Goal: Task Accomplishment & Management: Manage account settings

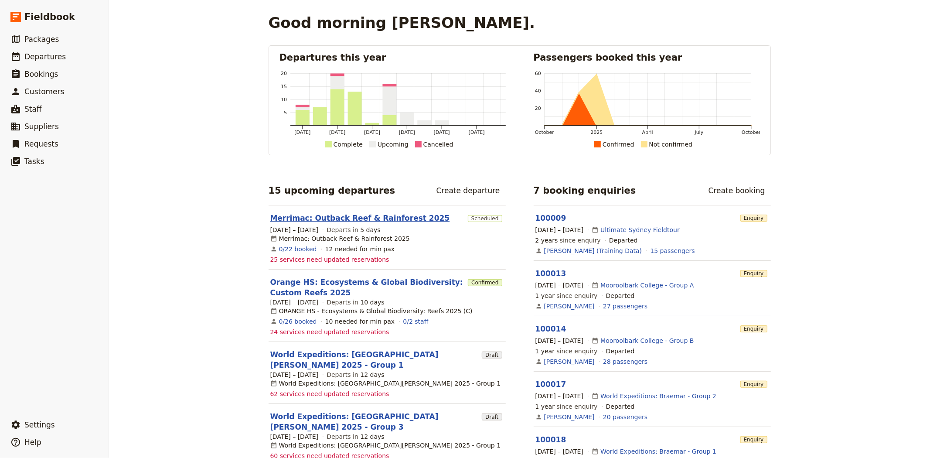
click at [278, 218] on link "Merrimac: Outback Reef & Rainforest 2025" at bounding box center [360, 218] width 180 height 10
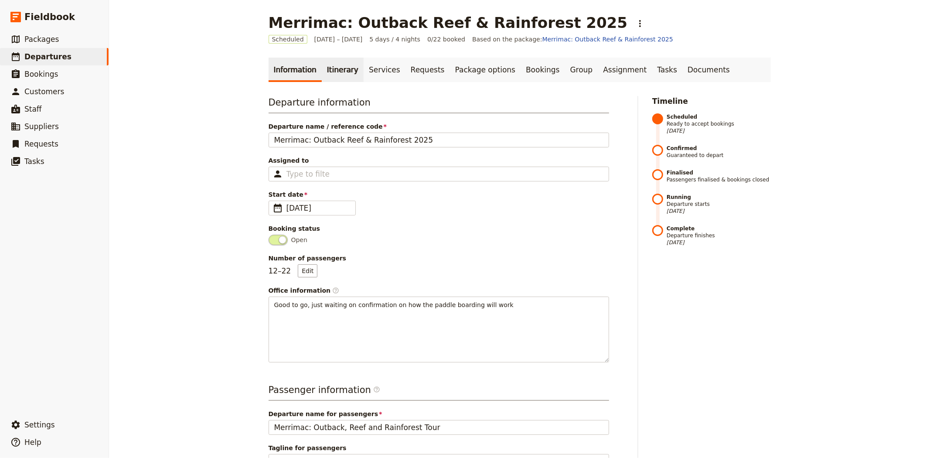
click at [326, 72] on link "Itinerary" at bounding box center [343, 70] width 42 height 24
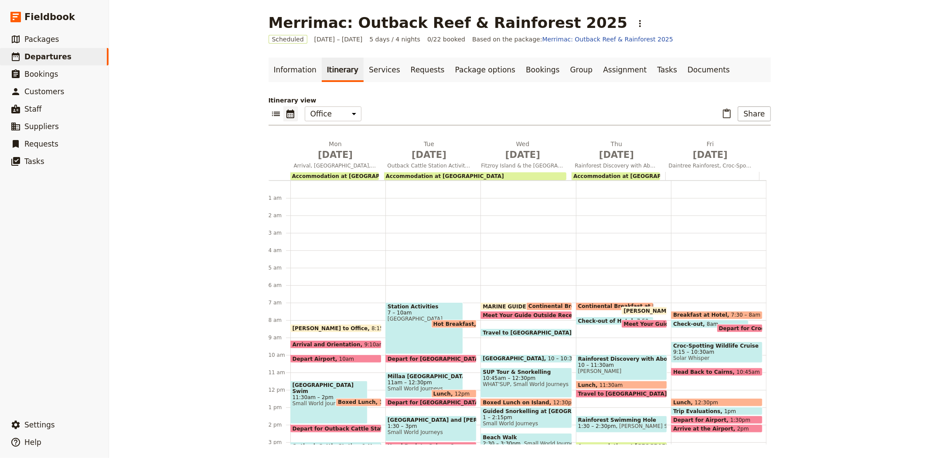
scroll to position [113, 0]
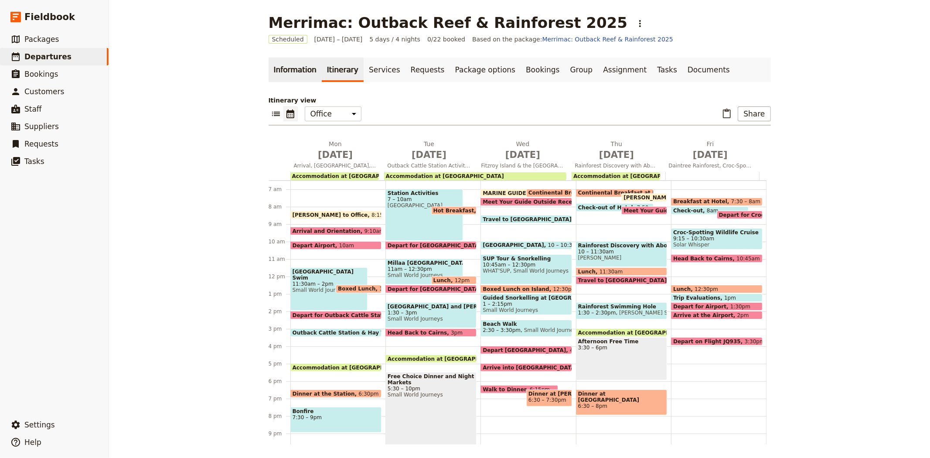
click at [276, 70] on link "Information" at bounding box center [295, 70] width 53 height 24
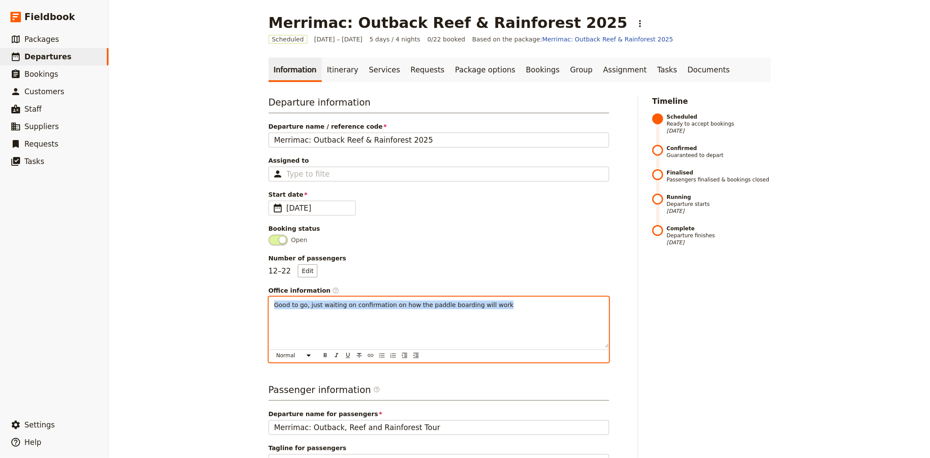
drag, startPoint x: 512, startPoint y: 308, endPoint x: 174, endPoint y: 304, distance: 338.9
click at [174, 304] on div "Merrimac: Outback Reef & Rainforest 2025 ​ Scheduled 13 – 17 Oct 2025 5 days / …" at bounding box center [519, 229] width 821 height 458
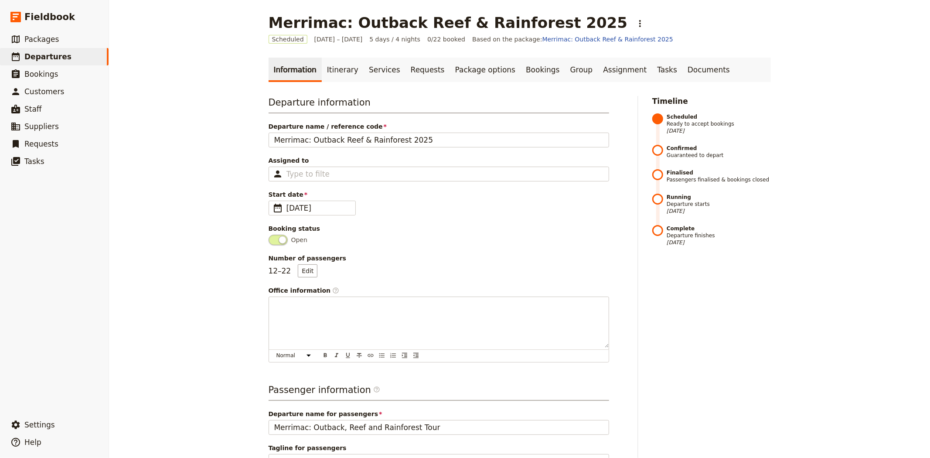
click at [202, 276] on div "Merrimac: Outback Reef & Rainforest 2025 ​ Scheduled 13 – 17 Oct 2025 5 days / …" at bounding box center [519, 229] width 821 height 458
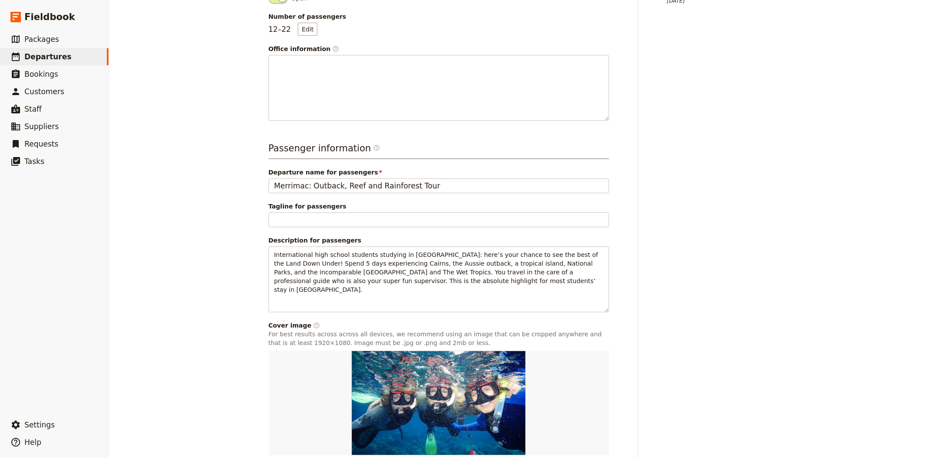
scroll to position [290, 0]
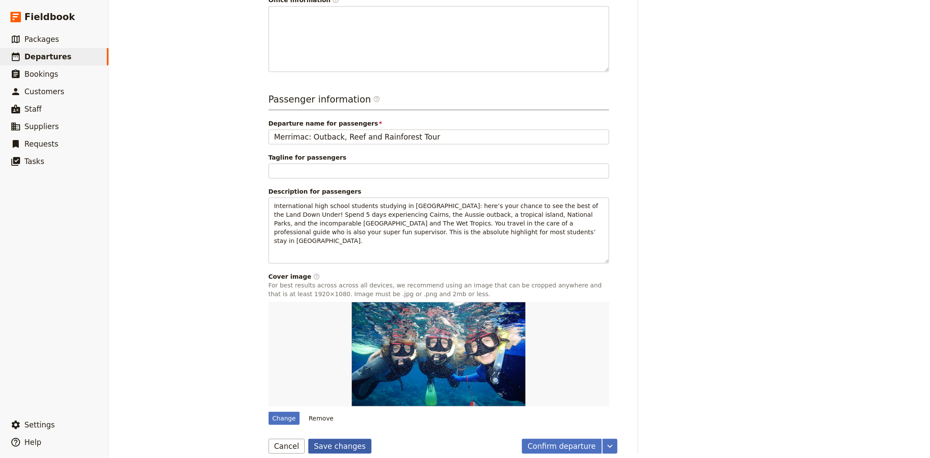
click at [348, 441] on button "Save changes" at bounding box center [339, 446] width 63 height 15
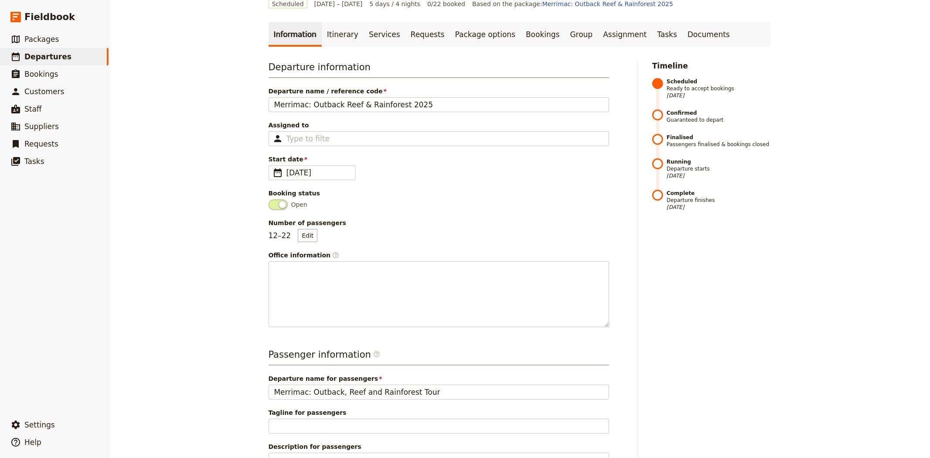
scroll to position [0, 0]
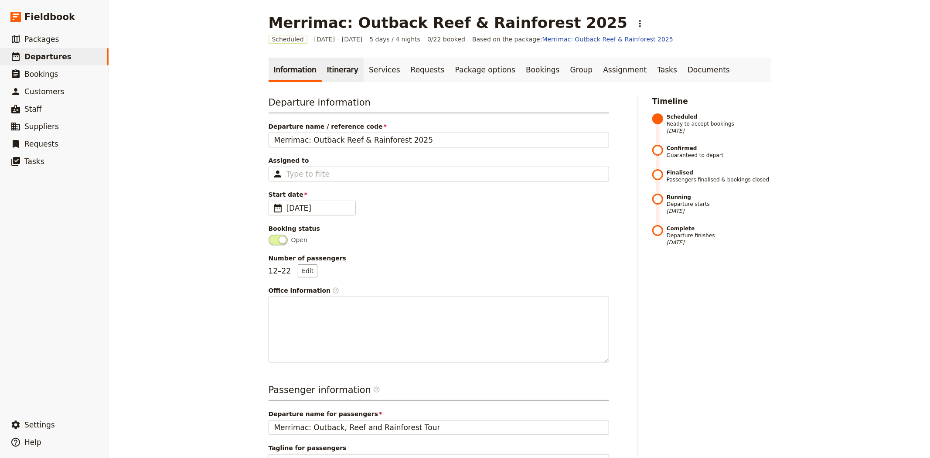
click at [330, 72] on link "Itinerary" at bounding box center [343, 70] width 42 height 24
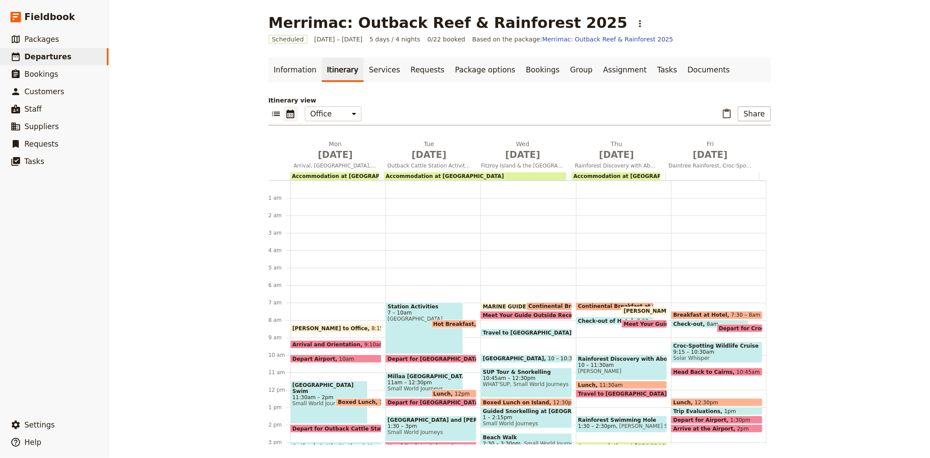
scroll to position [113, 0]
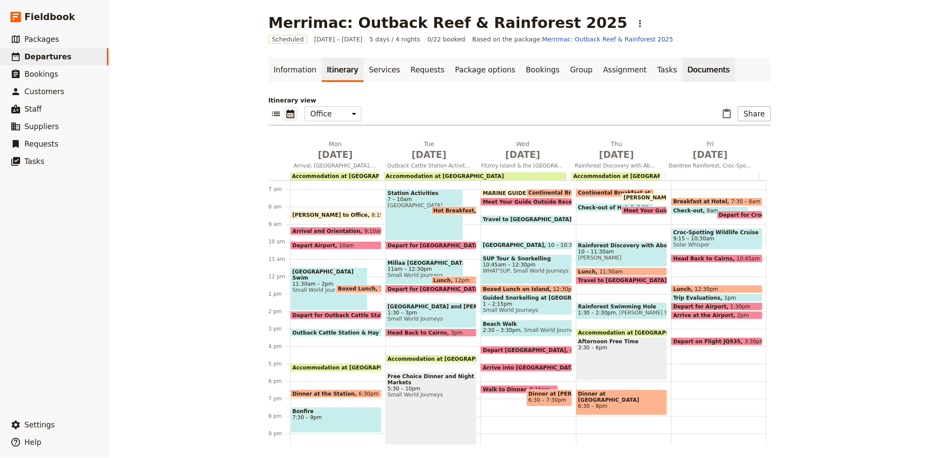
click at [682, 65] on link "Documents" at bounding box center [708, 70] width 53 height 24
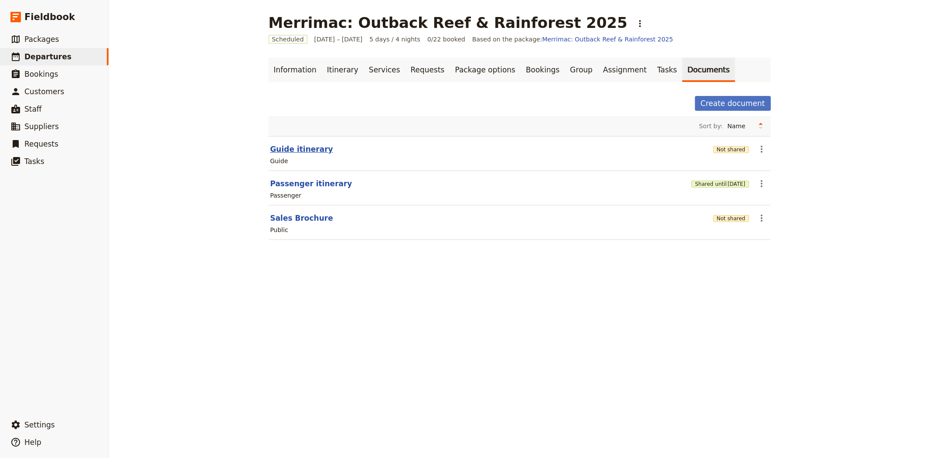
click at [287, 146] on button "Guide itinerary" at bounding box center [301, 149] width 63 height 10
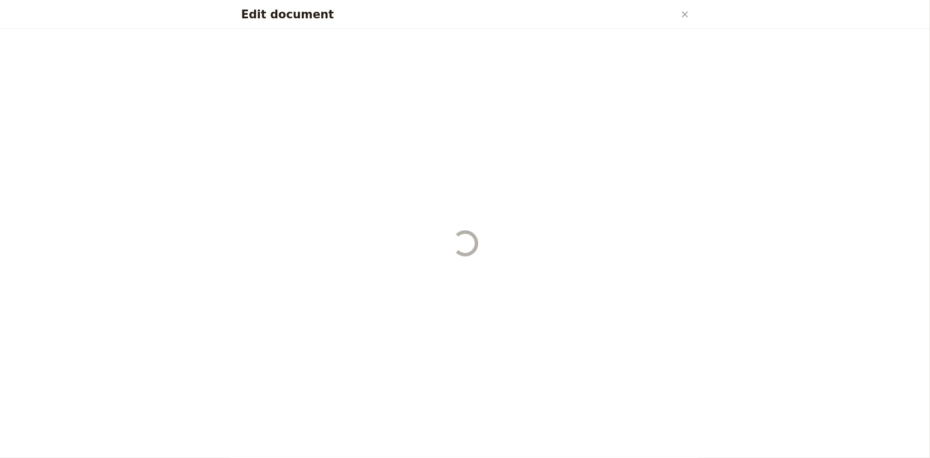
select select "STAFF"
select select "RUN_SHEET"
select select "DEFAULT"
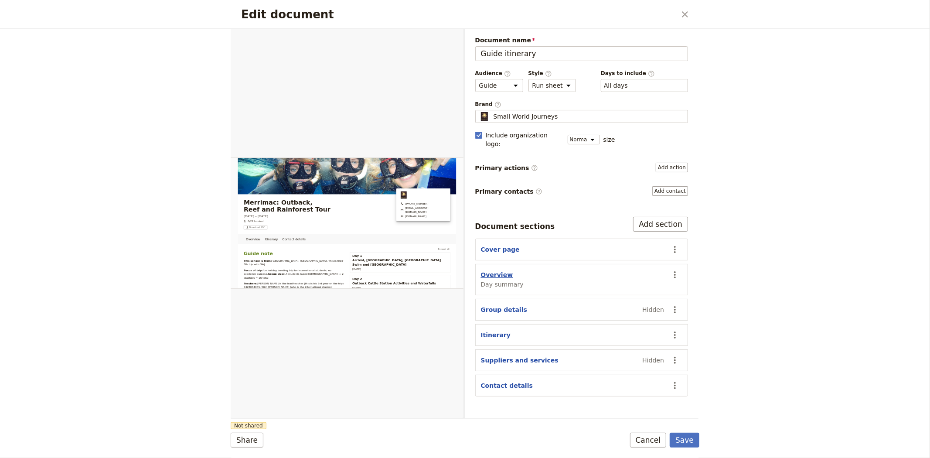
click at [490, 270] on button "Overview" at bounding box center [497, 274] width 32 height 9
select select "DAY_SUMMARY"
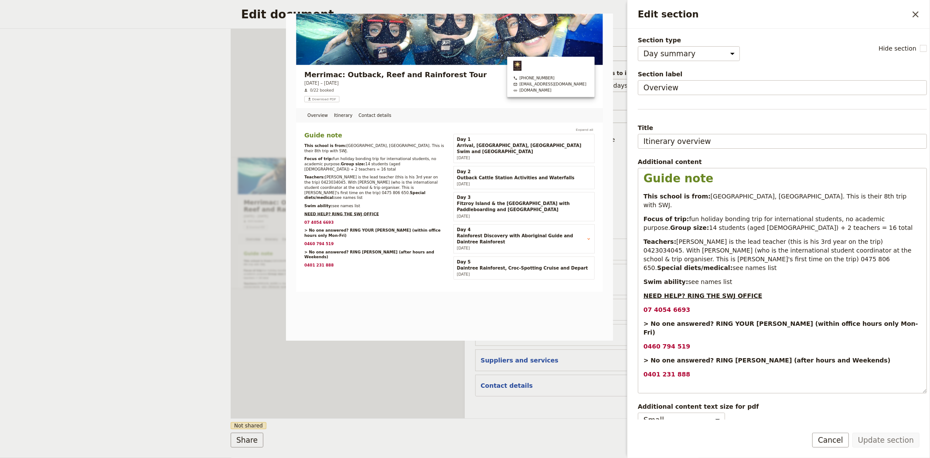
click at [539, 413] on div "Document name Guide itinerary Preview Audience ​ Public Passenger Guide Style ​…" at bounding box center [582, 223] width 234 height 389
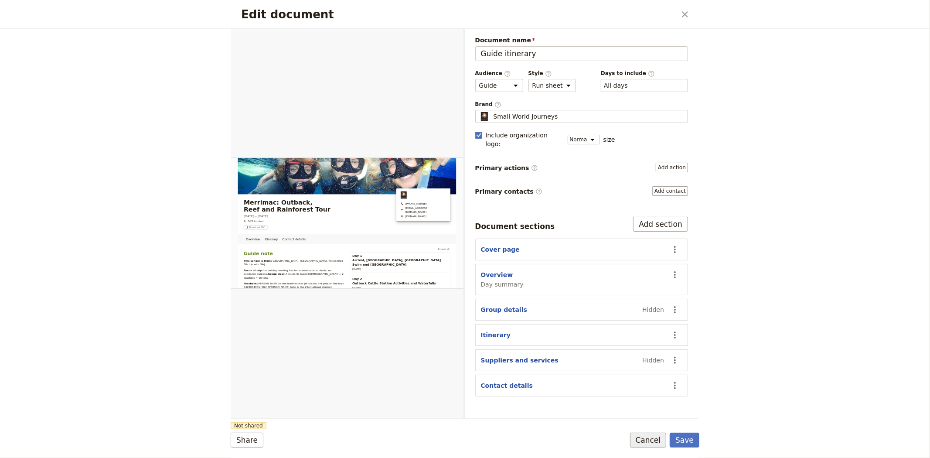
click at [653, 441] on button "Cancel" at bounding box center [648, 440] width 37 height 15
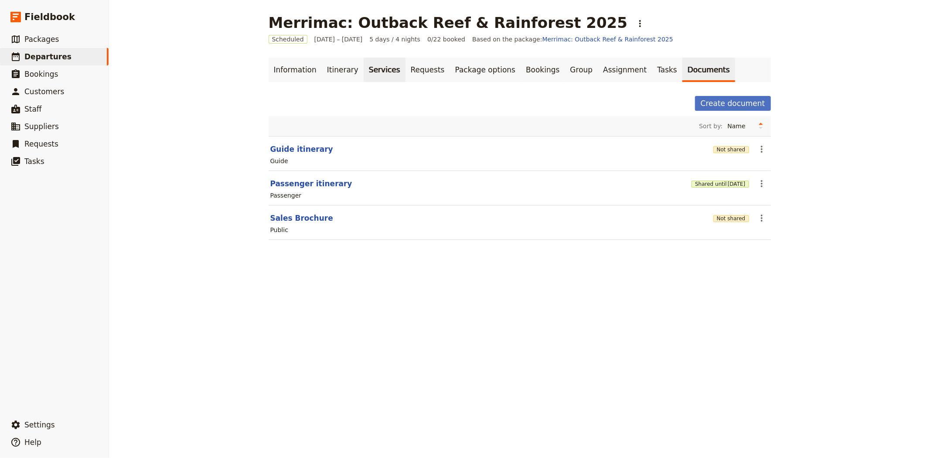
drag, startPoint x: 350, startPoint y: 66, endPoint x: 355, endPoint y: 68, distance: 6.1
click at [350, 66] on link "Itinerary" at bounding box center [343, 70] width 42 height 24
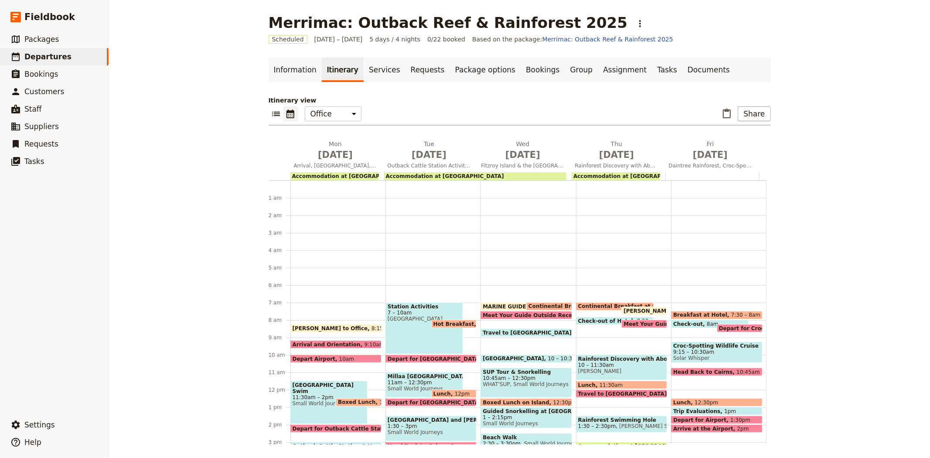
scroll to position [113, 0]
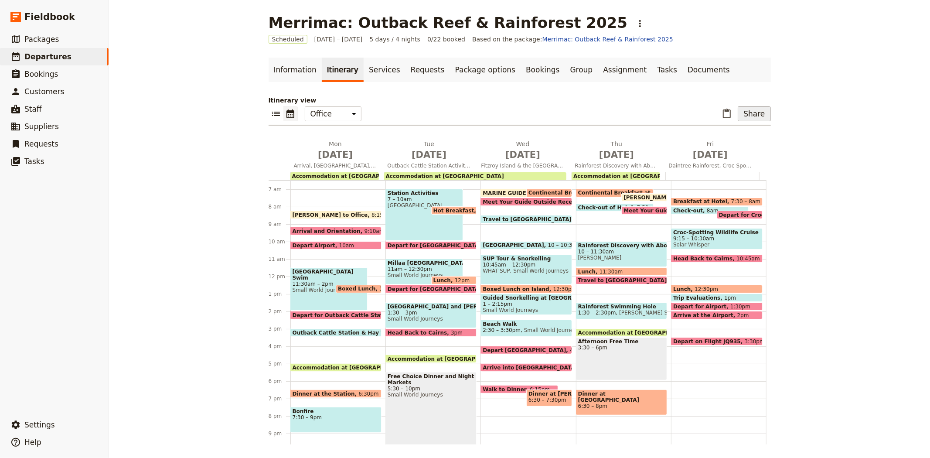
click at [759, 116] on button "Share" at bounding box center [754, 113] width 33 height 15
click at [728, 133] on span "Guide itinerary" at bounding box center [726, 133] width 46 height 9
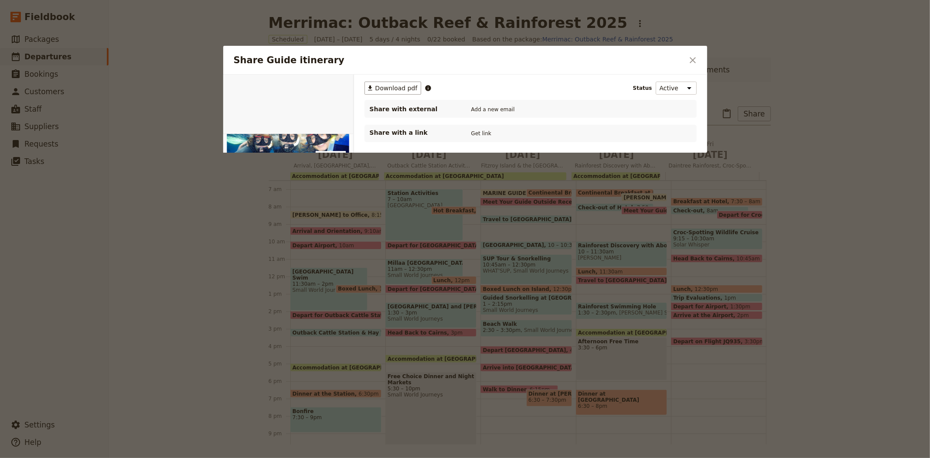
scroll to position [0, 0]
click at [382, 85] on span "Download pdf" at bounding box center [396, 88] width 42 height 9
click at [693, 55] on icon "Close dialog" at bounding box center [693, 60] width 10 height 10
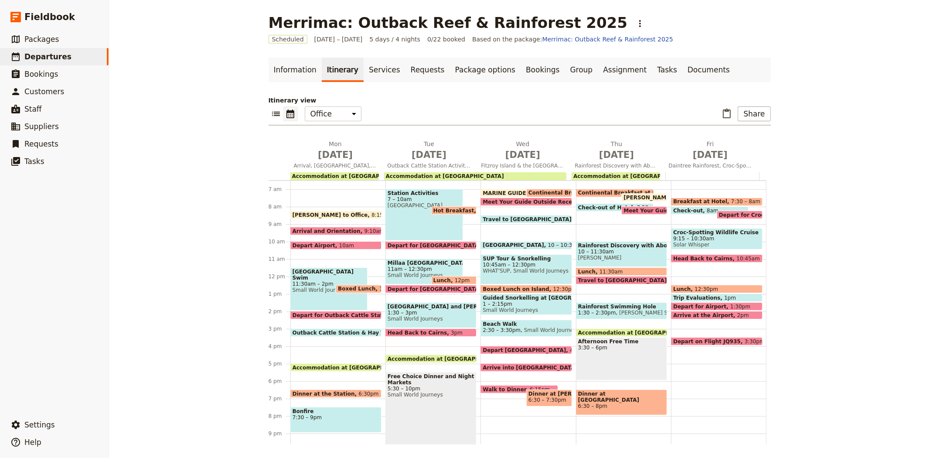
click at [325, 392] on span "Dinner at the Station" at bounding box center [326, 394] width 66 height 6
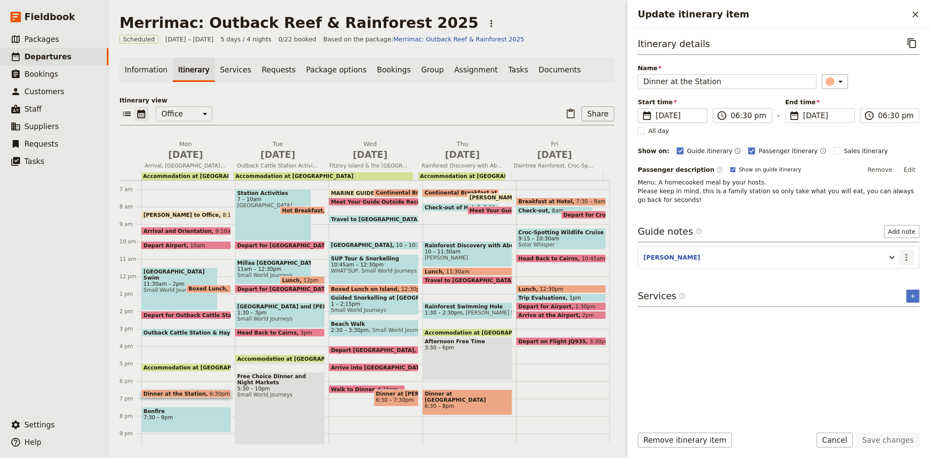
click at [905, 258] on icon "Actions" at bounding box center [906, 257] width 10 height 10
click at [891, 278] on span "Edit note" at bounding box center [881, 276] width 27 height 9
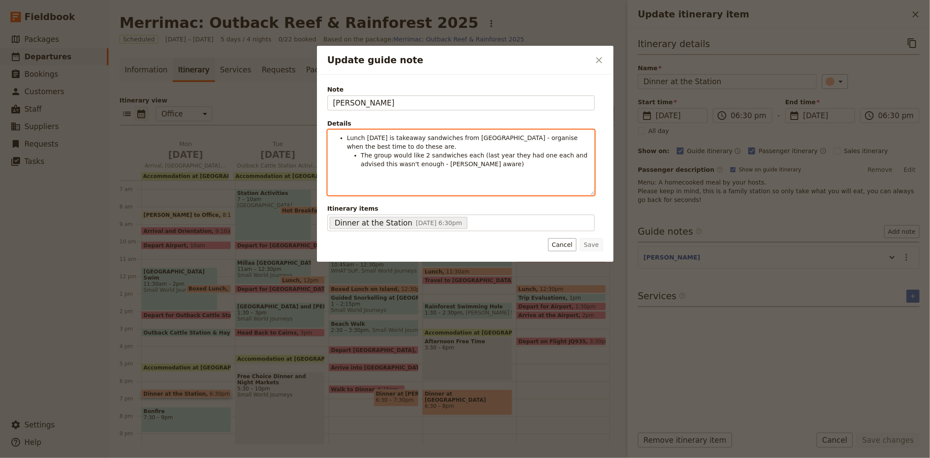
click at [445, 165] on span "The group would like 2 sandwiches each (last year they had one each and advised…" at bounding box center [475, 160] width 229 height 16
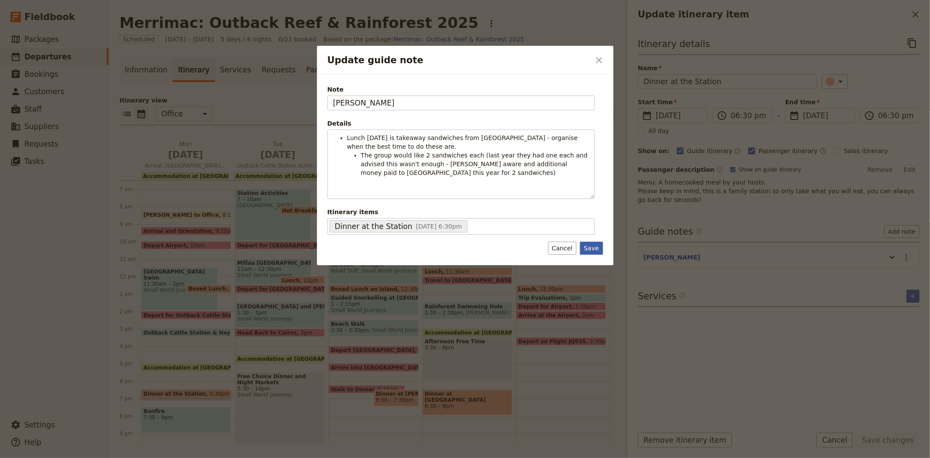
click at [596, 246] on button "Save" at bounding box center [591, 248] width 23 height 13
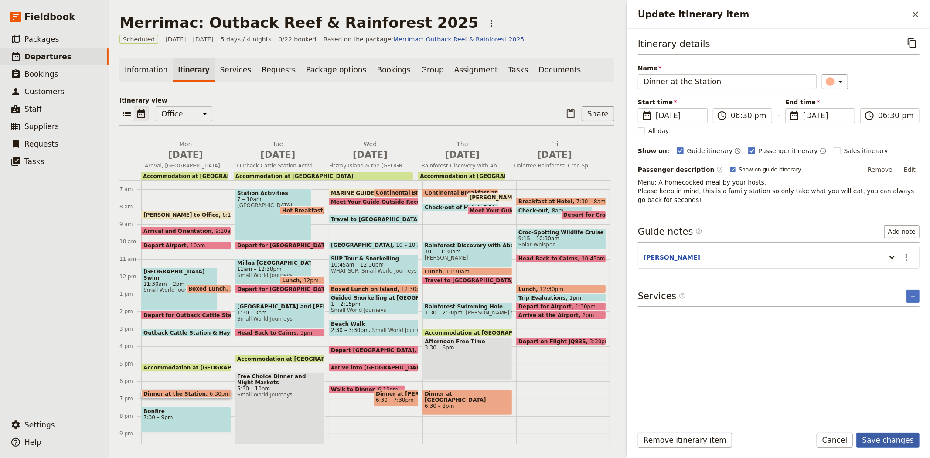
click at [896, 439] on button "Save changes" at bounding box center [887, 440] width 63 height 15
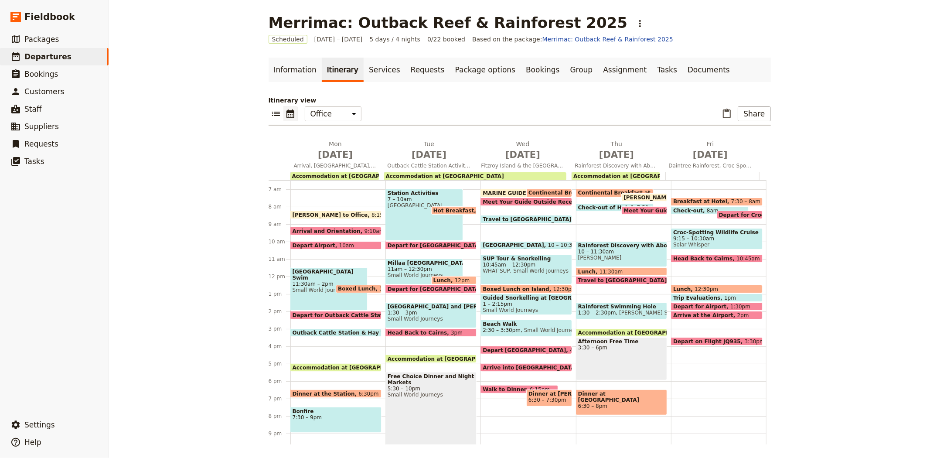
click at [406, 228] on div "Station Activities 7 – 10am [GEOGRAPHIC_DATA]" at bounding box center [425, 215] width 78 height 52
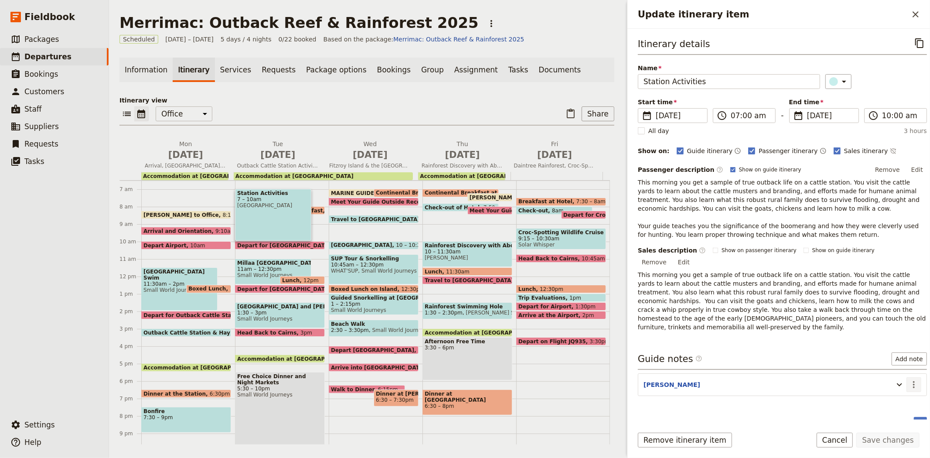
click at [909, 379] on icon "Actions" at bounding box center [914, 384] width 10 height 10
click at [901, 385] on span "Edit note" at bounding box center [888, 385] width 41 height 9
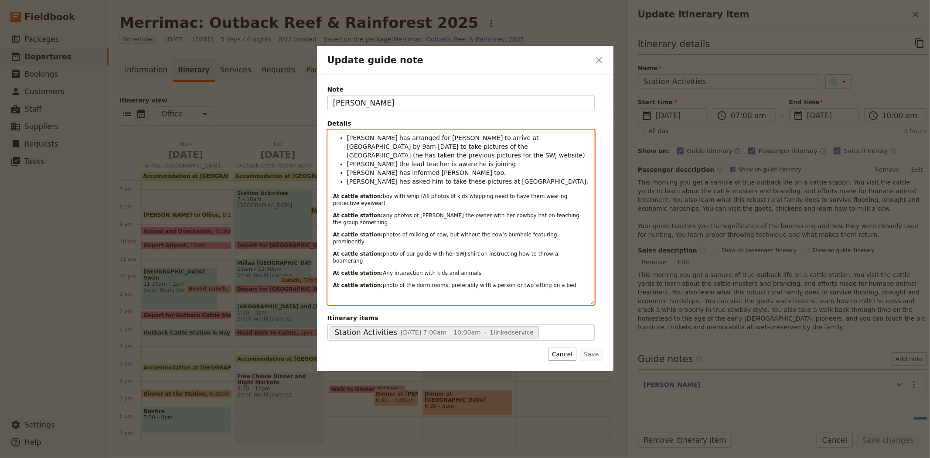
click at [560, 147] on li "[PERSON_NAME] has arranged for [PERSON_NAME] to arrive at [GEOGRAPHIC_DATA] by …" at bounding box center [468, 146] width 242 height 26
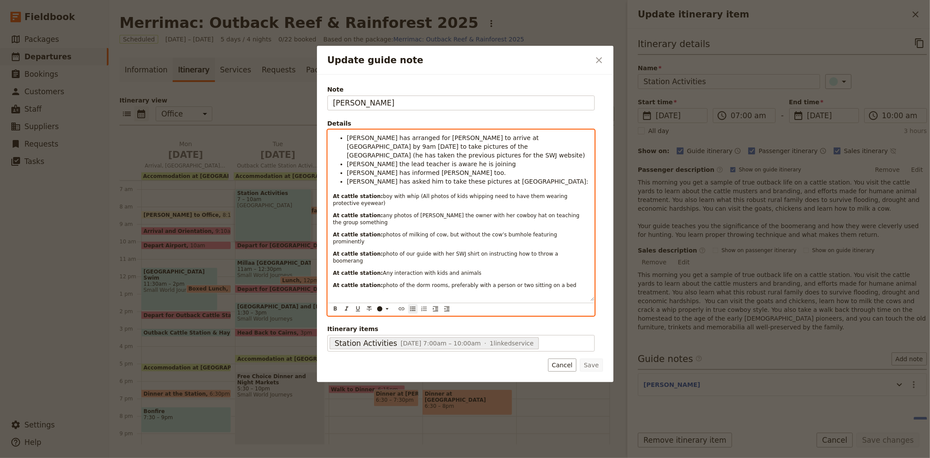
click at [560, 147] on li "[PERSON_NAME] has arranged for [PERSON_NAME] to arrive at [GEOGRAPHIC_DATA] by …" at bounding box center [468, 146] width 242 height 26
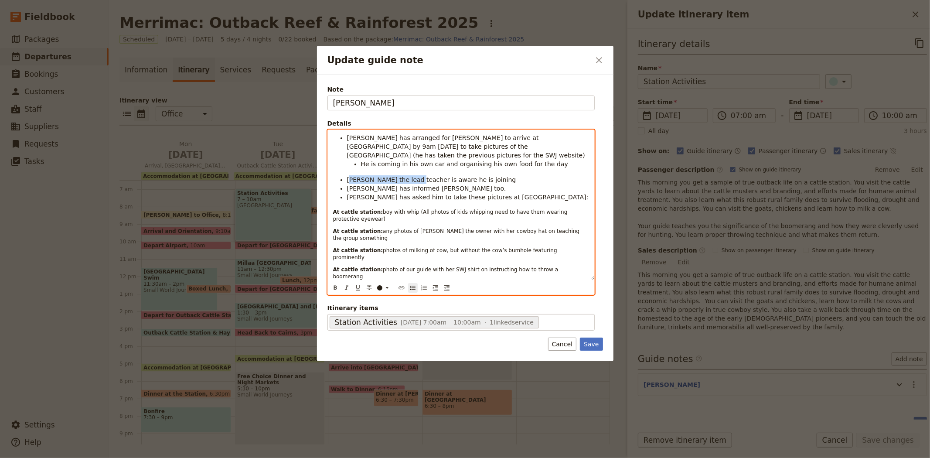
drag, startPoint x: 412, startPoint y: 171, endPoint x: 349, endPoint y: 174, distance: 63.3
click at [349, 176] on span "Tammie the lead teacher is aware he is joining" at bounding box center [431, 179] width 169 height 7
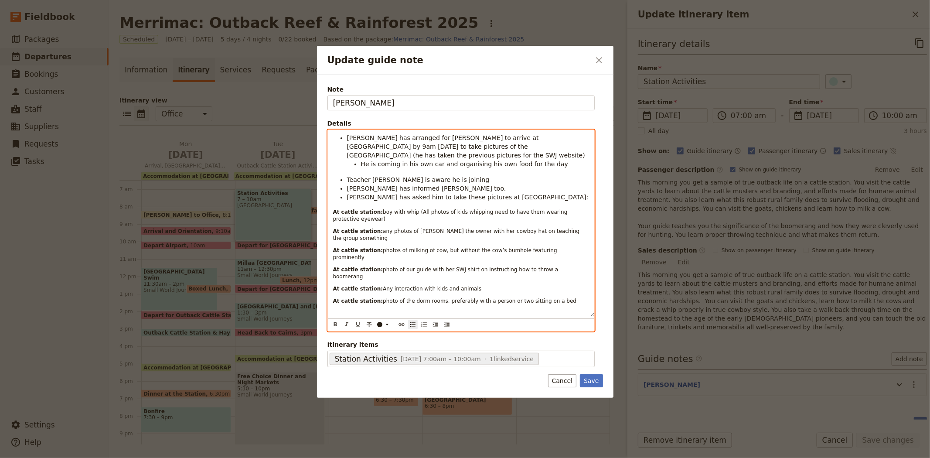
click at [434, 184] on li "Laurie has informed Kate too." at bounding box center [468, 188] width 242 height 9
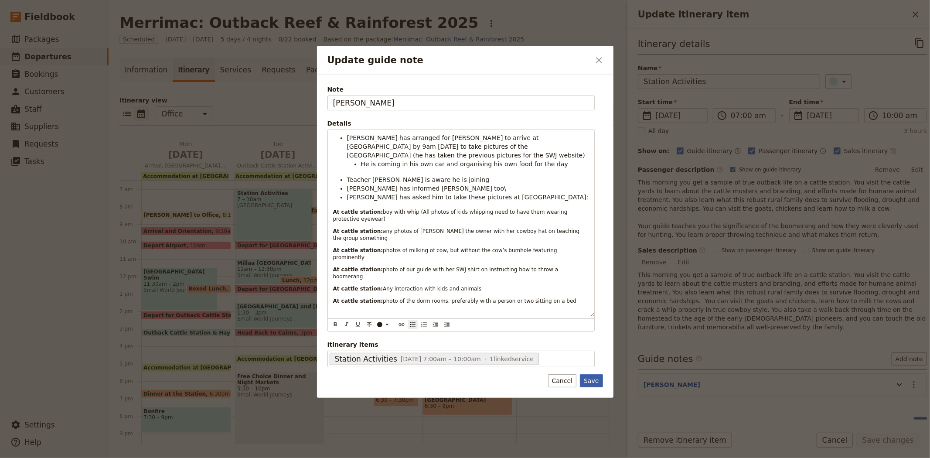
click at [591, 374] on button "Save" at bounding box center [591, 380] width 23 height 13
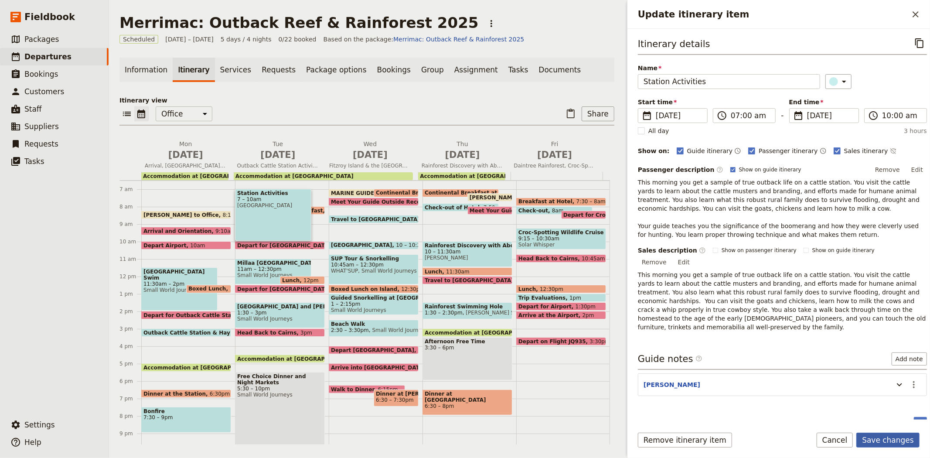
click at [895, 437] on button "Save changes" at bounding box center [887, 440] width 63 height 15
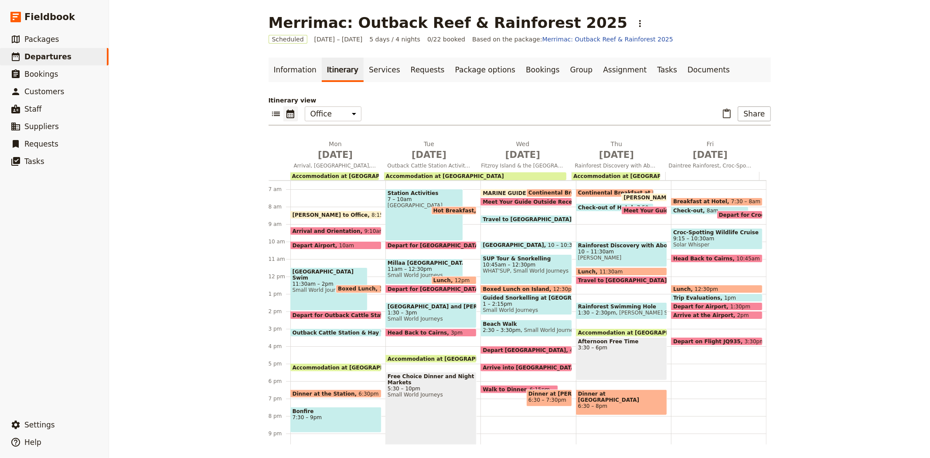
click at [407, 194] on span "Station Activities" at bounding box center [424, 193] width 73 height 6
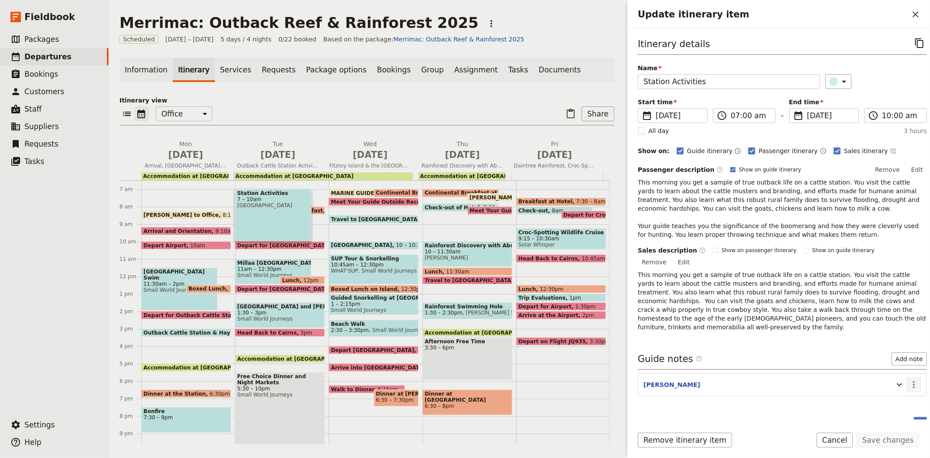
click at [909, 379] on icon "Actions" at bounding box center [914, 384] width 10 height 10
click at [901, 383] on span "Edit note" at bounding box center [888, 385] width 41 height 9
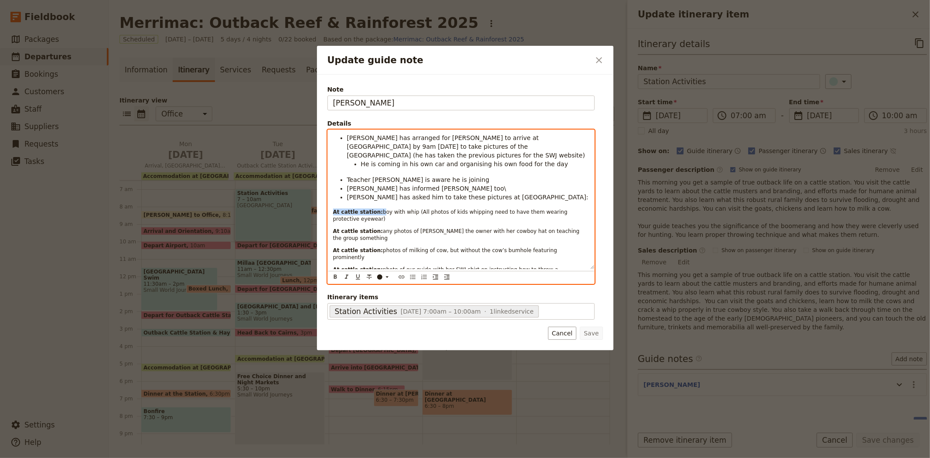
drag, startPoint x: 373, startPoint y: 202, endPoint x: 312, endPoint y: 200, distance: 60.7
click at [312, 441] on div "Update guide note ​ Note JESS Details Laurie has arranged for Paul Furse to arr…" at bounding box center [465, 458] width 930 height 0
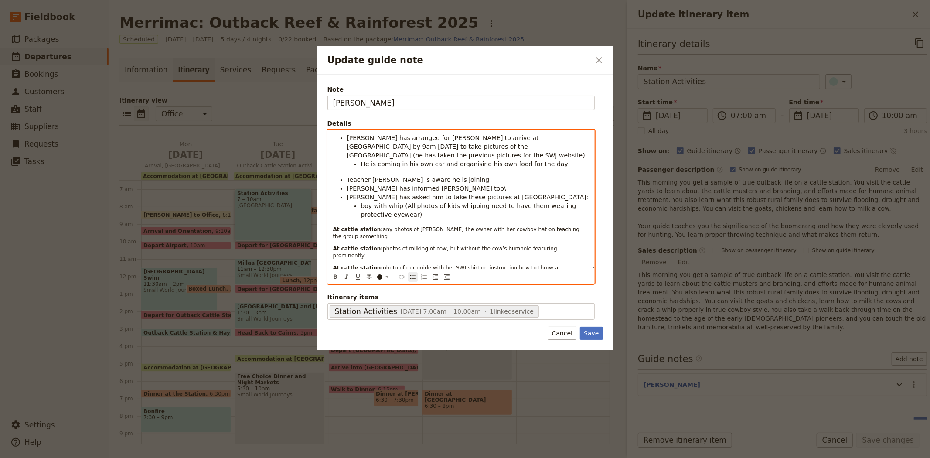
scroll to position [16, 0]
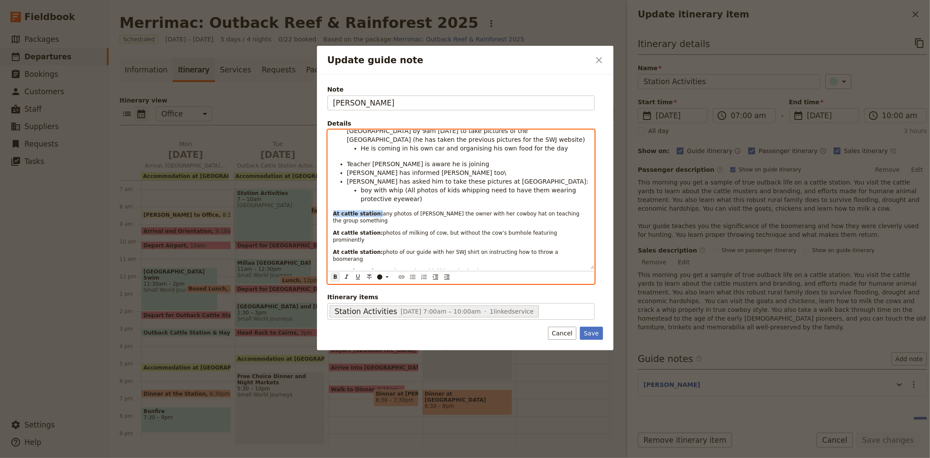
drag, startPoint x: 374, startPoint y: 205, endPoint x: 306, endPoint y: 199, distance: 67.9
click at [306, 441] on div "Update guide note ​ Note JESS Details Laurie has arranged for Paul Furse to arr…" at bounding box center [465, 458] width 930 height 0
drag, startPoint x: 375, startPoint y: 222, endPoint x: 316, endPoint y: 222, distance: 59.3
click at [316, 441] on div "Update guide note ​ Note JESS Details Laurie has arranged for Paul Furse to arr…" at bounding box center [465, 458] width 930 height 0
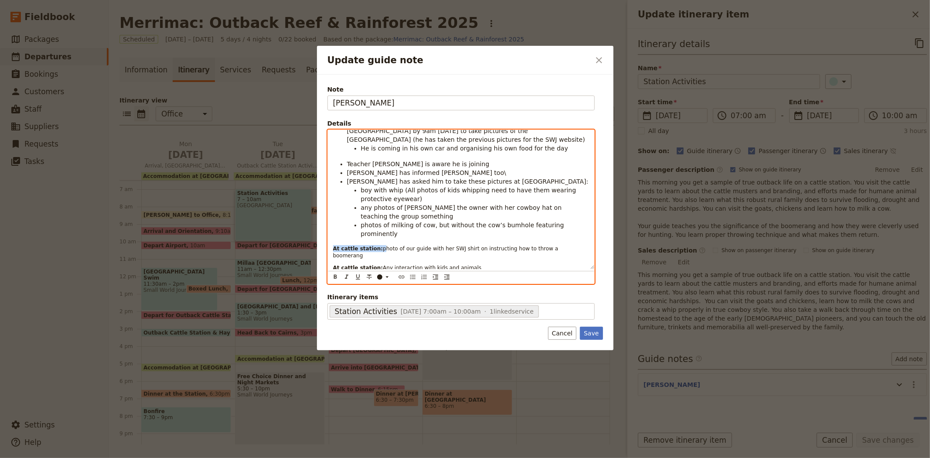
drag, startPoint x: 376, startPoint y: 232, endPoint x: 252, endPoint y: 227, distance: 124.8
click at [252, 441] on div "Update guide note ​ Note JESS Details Laurie has arranged for Paul Furse to arr…" at bounding box center [465, 458] width 930 height 0
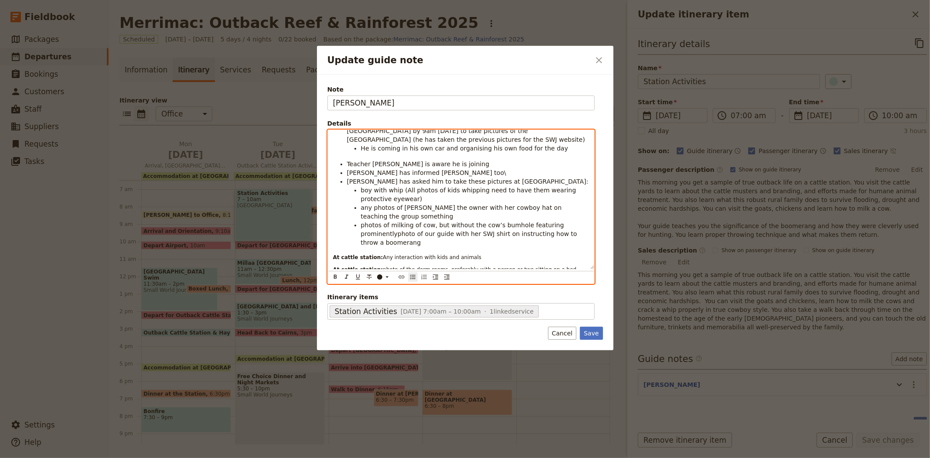
scroll to position [14, 0]
drag, startPoint x: 375, startPoint y: 239, endPoint x: 310, endPoint y: 242, distance: 66.0
click at [310, 441] on div "Update guide note ​ Note JESS Details Laurie has arranged for Paul Furse to arr…" at bounding box center [465, 458] width 930 height 0
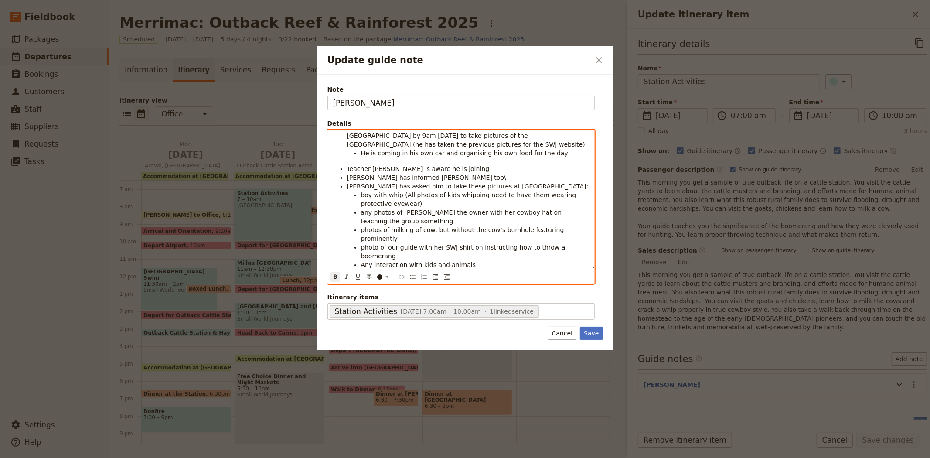
drag, startPoint x: 374, startPoint y: 254, endPoint x: 316, endPoint y: 255, distance: 58.0
click at [316, 441] on div "Update guide note ​ Note JESS Details Laurie has arranged for Paul Furse to arr…" at bounding box center [465, 458] width 930 height 0
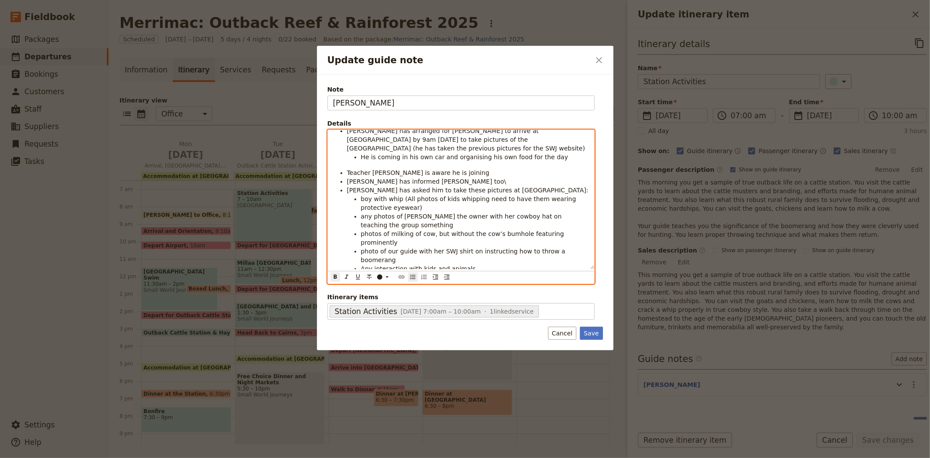
scroll to position [0, 0]
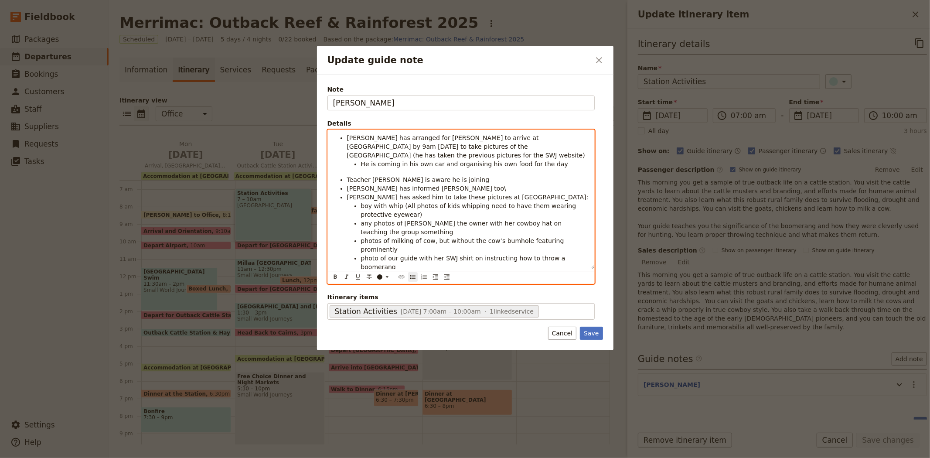
click at [432, 184] on li "Laurie has informed Kate too\" at bounding box center [468, 188] width 242 height 9
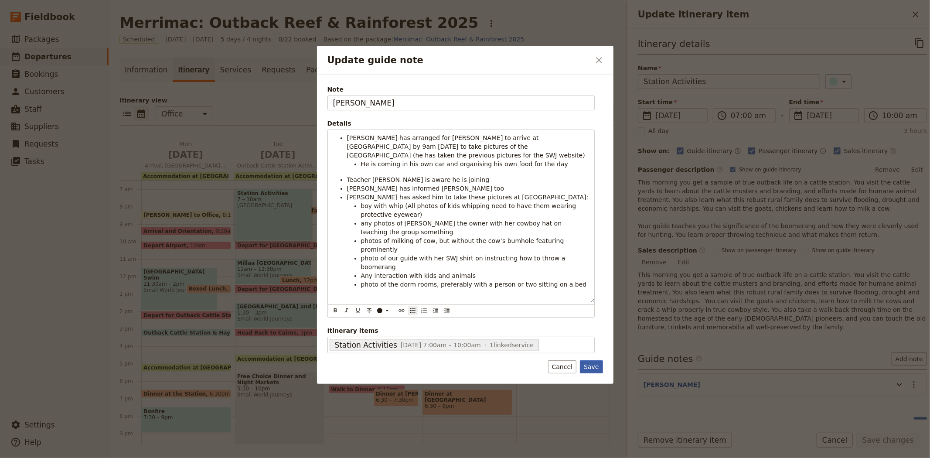
click at [594, 360] on button "Save" at bounding box center [591, 366] width 23 height 13
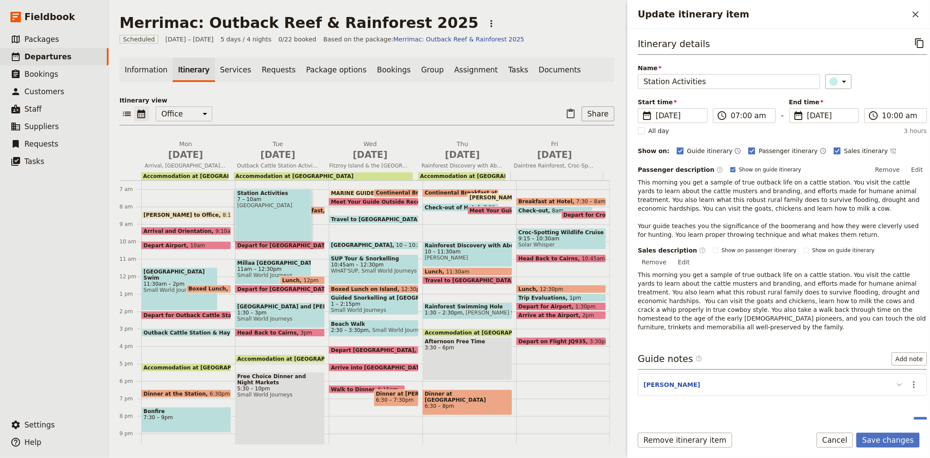
click at [897, 383] on icon "Update itinerary item" at bounding box center [899, 384] width 5 height 3
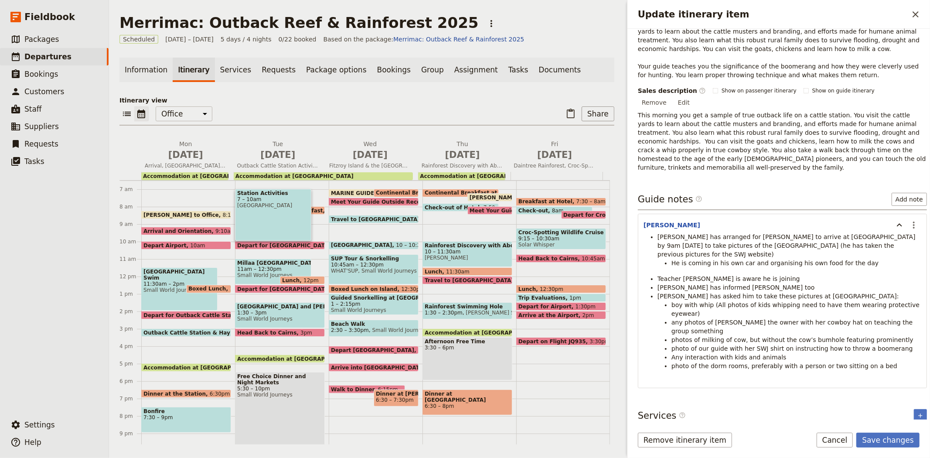
scroll to position [161, 0]
click at [897, 439] on button "Save changes" at bounding box center [887, 440] width 63 height 15
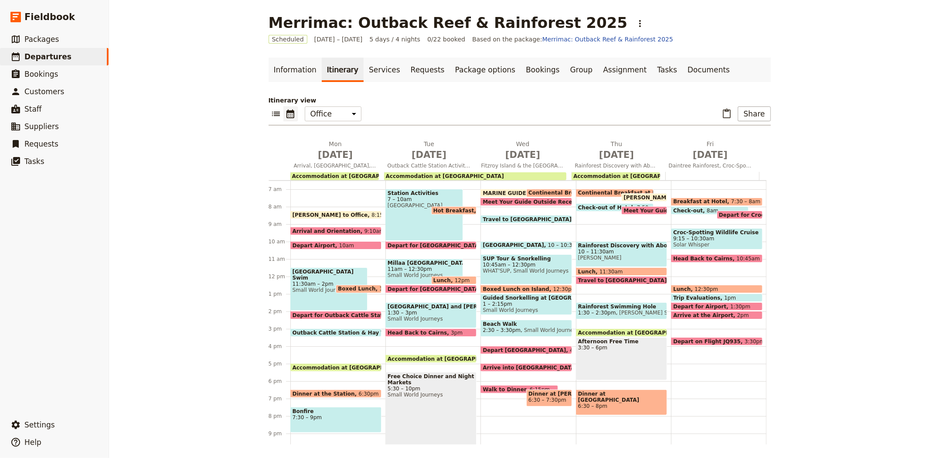
click at [406, 242] on span "Depart for [GEOGRAPHIC_DATA]" at bounding box center [437, 245] width 98 height 6
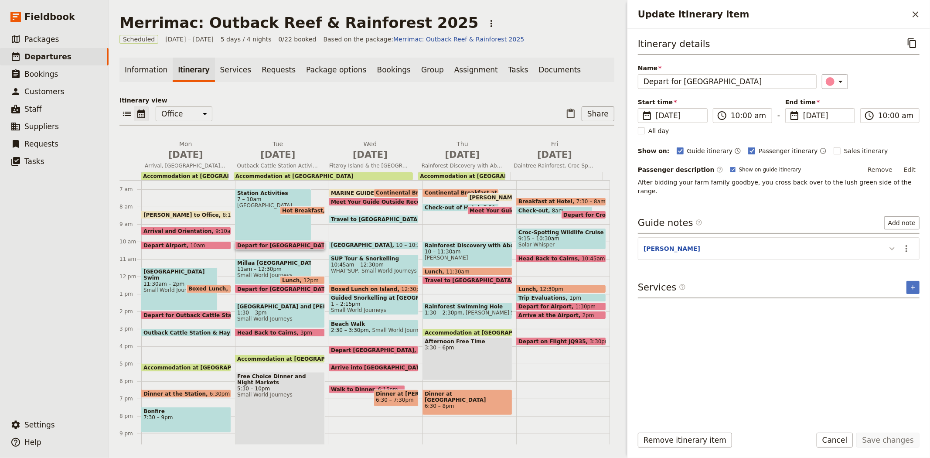
click at [892, 243] on icon "Update itinerary item" at bounding box center [892, 248] width 10 height 10
click at [905, 243] on icon "Actions" at bounding box center [906, 248] width 10 height 10
click at [904, 254] on button "Edit note" at bounding box center [888, 259] width 51 height 12
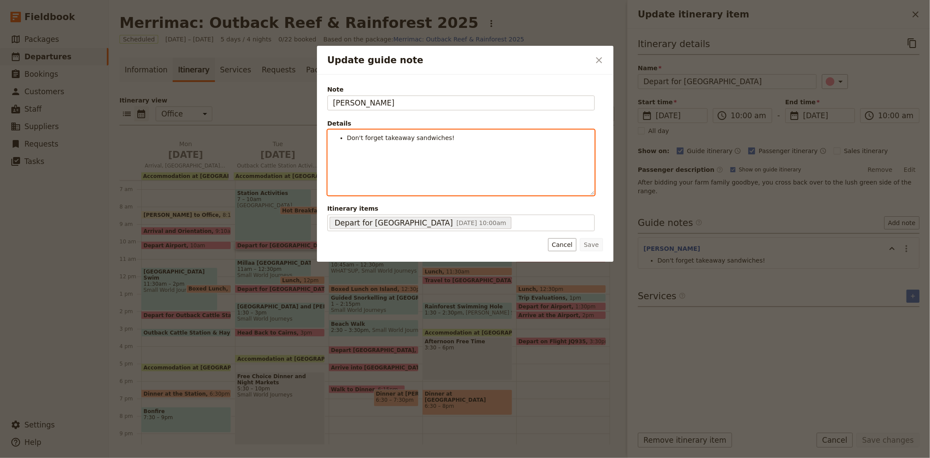
click at [461, 141] on li "Don't forget takeaway sandwiches!" at bounding box center [468, 137] width 242 height 9
click at [390, 147] on span "Paul will follow on to continue taking pictures of the day" at bounding box center [451, 146] width 209 height 7
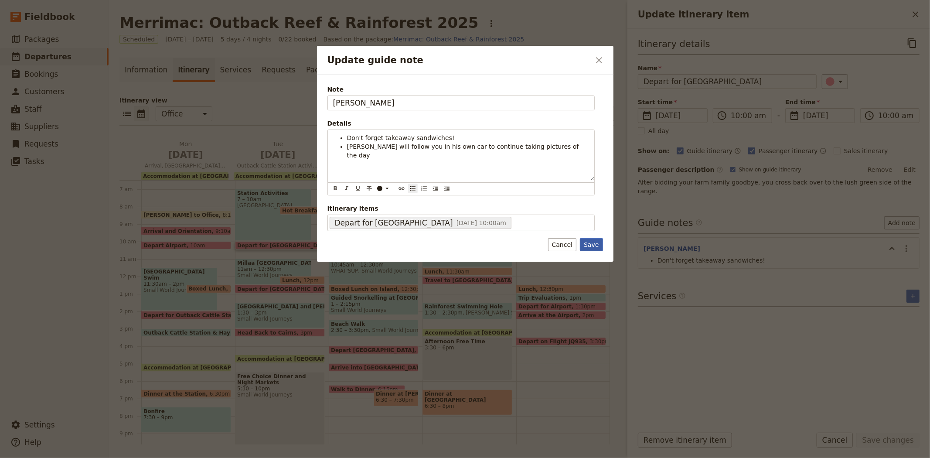
click at [597, 245] on button "Save" at bounding box center [591, 244] width 23 height 13
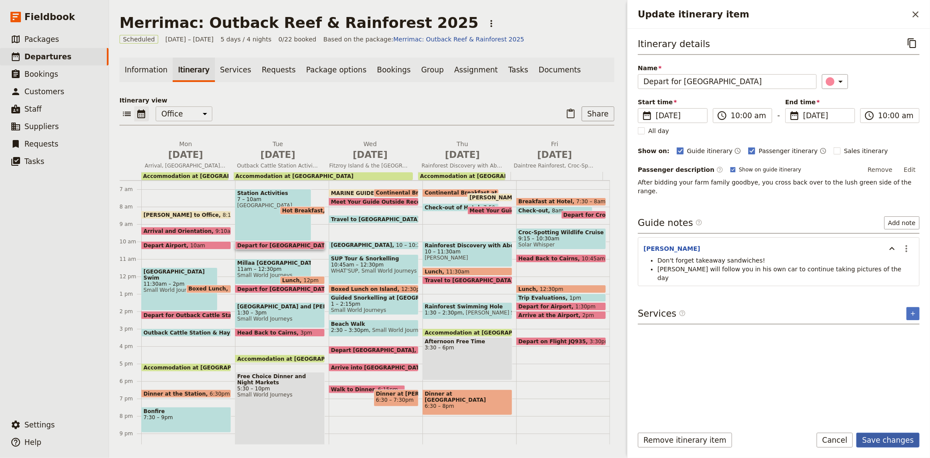
click at [887, 441] on button "Save changes" at bounding box center [887, 440] width 63 height 15
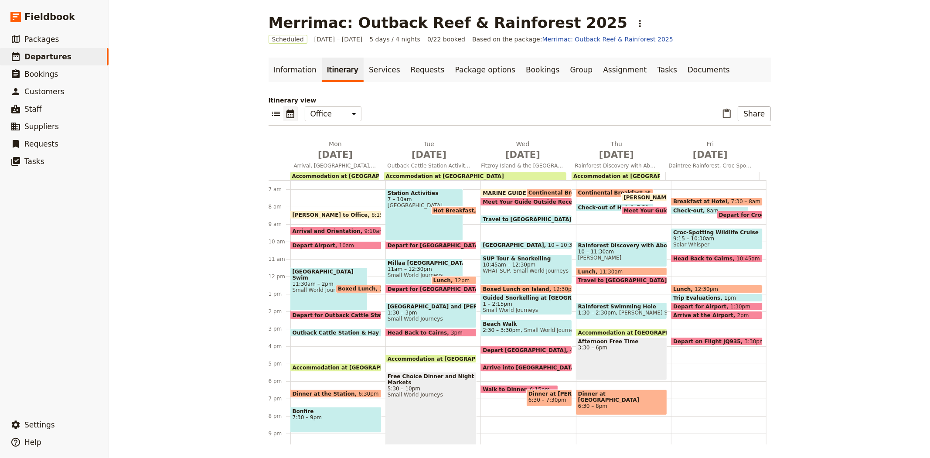
click at [503, 190] on span "MARINE GUIDES - Arrive at Office" at bounding box center [534, 193] width 102 height 6
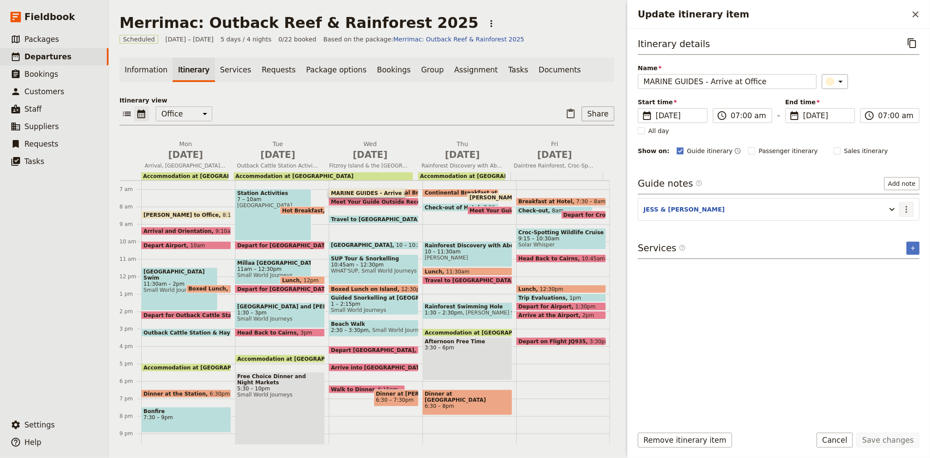
click at [906, 212] on icon "Actions" at bounding box center [907, 209] width 2 height 7
click at [895, 223] on button "Edit note" at bounding box center [888, 228] width 51 height 12
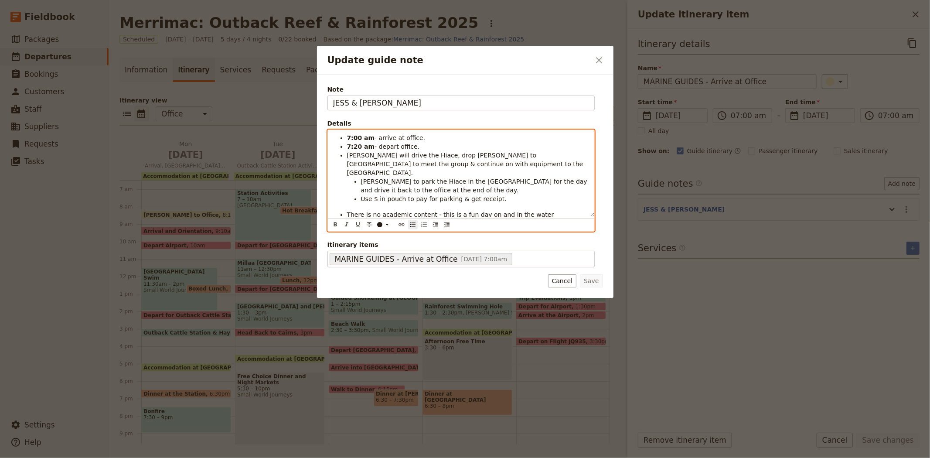
click at [379, 220] on span "[PERSON_NAME] is the lead guide, [PERSON_NAME] in the kayak." at bounding box center [447, 223] width 200 height 7
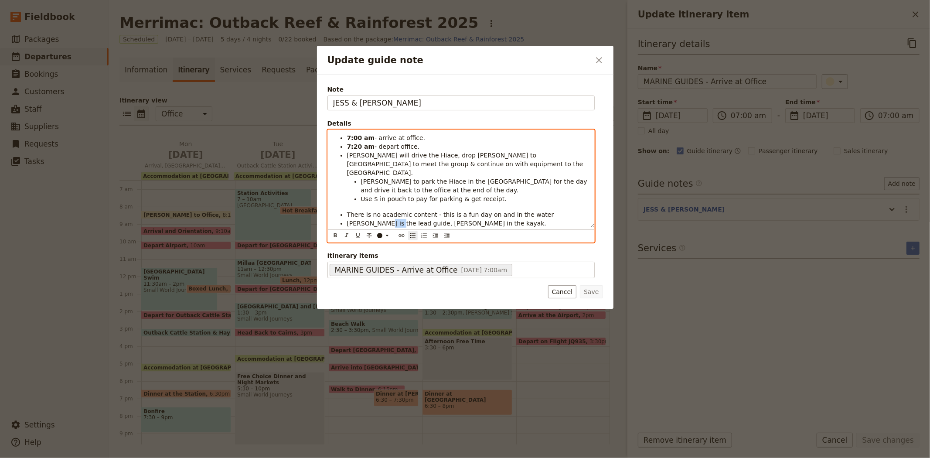
click at [379, 220] on span "[PERSON_NAME] is the lead guide, [PERSON_NAME] in the kayak." at bounding box center [447, 223] width 200 height 7
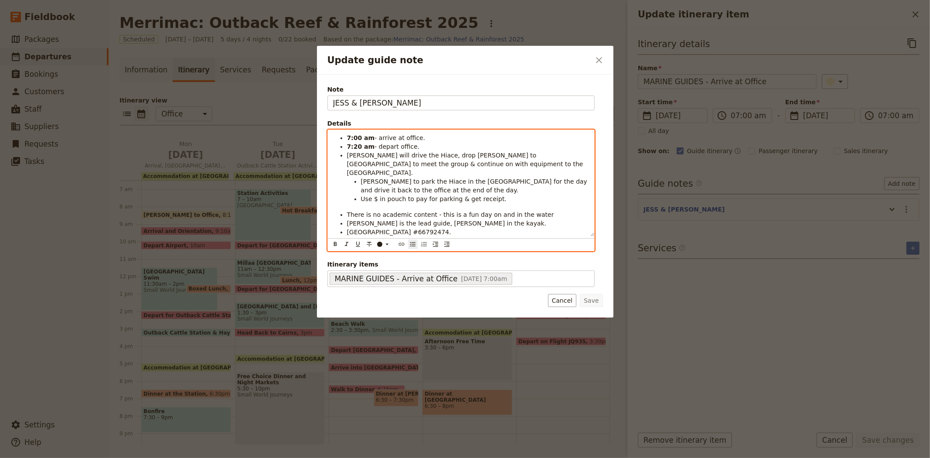
click at [430, 220] on span "[PERSON_NAME] is the lead guide, [PERSON_NAME] in the kayak." at bounding box center [447, 223] width 200 height 7
click at [375, 220] on span "[PERSON_NAME] is the lead guide, [PERSON_NAME] in the kayak." at bounding box center [447, 223] width 200 height 7
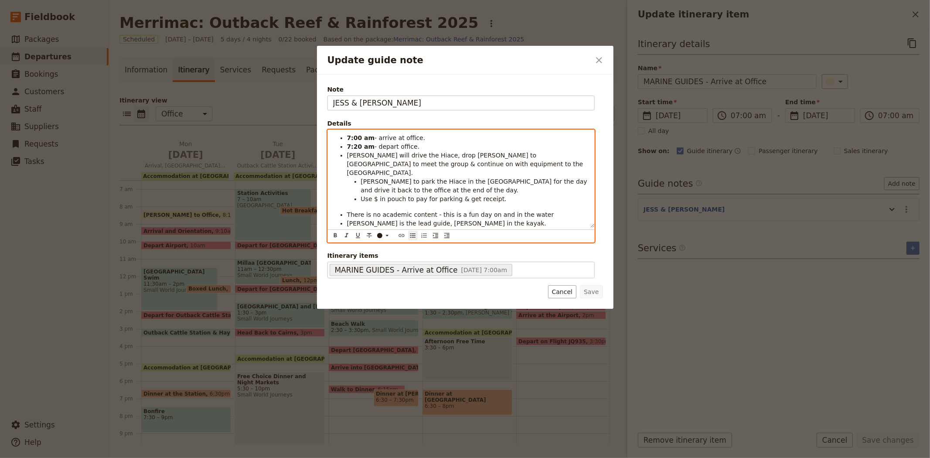
click at [389, 220] on span "[PERSON_NAME] is the lead guide, [PERSON_NAME] in the kayak." at bounding box center [447, 223] width 200 height 7
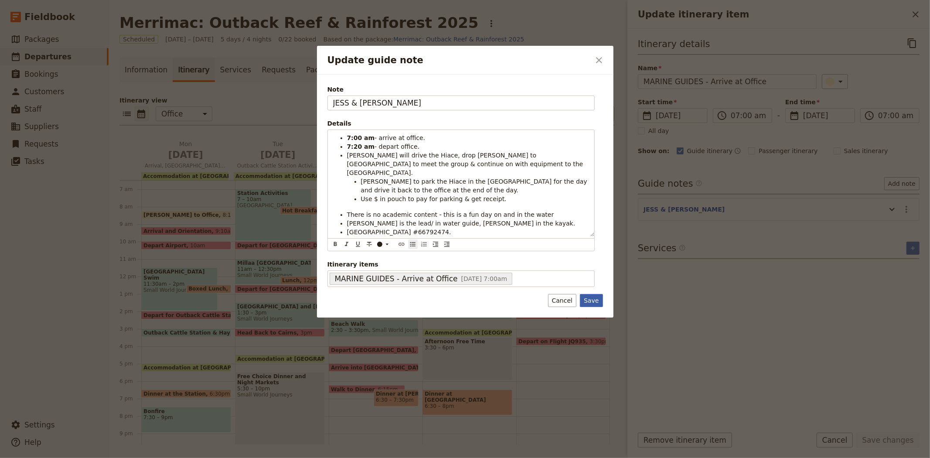
click at [586, 294] on button "Save" at bounding box center [591, 300] width 23 height 13
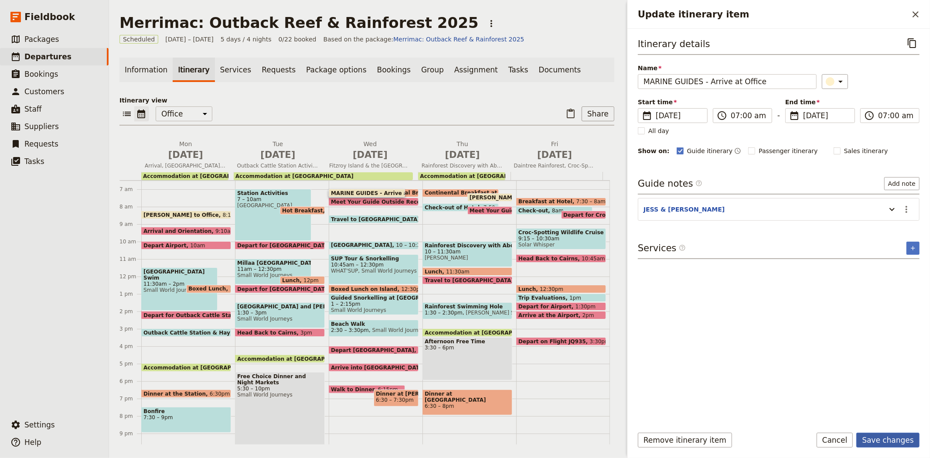
click at [900, 437] on button "Save changes" at bounding box center [887, 440] width 63 height 15
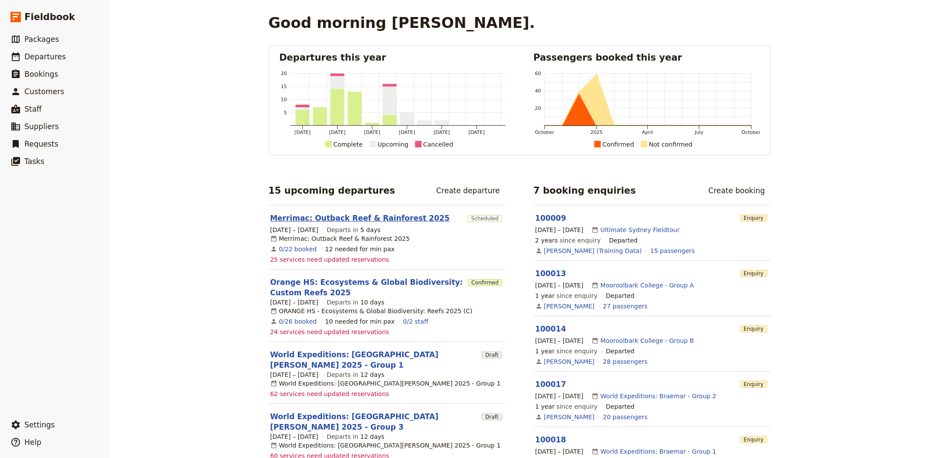
click at [358, 220] on link "Merrimac: Outback Reef & Rainforest 2025" at bounding box center [360, 218] width 180 height 10
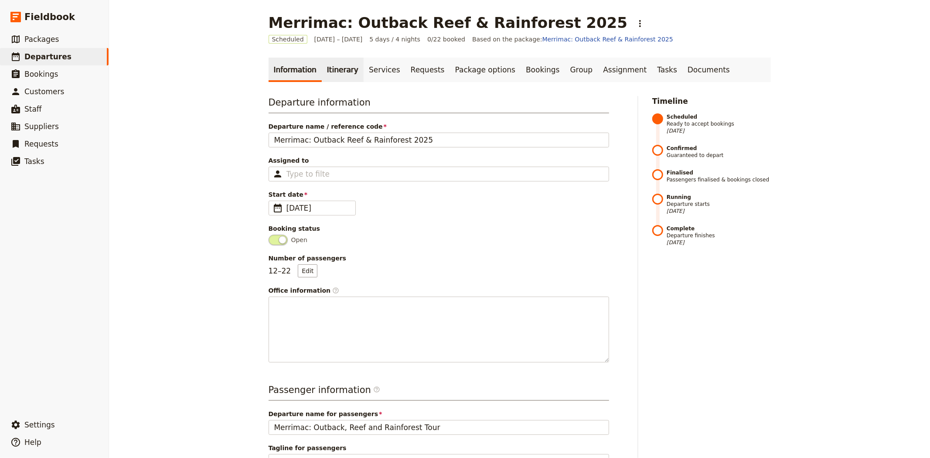
click at [331, 66] on link "Itinerary" at bounding box center [343, 70] width 42 height 24
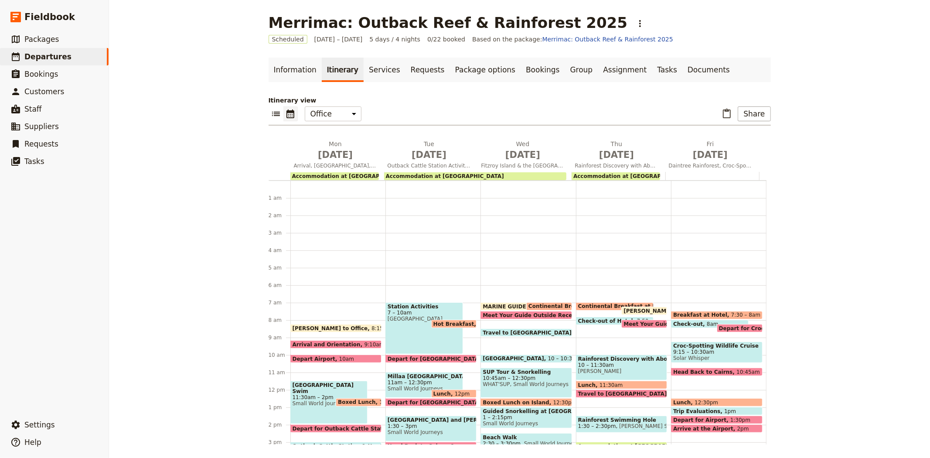
scroll to position [113, 0]
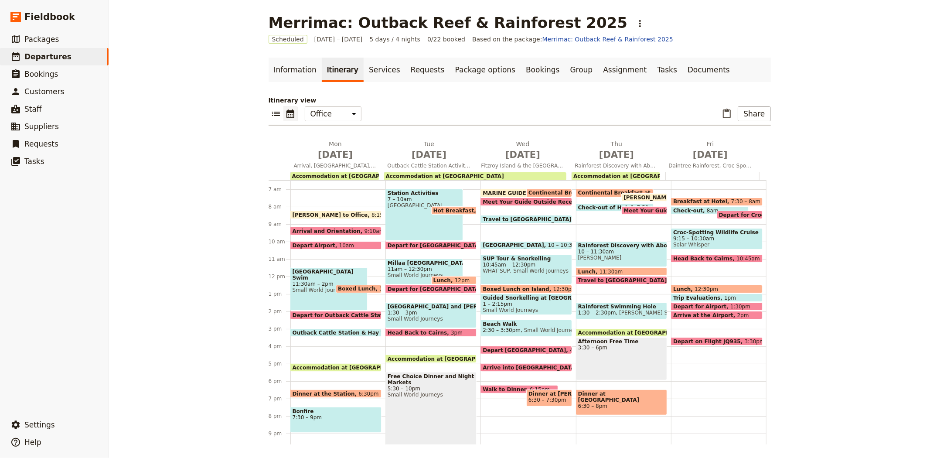
click at [495, 191] on span "MARINE GUIDES - Arrive at Office" at bounding box center [534, 193] width 102 height 6
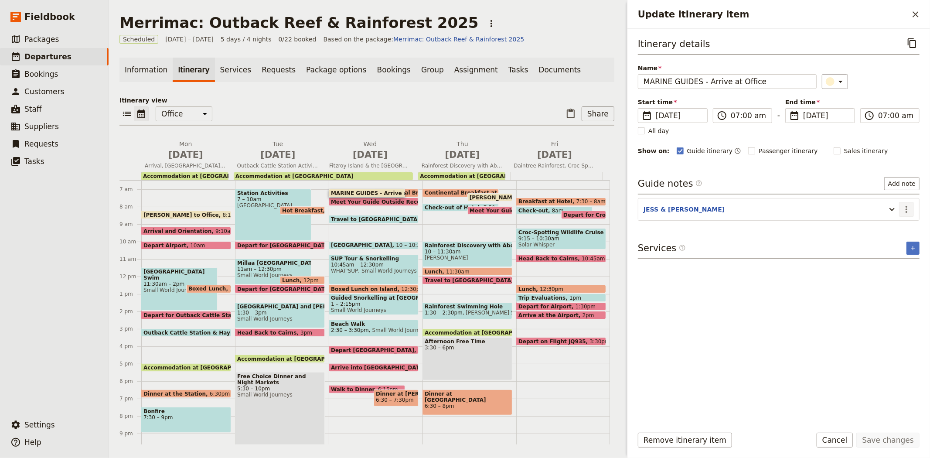
click at [911, 204] on icon "Actions" at bounding box center [906, 209] width 10 height 10
click at [903, 225] on span "Edit note" at bounding box center [888, 228] width 41 height 9
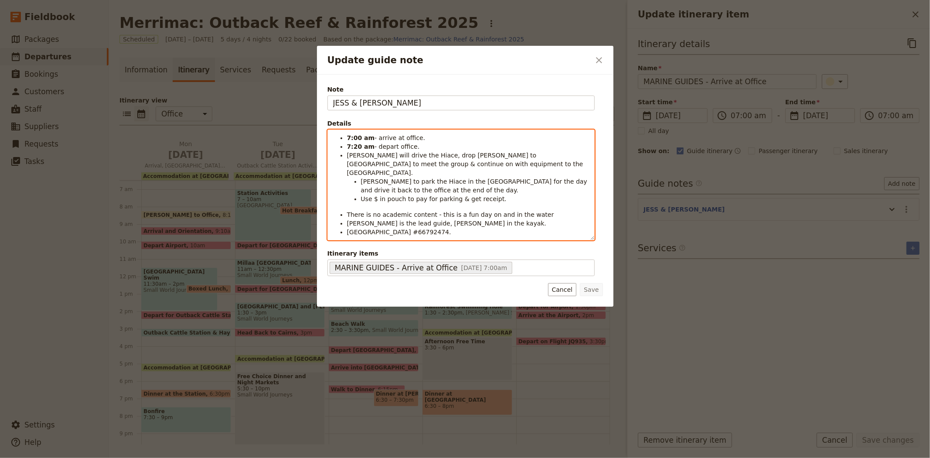
click at [375, 220] on span "[PERSON_NAME] is the lead guide, [PERSON_NAME] in the kayak." at bounding box center [447, 223] width 200 height 7
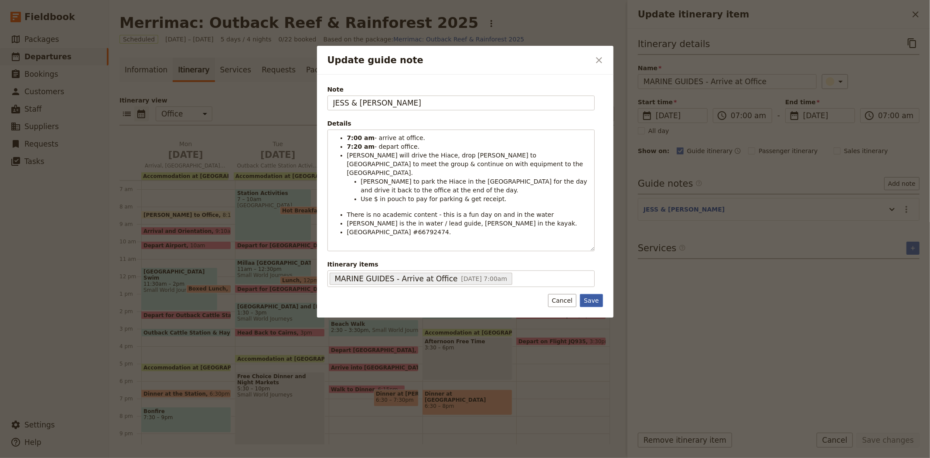
click at [598, 294] on button "Save" at bounding box center [591, 300] width 23 height 13
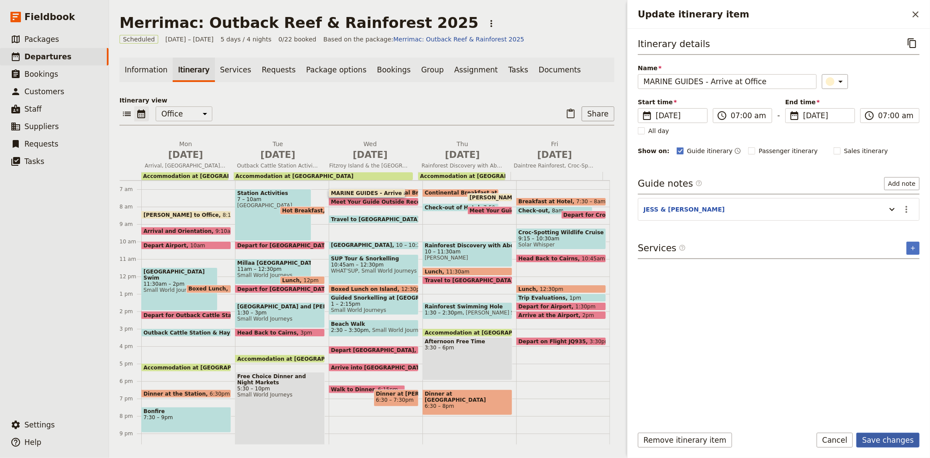
click at [899, 438] on button "Save changes" at bounding box center [887, 440] width 63 height 15
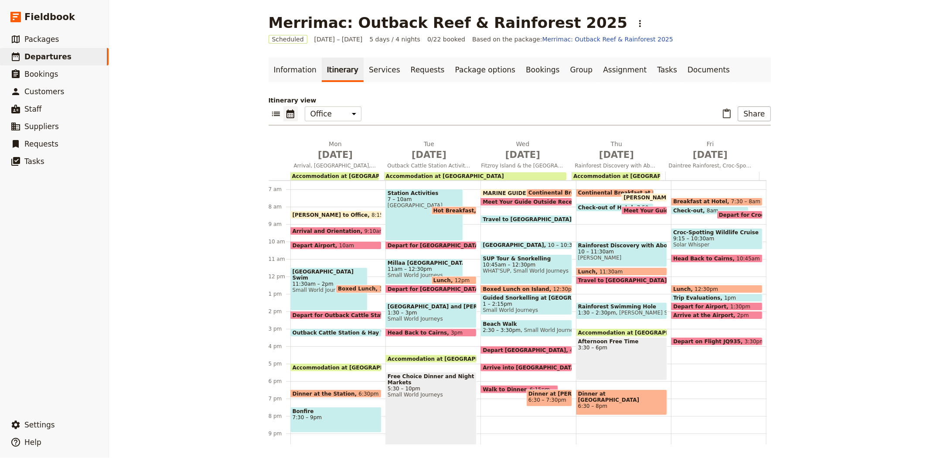
click at [498, 242] on span "[GEOGRAPHIC_DATA]" at bounding box center [515, 245] width 65 height 6
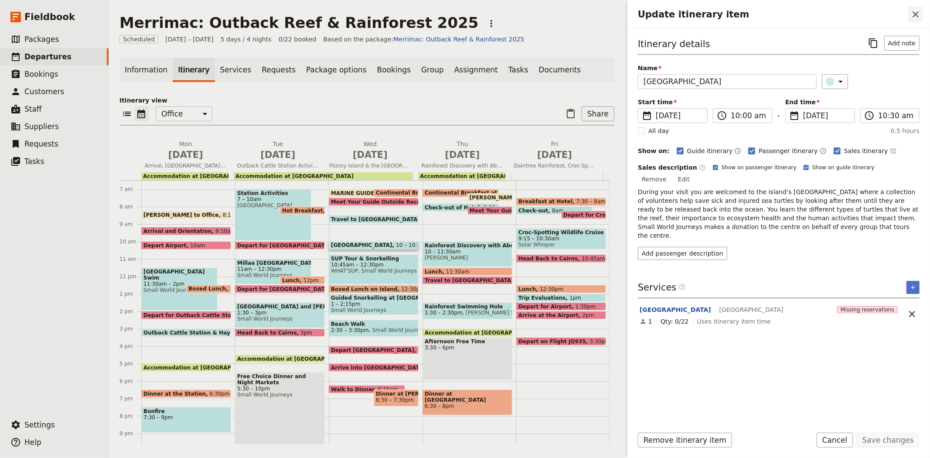
click at [911, 14] on icon "Close drawer" at bounding box center [916, 14] width 10 height 10
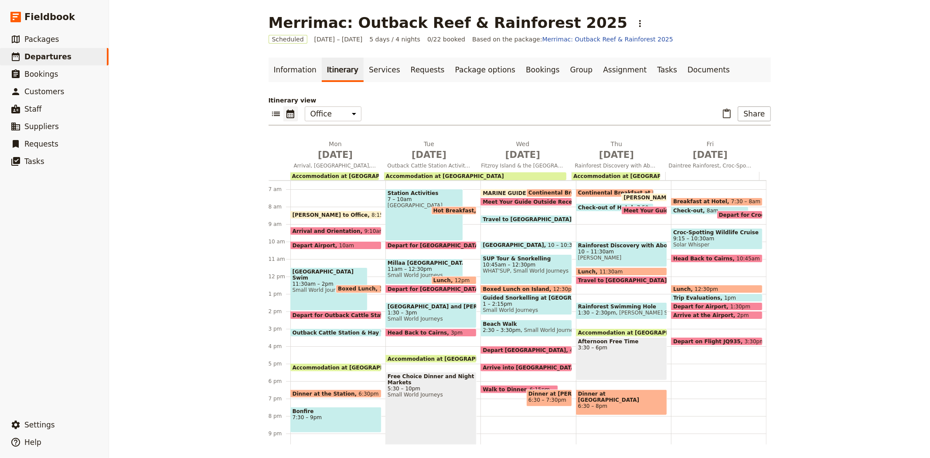
click at [497, 241] on div "[GEOGRAPHIC_DATA] 10 – 10:30am [GEOGRAPHIC_DATA]" at bounding box center [526, 245] width 91 height 8
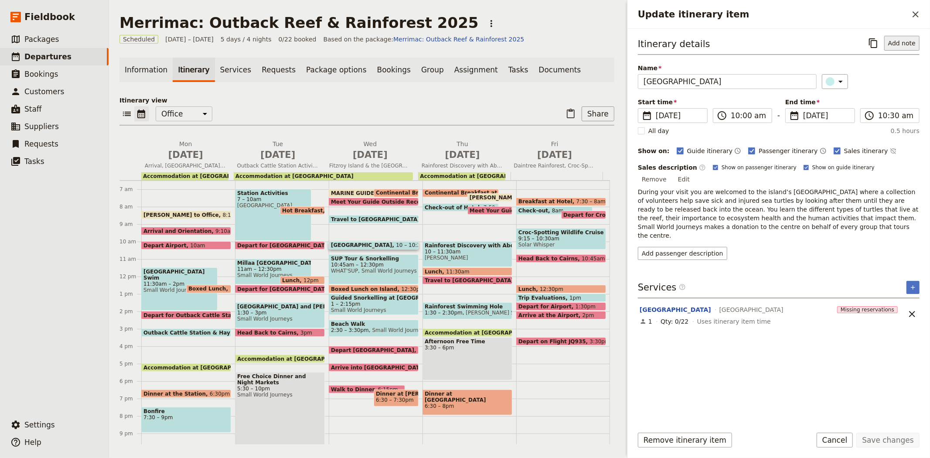
click at [904, 47] on button "Add note" at bounding box center [901, 43] width 35 height 15
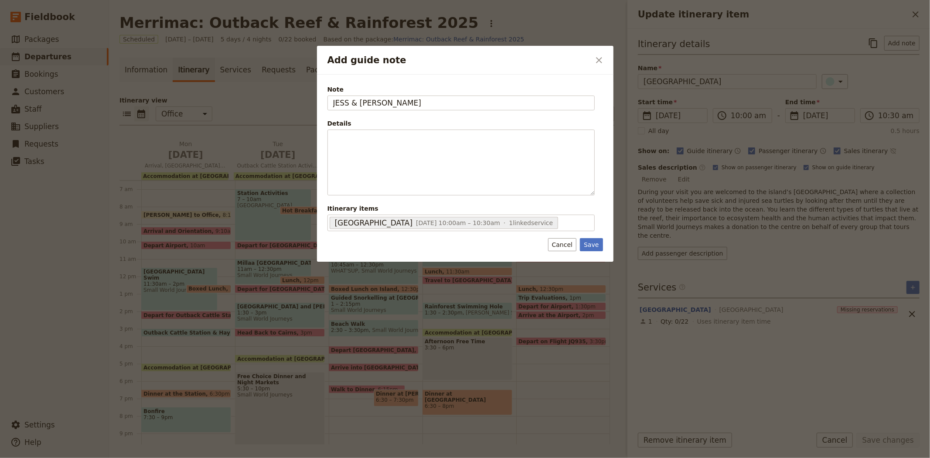
type input "JESS & [PERSON_NAME]"
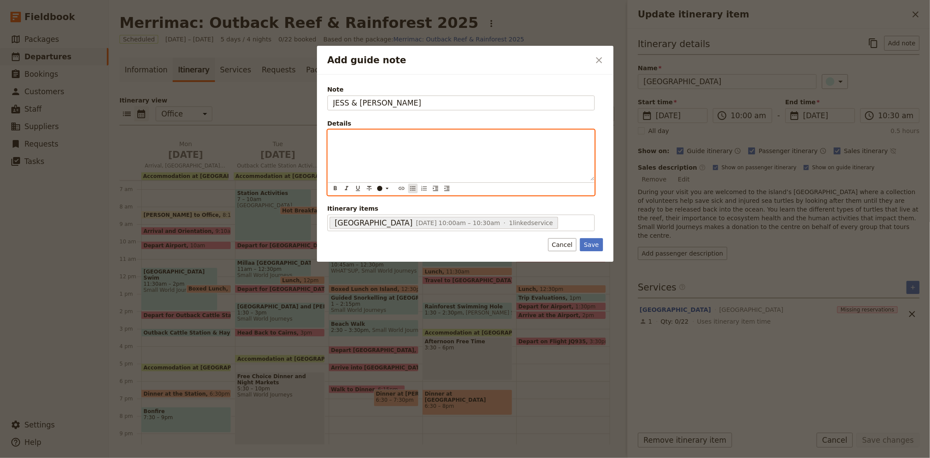
click at [410, 186] on icon "Bulleted list" at bounding box center [412, 188] width 5 height 4
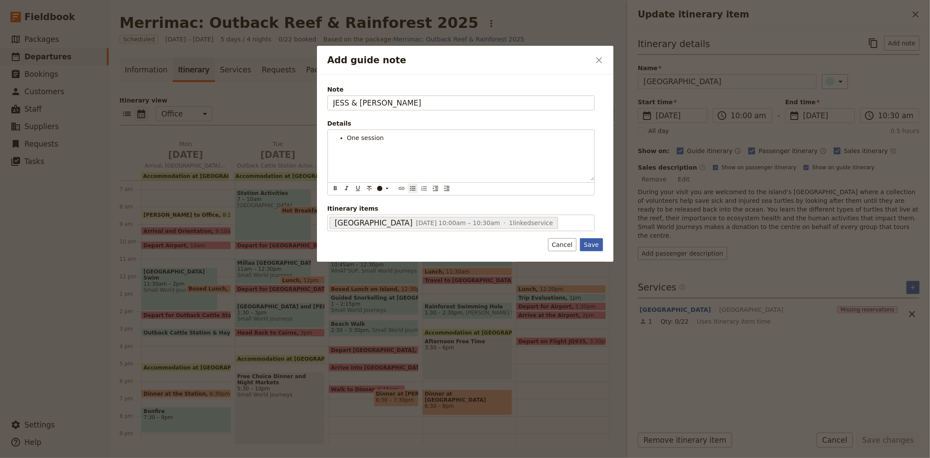
click at [596, 242] on button "Save" at bounding box center [591, 244] width 23 height 13
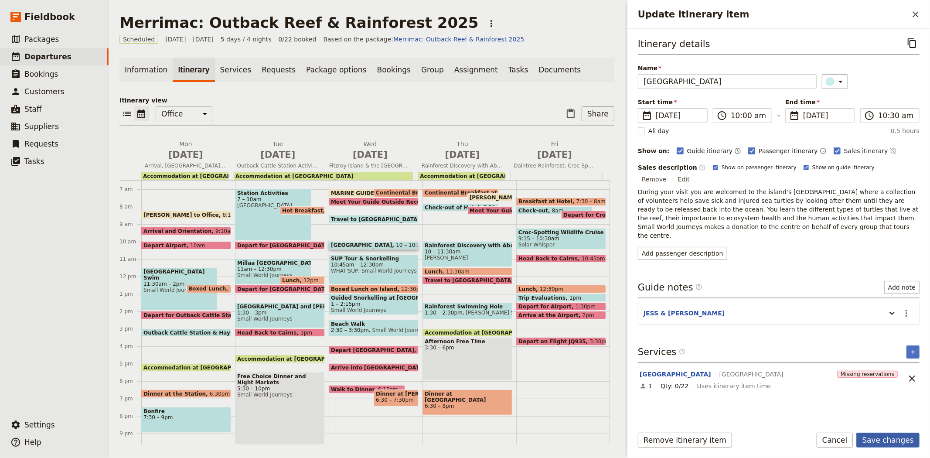
click at [884, 438] on button "Save changes" at bounding box center [887, 440] width 63 height 15
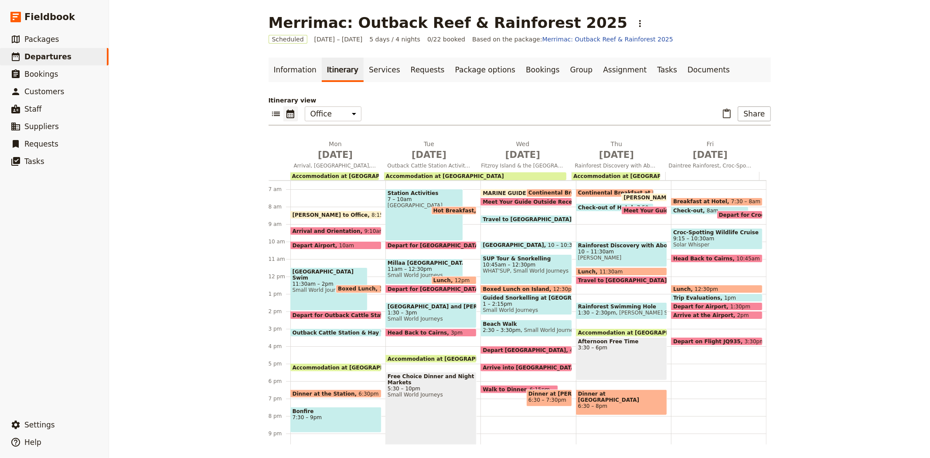
click at [518, 258] on span "SUP Tour & Snorkelling" at bounding box center [526, 259] width 87 height 6
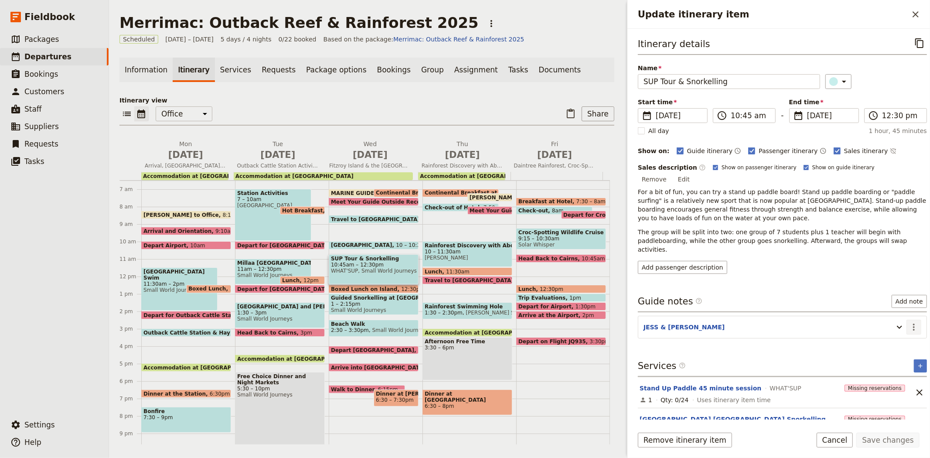
click at [909, 322] on icon "Actions" at bounding box center [914, 327] width 10 height 10
click at [905, 328] on span "Edit note" at bounding box center [888, 328] width 41 height 9
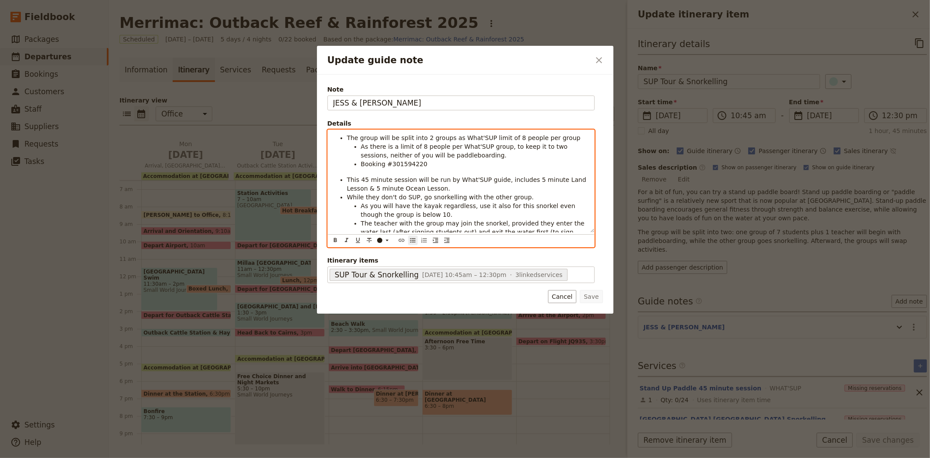
click at [481, 136] on span "The group will be split into 2 groups as What'SUP limit of 8 people per group" at bounding box center [464, 137] width 234 height 7
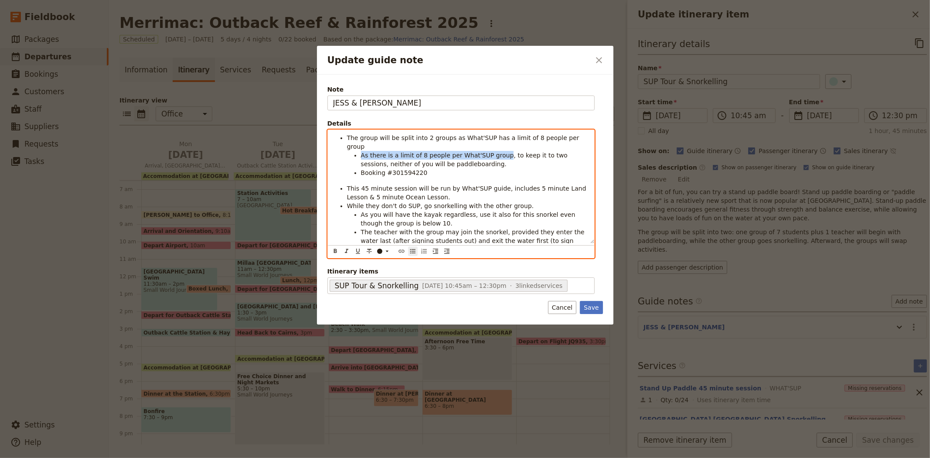
drag, startPoint x: 495, startPoint y: 147, endPoint x: 352, endPoint y: 146, distance: 143.0
click at [361, 151] on li "As there is a limit of 8 people per What'SUP group, to keep it to two sessions,…" at bounding box center [475, 159] width 228 height 17
click at [352, 185] on span "This 45 minute session will be run by What'SUP guide, includes 5 minute Land Le…" at bounding box center [467, 193] width 241 height 16
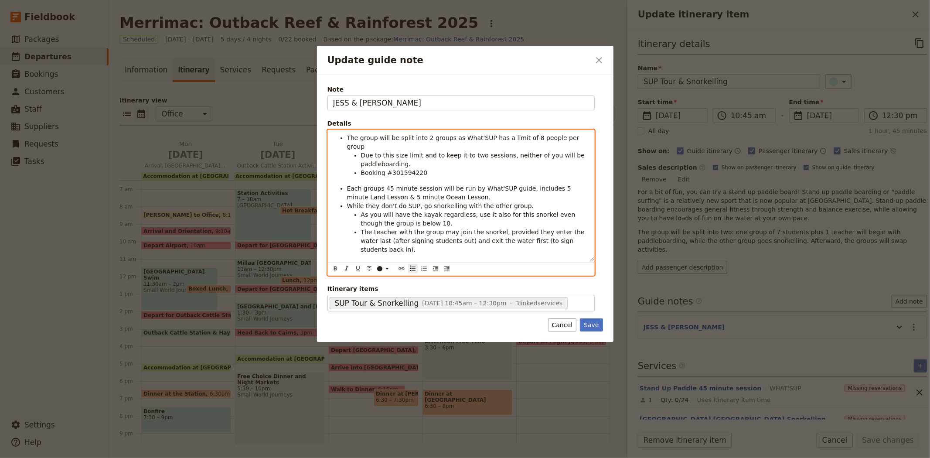
click at [567, 185] on span "Each groups 45 minute session will be run by What'SUP guide, includes 5 minute …" at bounding box center [460, 193] width 226 height 16
click at [346, 186] on ul "The group will be split into 2 groups as What'SUP has a limit of 8 people per g…" at bounding box center [461, 193] width 256 height 120
click at [401, 189] on span "Each groups 45 minute session will be run by What'SUP guide, includes 5 minute …" at bounding box center [460, 193] width 226 height 16
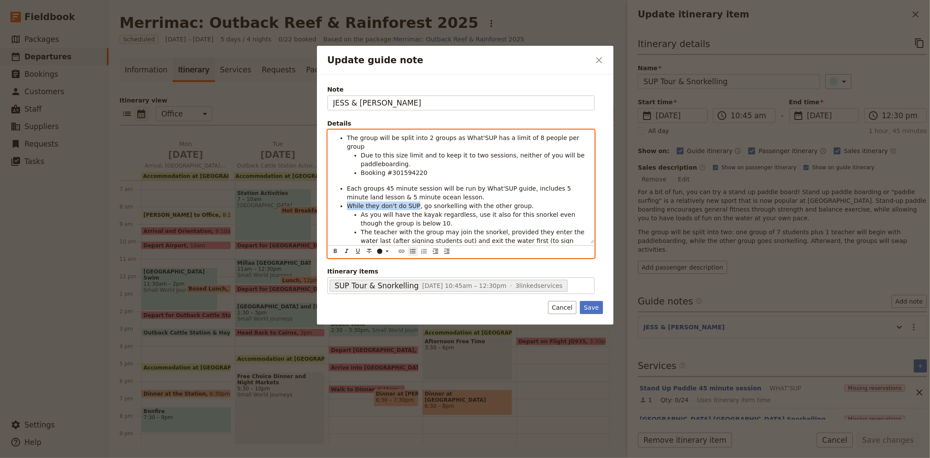
drag, startPoint x: 347, startPoint y: 197, endPoint x: 411, endPoint y: 197, distance: 64.5
click at [411, 202] on span "While they don't do SUP, go snorkelling with the other group." at bounding box center [440, 205] width 187 height 7
drag, startPoint x: 433, startPoint y: 197, endPoint x: 348, endPoint y: 198, distance: 85.5
click at [348, 202] on span "The group not paddleboarding, go snorkelling with the other group." at bounding box center [450, 205] width 206 height 7
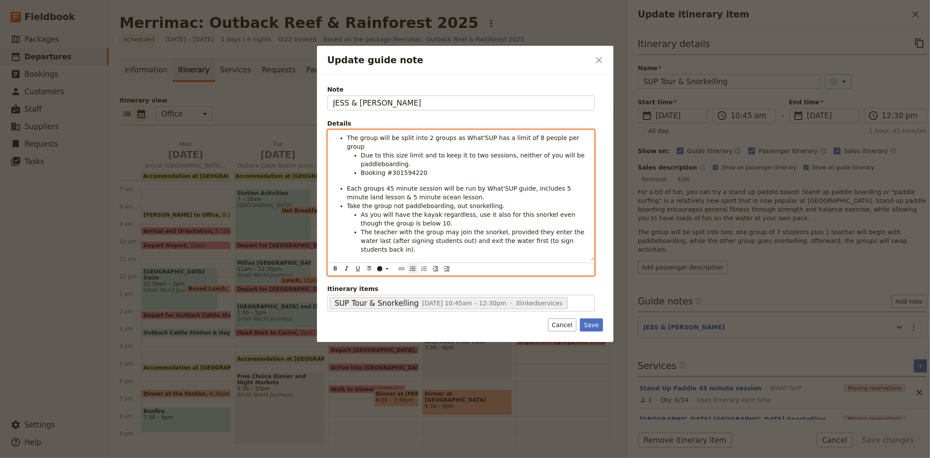
click at [573, 139] on li "The group will be split into 2 groups as What'SUP has a limit of 8 people per g…" at bounding box center [468, 141] width 242 height 17
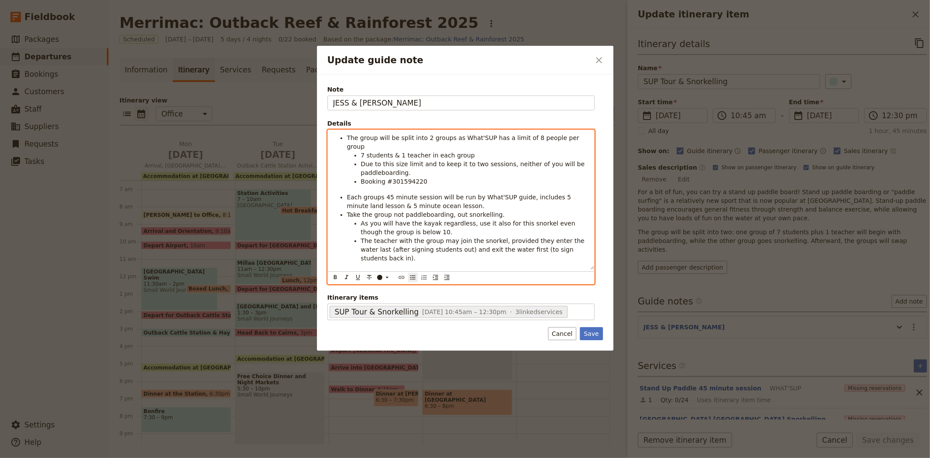
click at [572, 242] on li "The teacher with the group may join the snorkel, provided they enter the water …" at bounding box center [475, 249] width 228 height 26
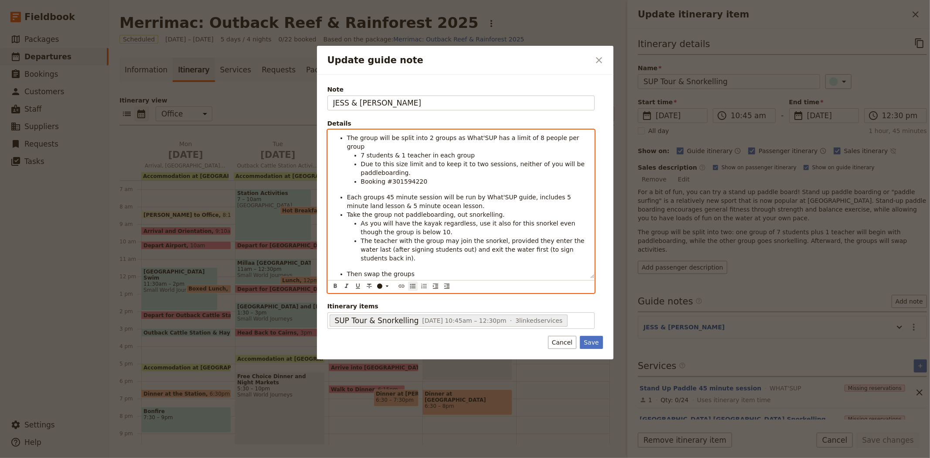
click at [489, 210] on li "Take the group not paddleboarding, out snorkelling." at bounding box center [468, 214] width 242 height 9
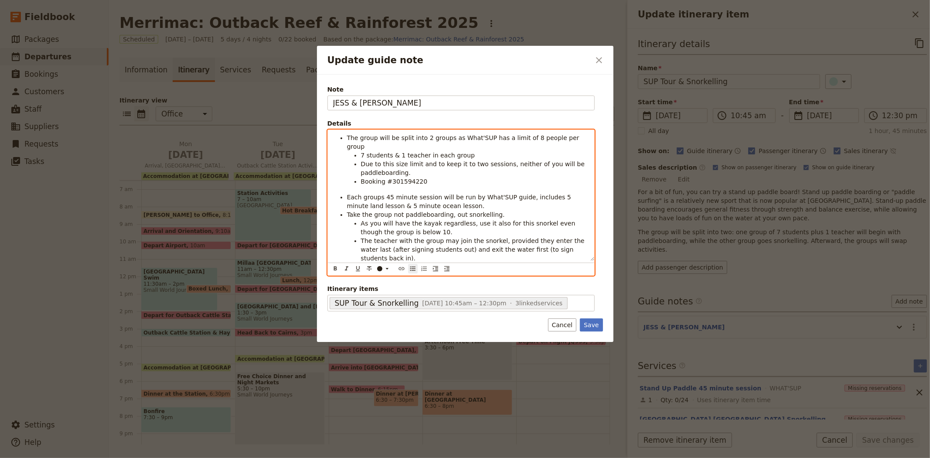
drag, startPoint x: 408, startPoint y: 258, endPoint x: 348, endPoint y: 256, distance: 60.2
click at [348, 270] on li "Then swap the groups" at bounding box center [468, 274] width 242 height 9
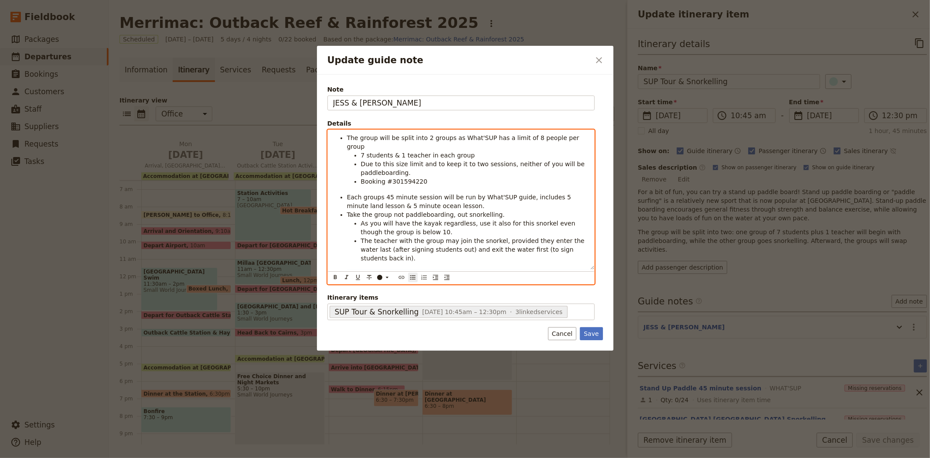
drag, startPoint x: 432, startPoint y: 256, endPoint x: 327, endPoint y: 250, distance: 105.3
click at [328, 250] on div "The group will be split into 2 groups as What'SUP has a limit of 8 people per g…" at bounding box center [461, 207] width 267 height 155
copy span "At the end of the first session swap the groups and the group that was paddle b…"
click at [468, 270] on li "At the end of the first session swap the groups and the group that was paddle b…" at bounding box center [468, 278] width 242 height 17
drag, startPoint x: 464, startPoint y: 267, endPoint x: 473, endPoint y: 255, distance: 15.4
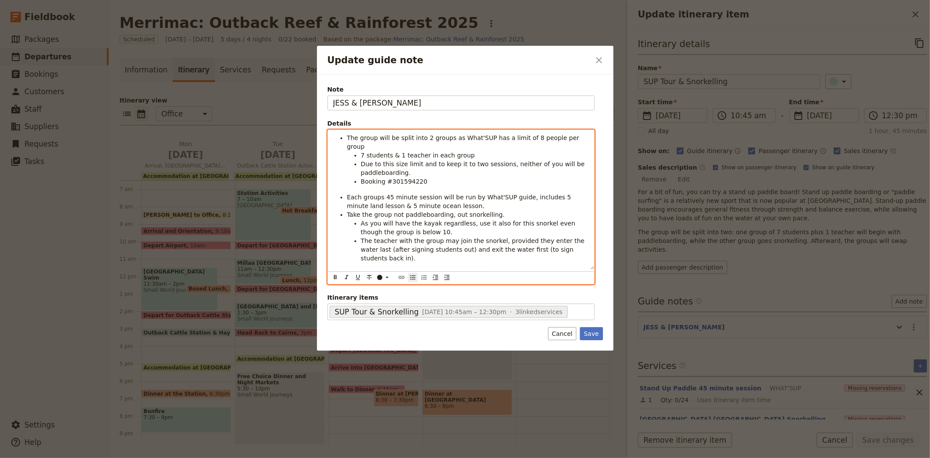
click at [473, 270] on span "At the end of the first session swap the groups and the group that was paddle b…" at bounding box center [467, 278] width 241 height 16
click at [372, 270] on span "At the end of the first session swap the groups - the group that went paddleboa…" at bounding box center [464, 282] width 235 height 24
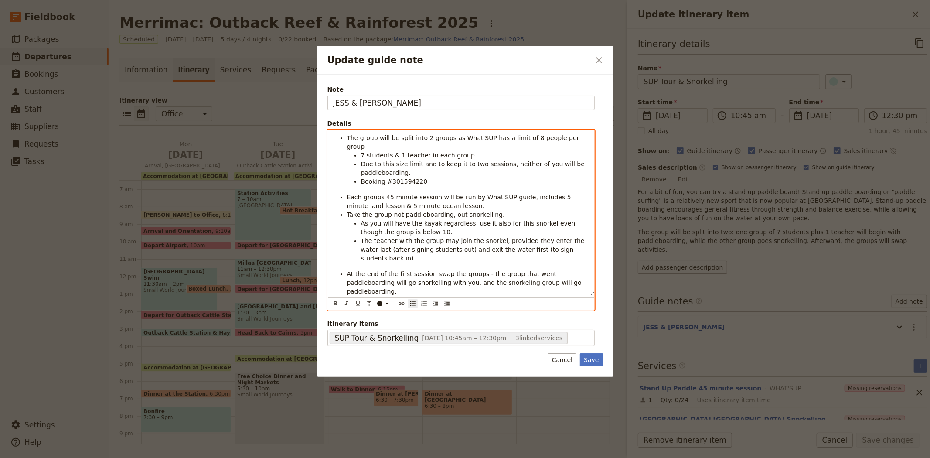
click at [452, 270] on span "At the end of the first session swap the groups - the group that went paddleboa…" at bounding box center [465, 282] width 237 height 24
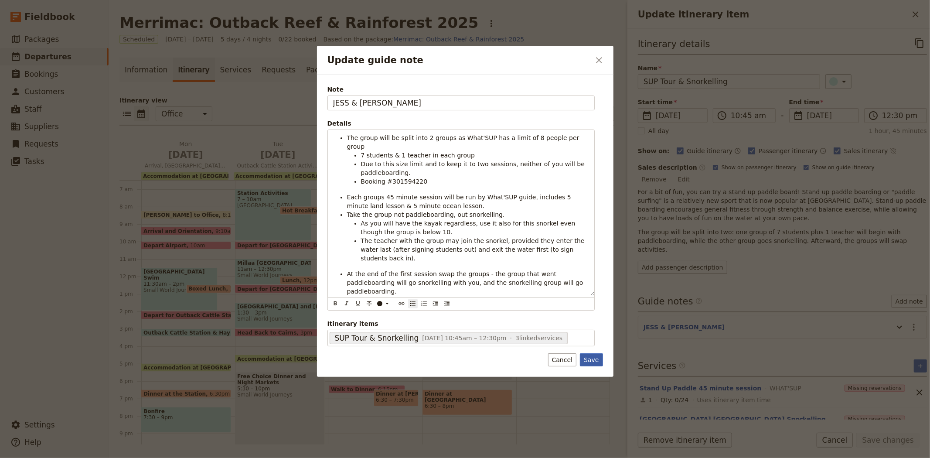
click at [596, 353] on button "Save" at bounding box center [591, 359] width 23 height 13
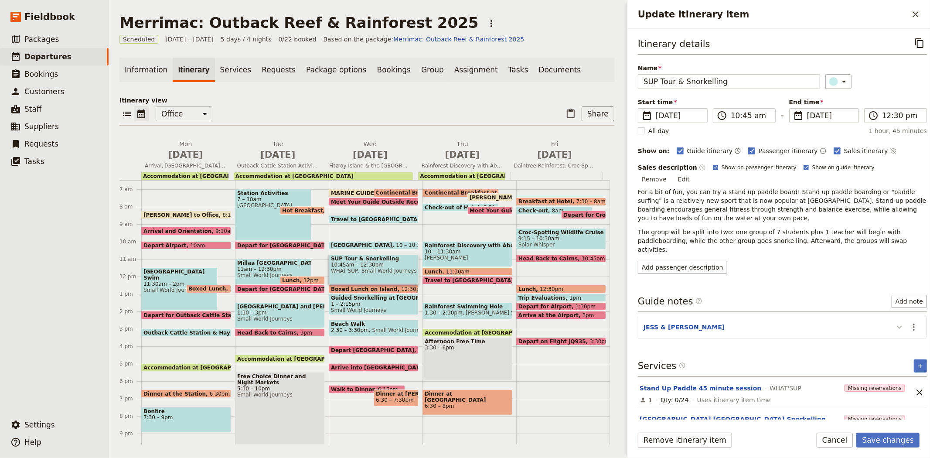
click at [895, 322] on icon "Update itinerary item" at bounding box center [899, 327] width 10 height 10
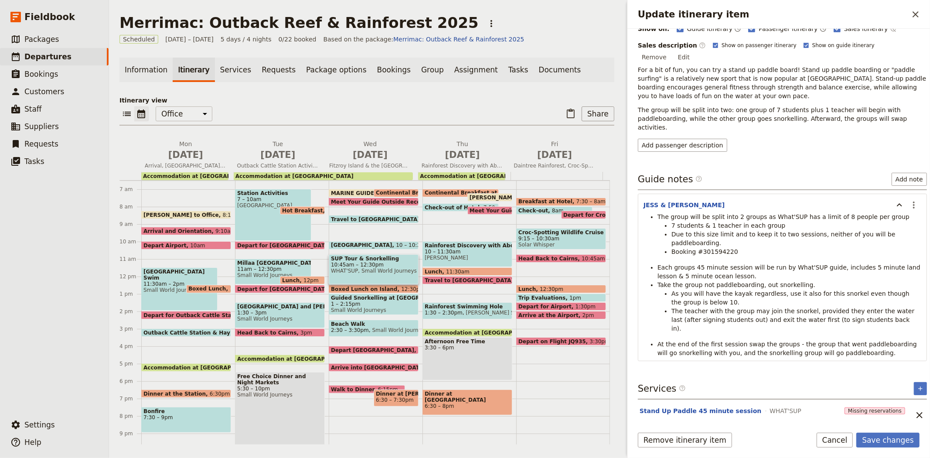
scroll to position [164, 0]
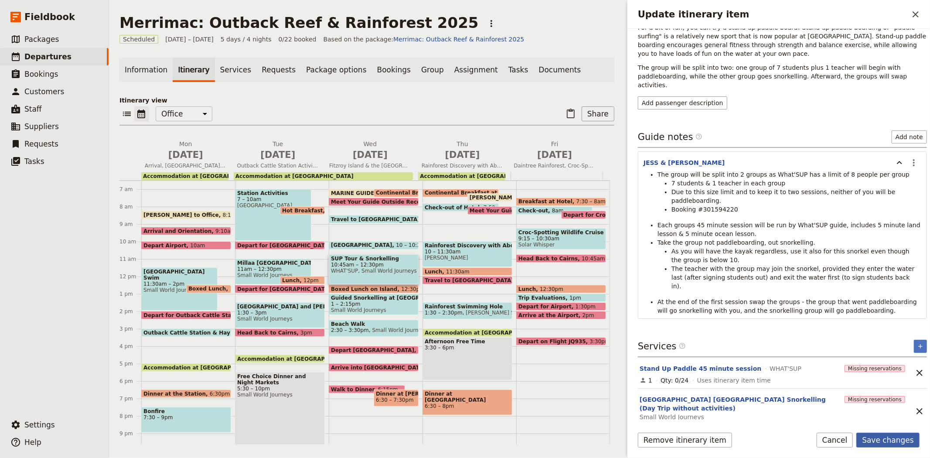
click at [897, 440] on button "Save changes" at bounding box center [887, 440] width 63 height 15
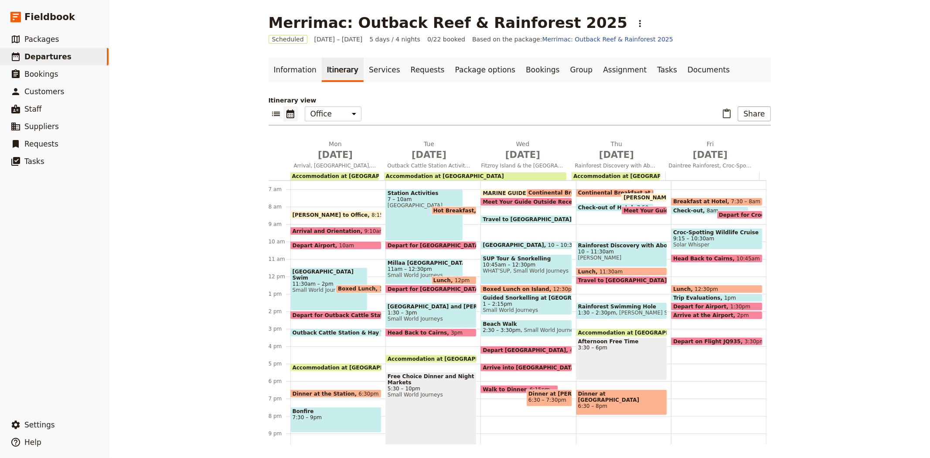
click at [512, 303] on span "1 – 2:15pm" at bounding box center [526, 304] width 87 height 6
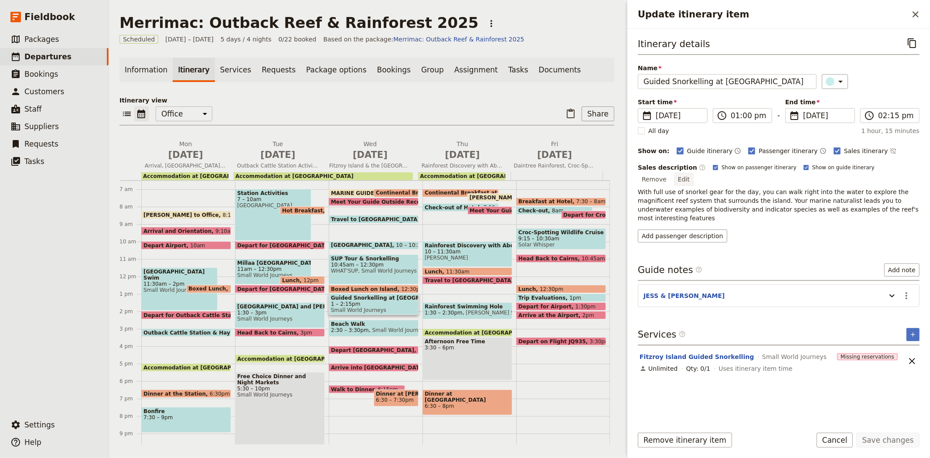
click at [694, 173] on button "Edit" at bounding box center [684, 179] width 20 height 13
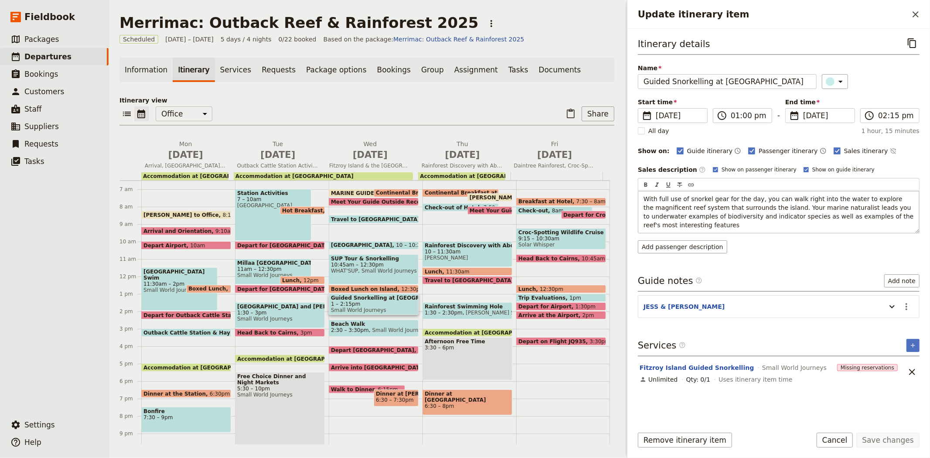
click at [674, 225] on p "With full use of snorkel gear for the day, you can walk right into the water to…" at bounding box center [779, 211] width 270 height 35
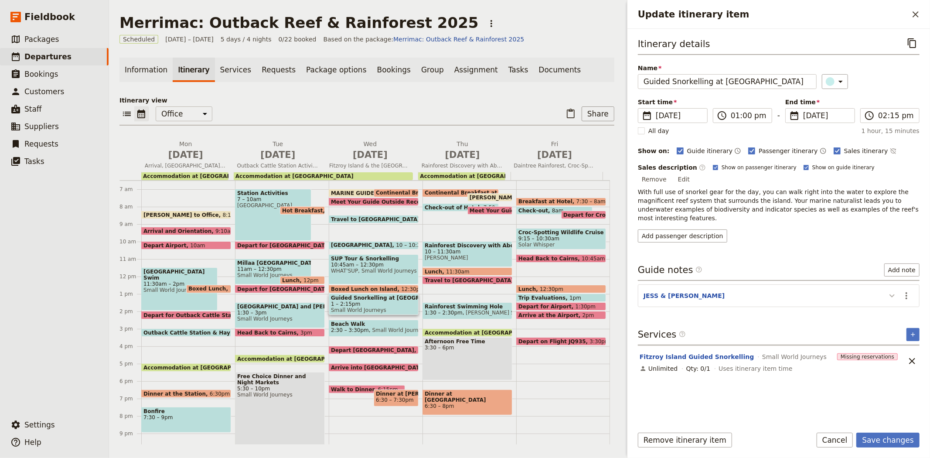
click at [888, 306] on div "Itinerary details ​ Name Guided Snorkelling at The Reef ​ Start time ​ [DATE] […" at bounding box center [779, 227] width 282 height 383
click at [904, 290] on icon "Actions" at bounding box center [906, 295] width 10 height 10
click at [897, 297] on span "Edit note" at bounding box center [888, 296] width 41 height 9
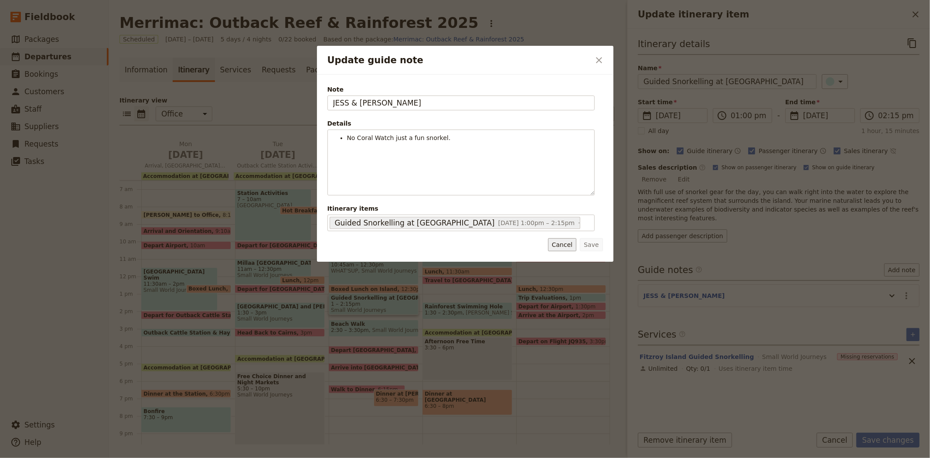
click at [559, 243] on button "Cancel" at bounding box center [562, 244] width 28 height 13
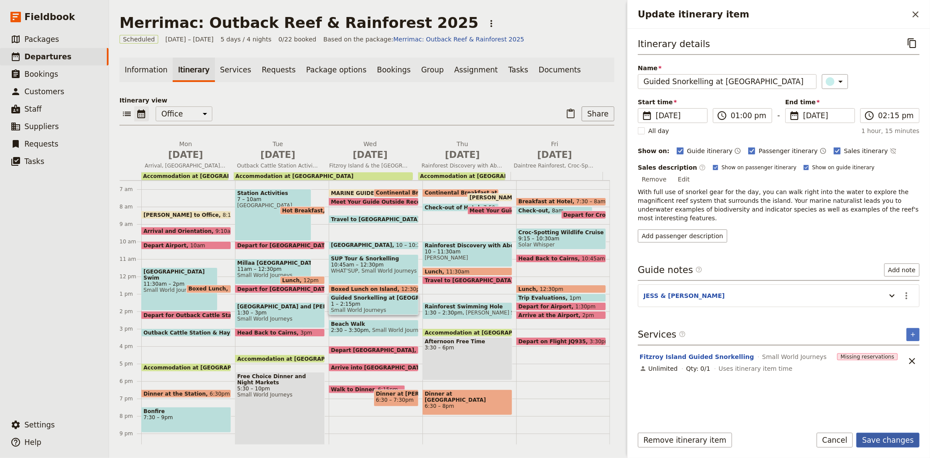
click at [894, 440] on button "Save changes" at bounding box center [887, 440] width 63 height 15
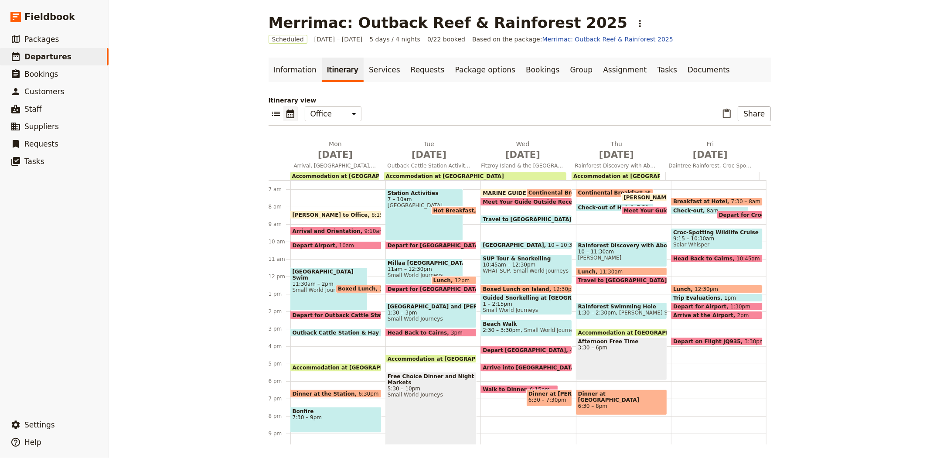
click at [495, 308] on span "Small World Journeys" at bounding box center [526, 310] width 87 height 6
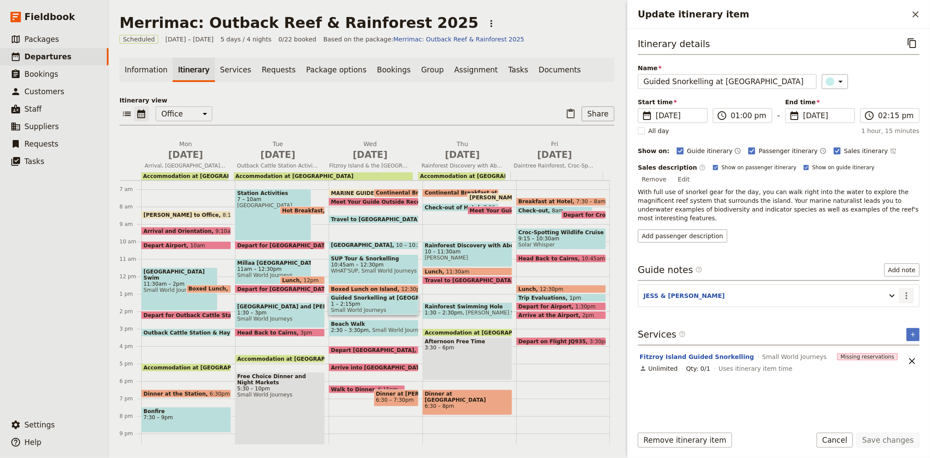
click at [902, 290] on icon "Actions" at bounding box center [906, 295] width 10 height 10
click at [900, 291] on button "Edit note" at bounding box center [888, 296] width 51 height 12
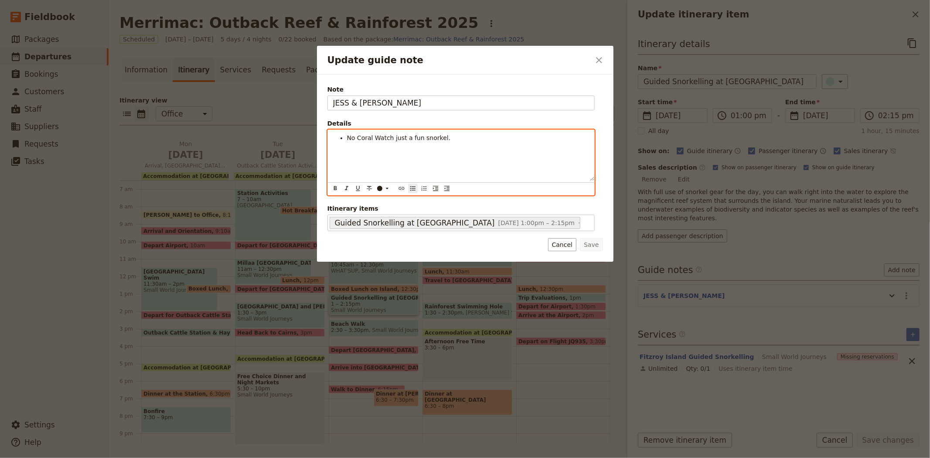
click at [443, 137] on li "No Coral Watch just a fun snorkel." at bounding box center [468, 137] width 242 height 9
click at [426, 147] on span "Still change up the sights from the morning snorkel." at bounding box center [440, 146] width 159 height 7
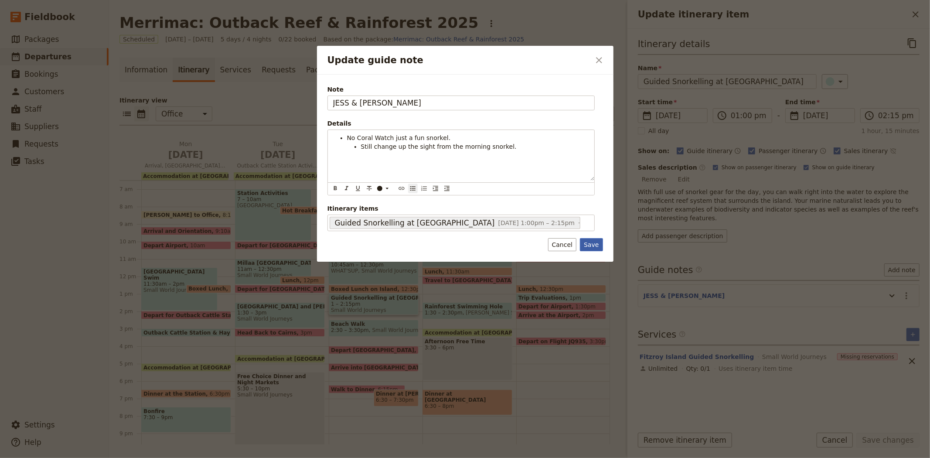
click at [587, 246] on button "Save" at bounding box center [591, 244] width 23 height 13
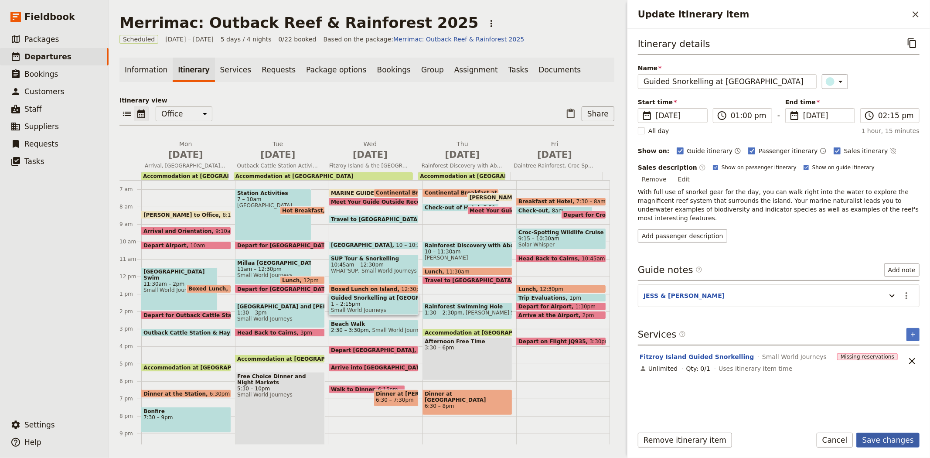
click at [887, 437] on button "Save changes" at bounding box center [887, 440] width 63 height 15
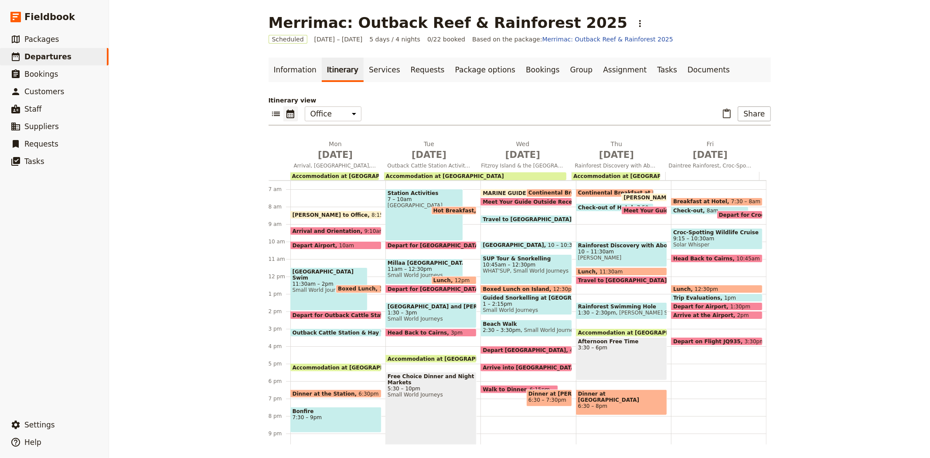
click at [499, 325] on span "Beach Walk" at bounding box center [526, 324] width 87 height 6
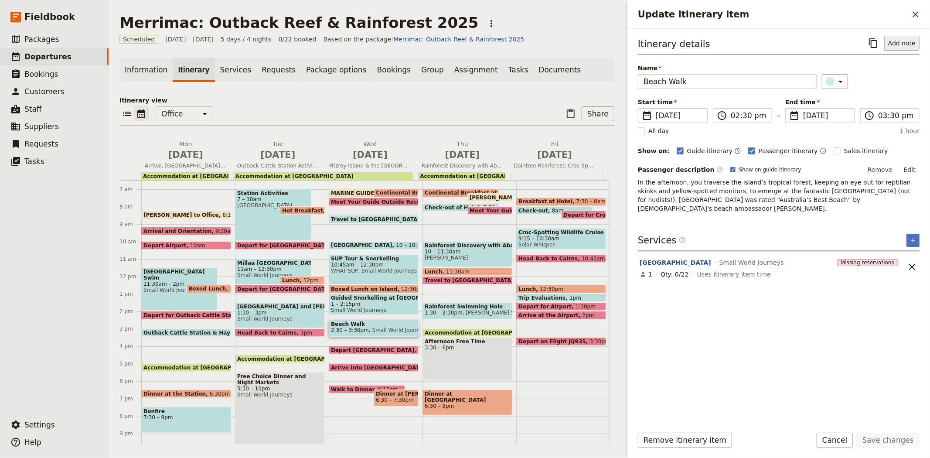
click at [914, 39] on button "Add note" at bounding box center [901, 43] width 35 height 15
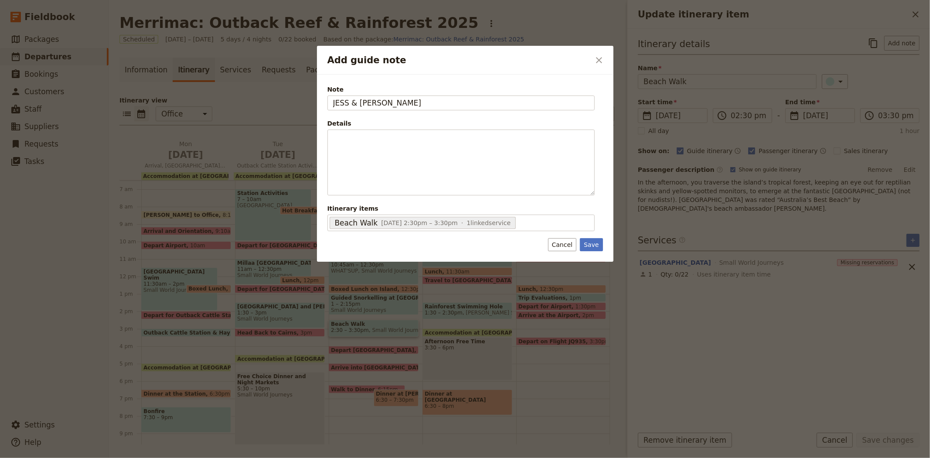
type input "JESS & [PERSON_NAME]"
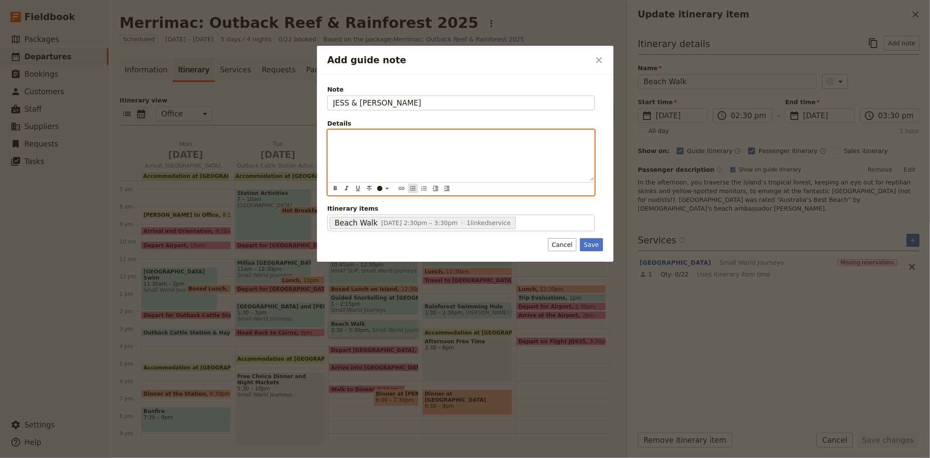
click at [411, 191] on icon "Bulleted list" at bounding box center [412, 188] width 7 height 7
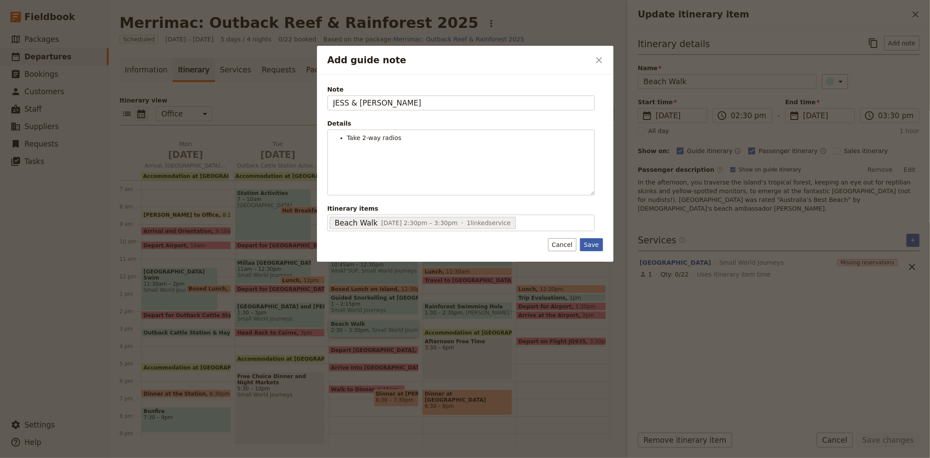
click at [600, 247] on button "Save" at bounding box center [591, 244] width 23 height 13
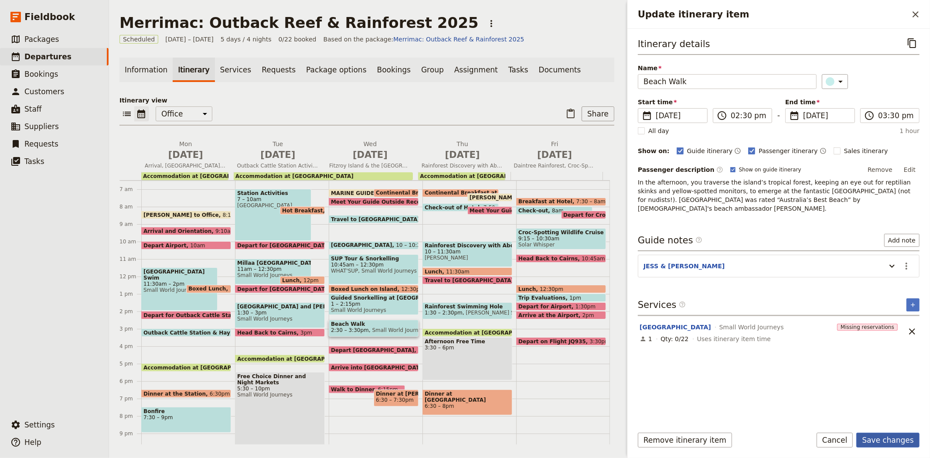
click at [901, 443] on button "Save changes" at bounding box center [887, 440] width 63 height 15
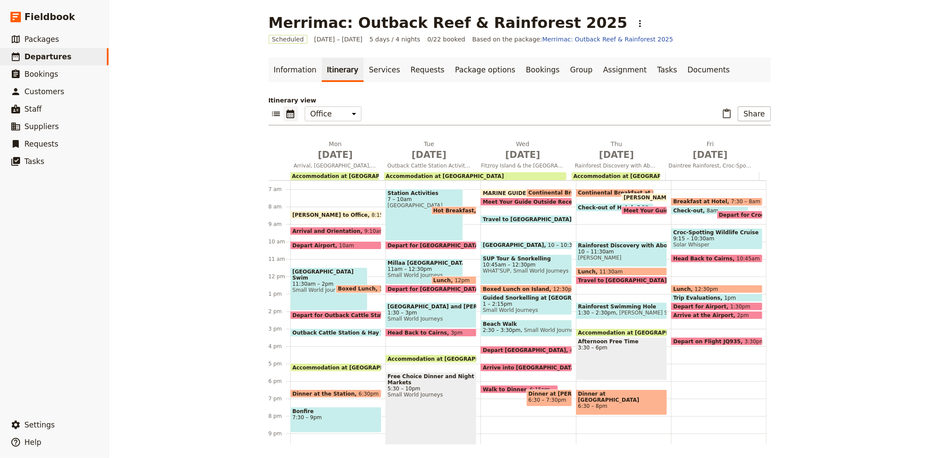
click at [625, 208] on span "Meet Your Guide Outside Reception & Depart" at bounding box center [692, 211] width 137 height 6
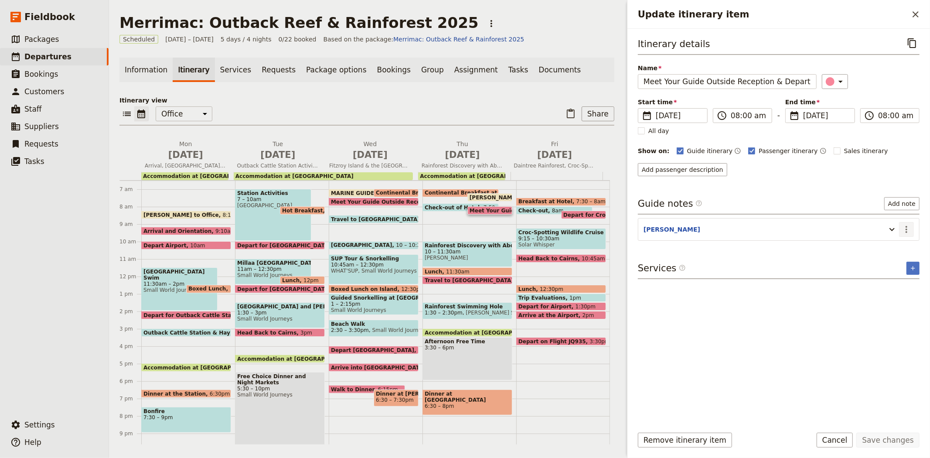
click at [905, 229] on icon "Actions" at bounding box center [906, 229] width 10 height 10
click at [899, 245] on span "Edit note" at bounding box center [888, 248] width 41 height 9
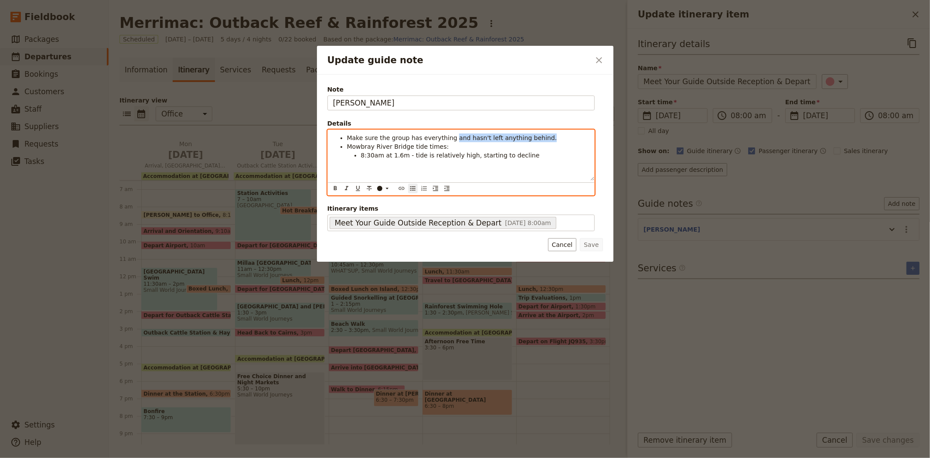
drag, startPoint x: 445, startPoint y: 137, endPoint x: 536, endPoint y: 140, distance: 91.2
click at [536, 140] on li "Make sure the group has everything and hasn't left anything behind." at bounding box center [468, 137] width 242 height 9
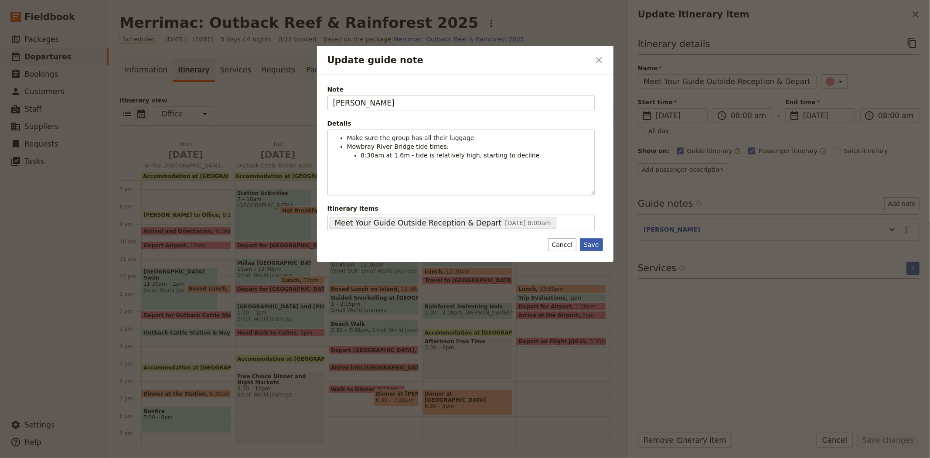
click at [592, 244] on button "Save" at bounding box center [591, 244] width 23 height 13
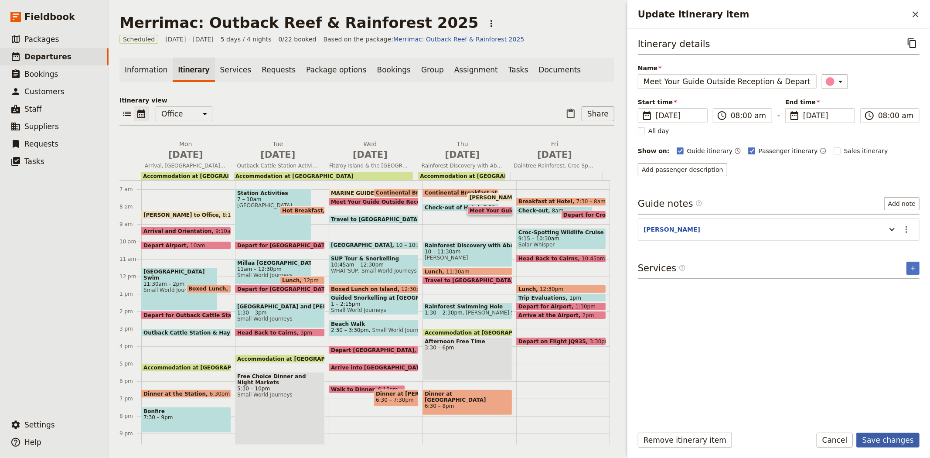
click at [880, 442] on button "Save changes" at bounding box center [887, 440] width 63 height 15
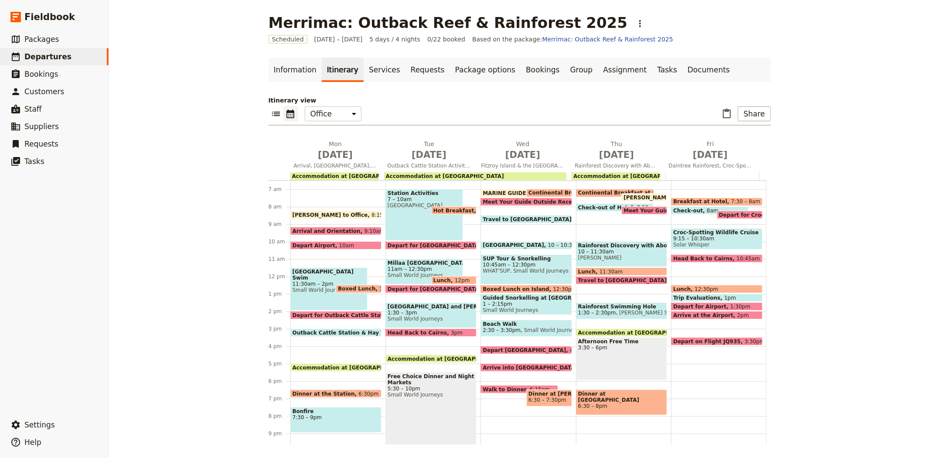
click at [584, 331] on span "Accommodation at [GEOGRAPHIC_DATA]" at bounding box center [639, 333] width 122 height 6
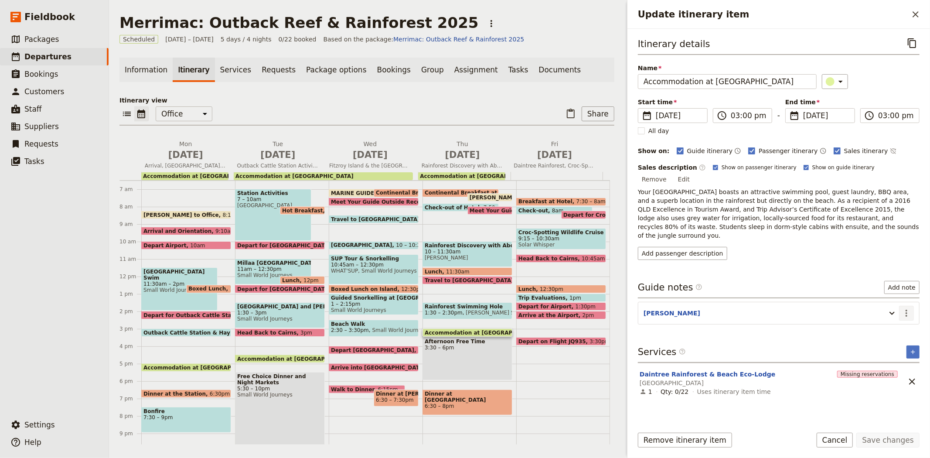
click at [909, 308] on icon "Actions" at bounding box center [906, 313] width 10 height 10
click at [893, 316] on span "Edit note" at bounding box center [881, 314] width 27 height 9
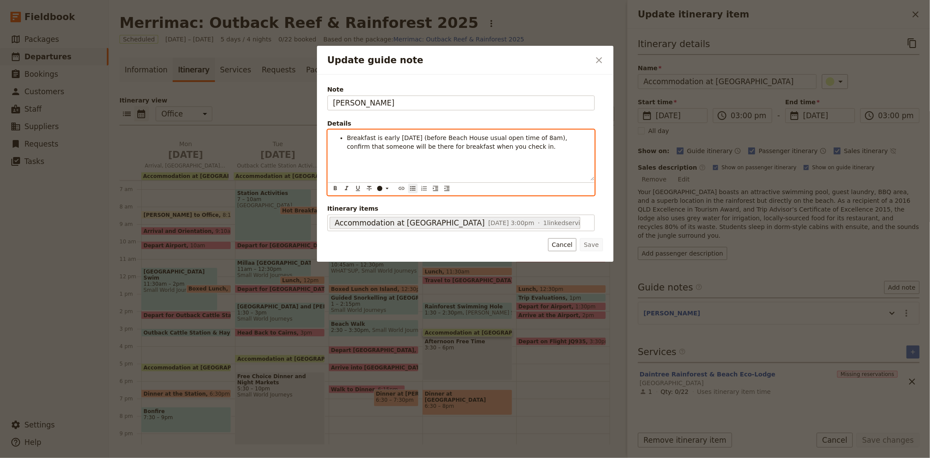
click at [480, 140] on span "Breakfast is early [DATE] (before Beach House usual open time of 8am), confirm …" at bounding box center [458, 142] width 222 height 16
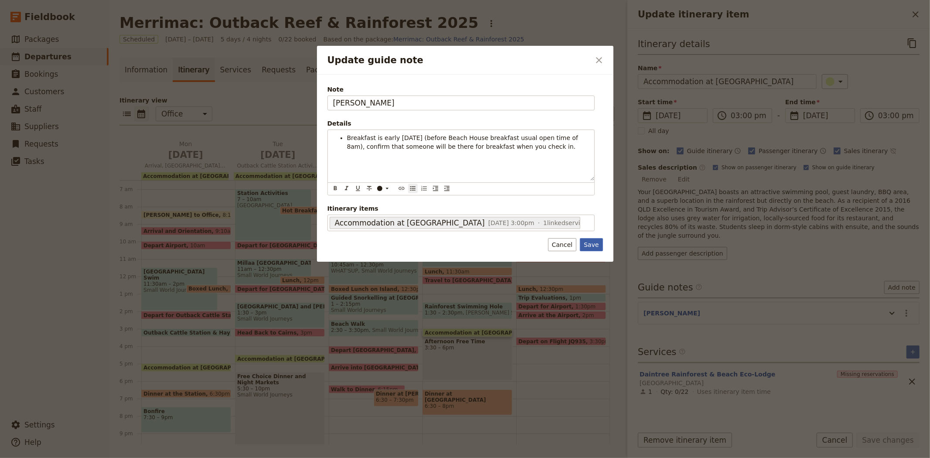
click at [598, 245] on button "Save" at bounding box center [591, 244] width 23 height 13
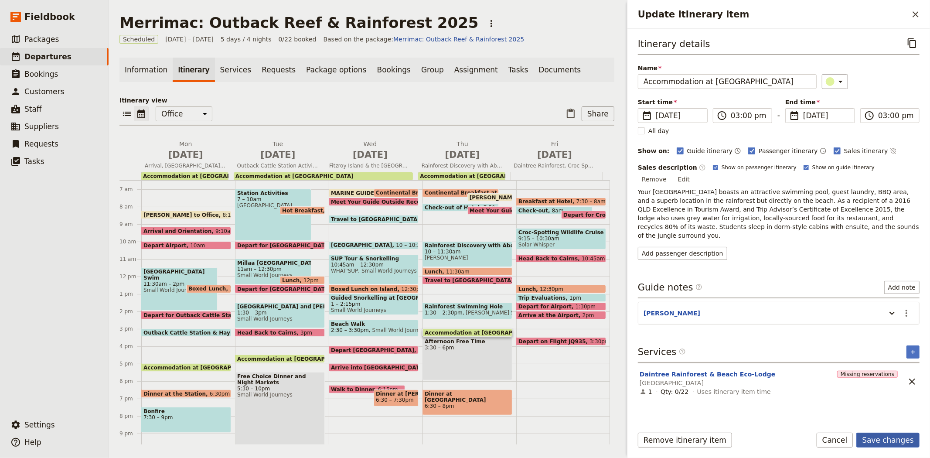
click at [900, 434] on button "Save changes" at bounding box center [887, 440] width 63 height 15
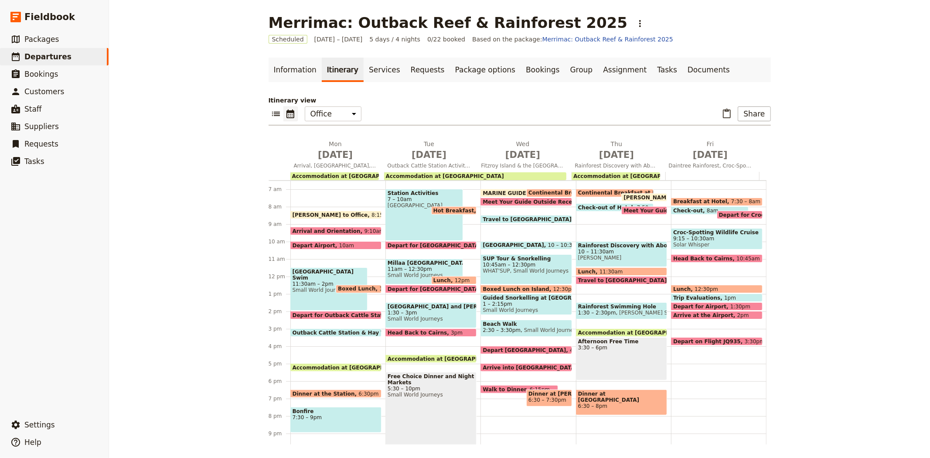
click at [599, 350] on span "3:30 – 6pm" at bounding box center [621, 348] width 87 height 6
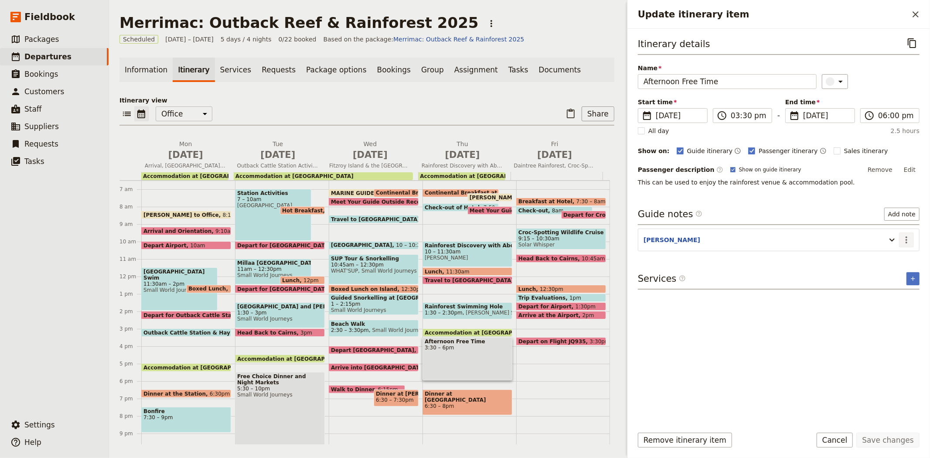
click at [909, 240] on icon "Actions" at bounding box center [906, 240] width 10 height 10
click at [899, 263] on span "Edit note" at bounding box center [888, 259] width 41 height 9
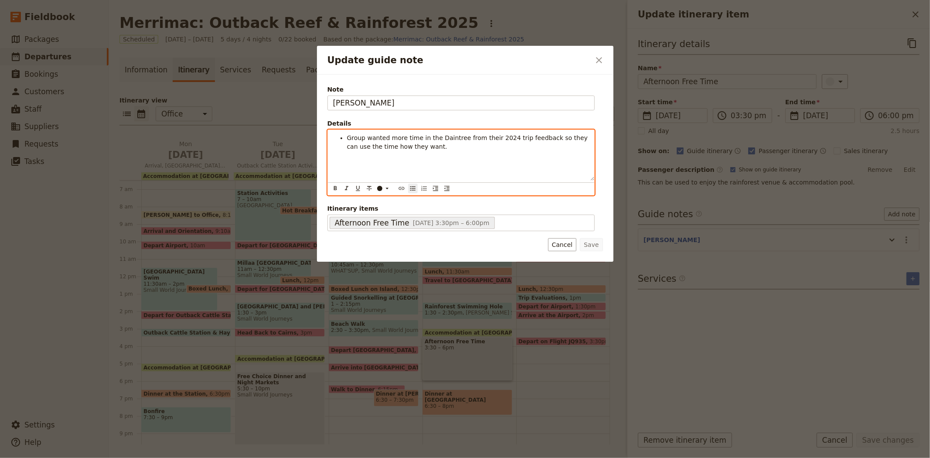
click at [536, 138] on span "Group wanted more time in the Daintree from their 2024 trip feedback so they ca…" at bounding box center [468, 142] width 243 height 16
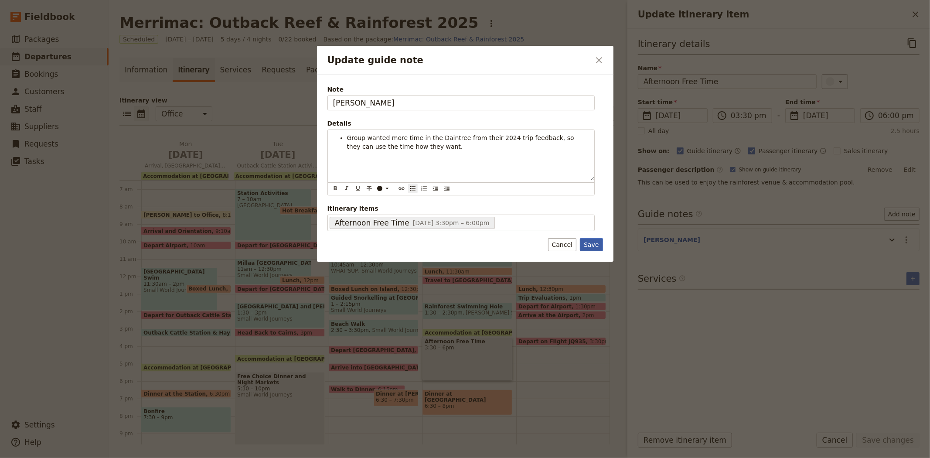
click at [590, 244] on button "Save" at bounding box center [591, 244] width 23 height 13
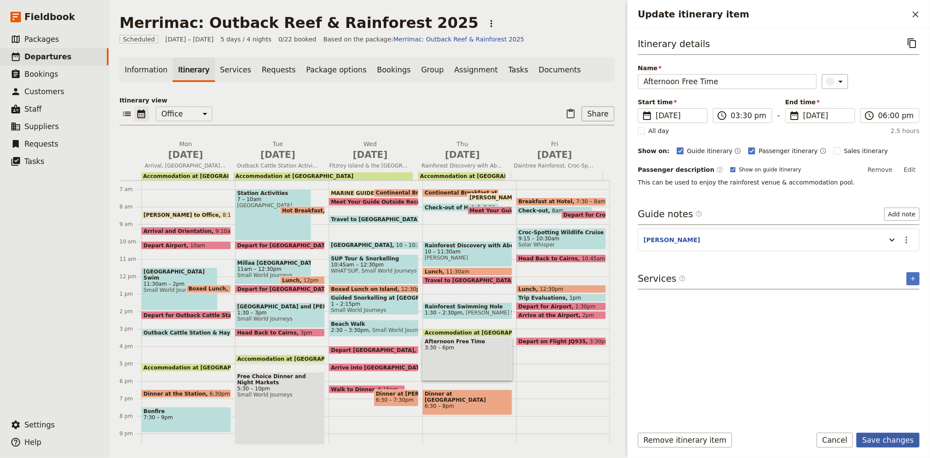
click at [890, 440] on button "Save changes" at bounding box center [887, 440] width 63 height 15
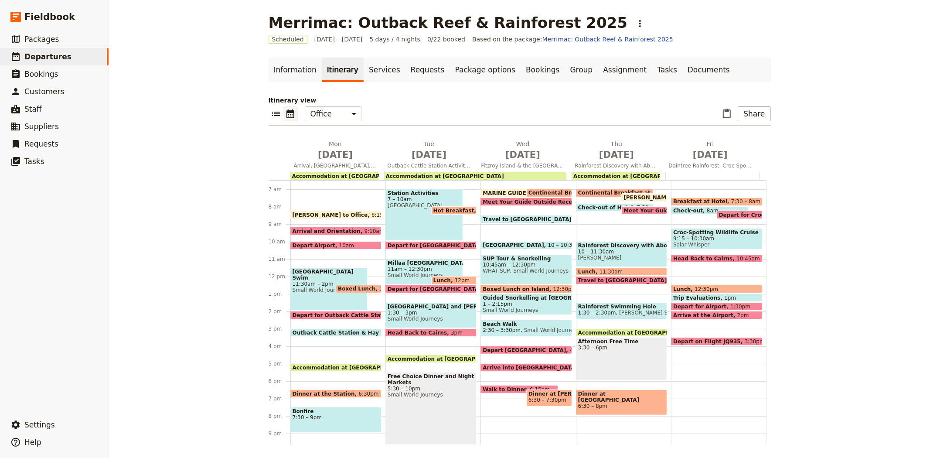
click at [597, 344] on span "Afternoon Free Time" at bounding box center [621, 341] width 87 height 6
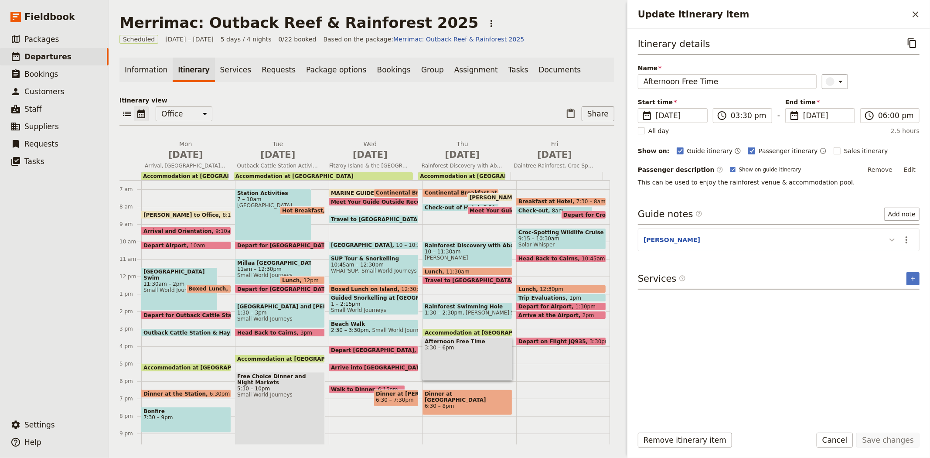
click at [894, 242] on icon "Update itinerary item" at bounding box center [892, 240] width 10 height 10
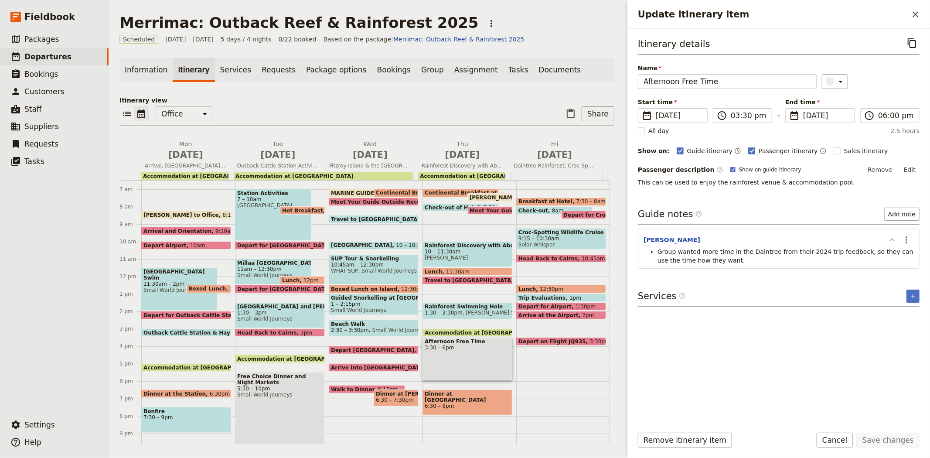
click at [894, 242] on icon "Update itinerary item" at bounding box center [892, 240] width 10 height 10
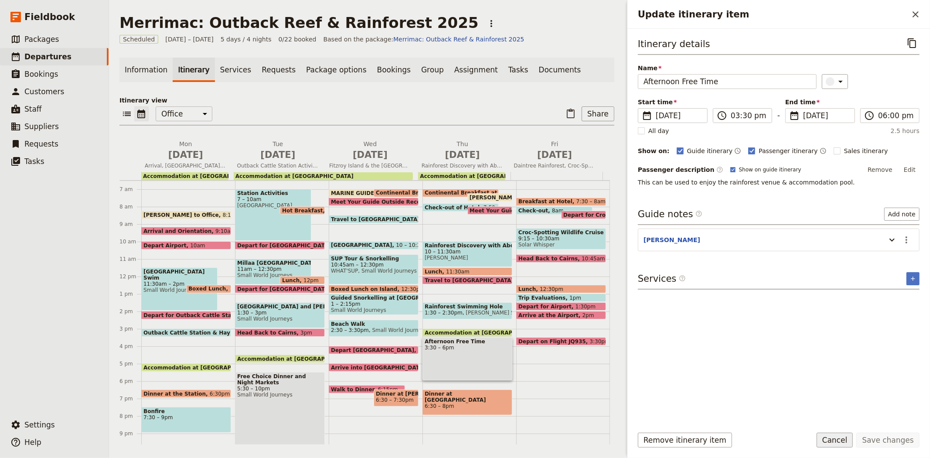
click at [840, 439] on button "Cancel" at bounding box center [835, 440] width 37 height 15
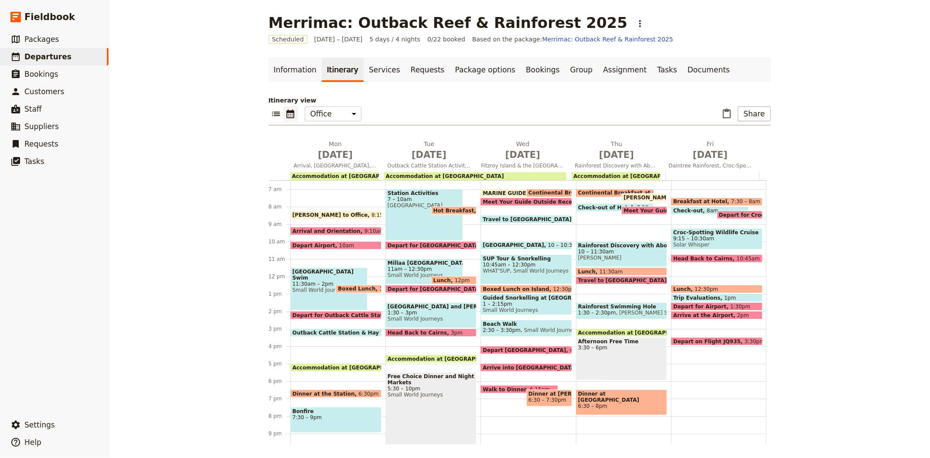
click at [589, 345] on span "3:30 – 6pm" at bounding box center [621, 348] width 87 height 6
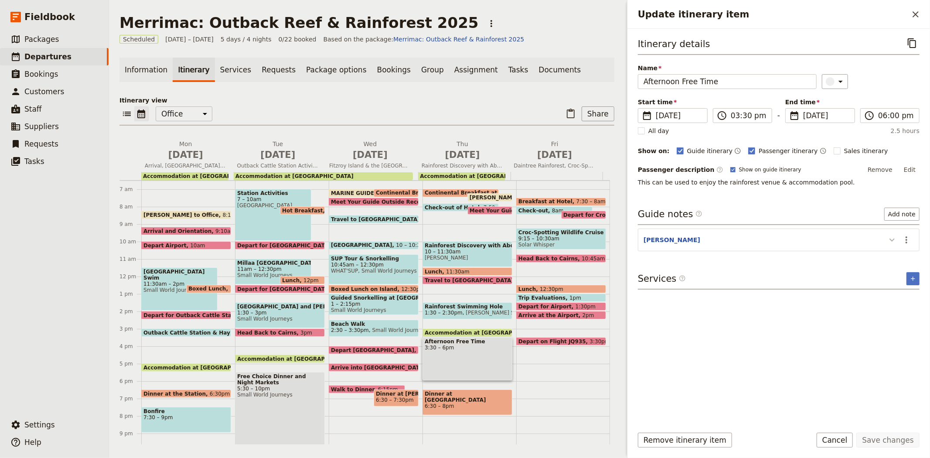
click at [889, 236] on icon "Update itinerary item" at bounding box center [892, 240] width 10 height 10
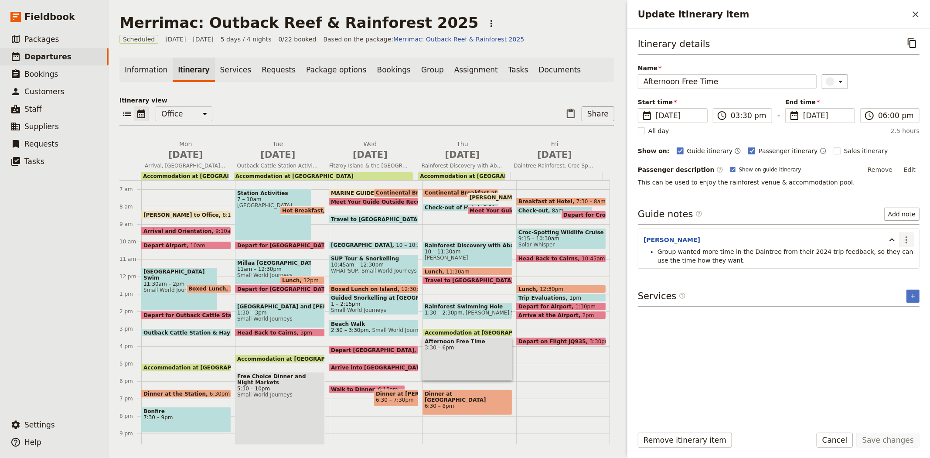
click at [905, 241] on icon "Actions" at bounding box center [906, 240] width 10 height 10
click at [904, 257] on span "Edit note" at bounding box center [888, 259] width 41 height 9
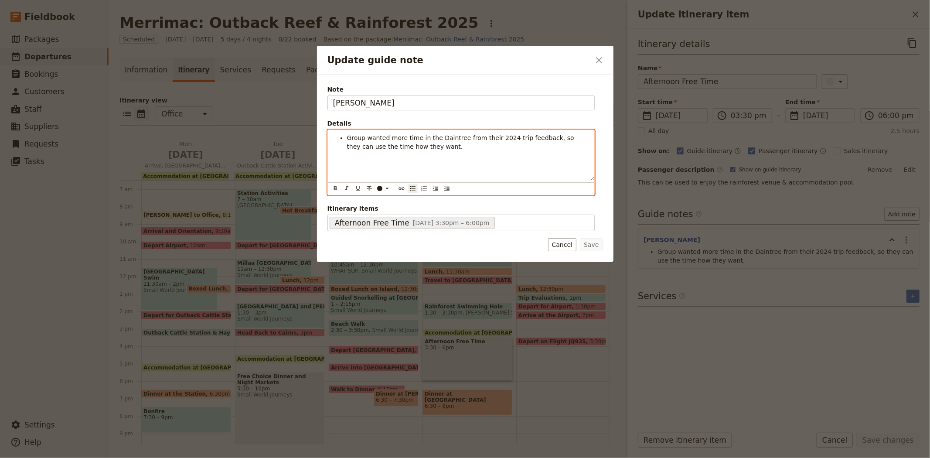
click at [415, 150] on li "Group wanted more time in the Daintree from their 2024 trip feedback, so they c…" at bounding box center [468, 141] width 242 height 17
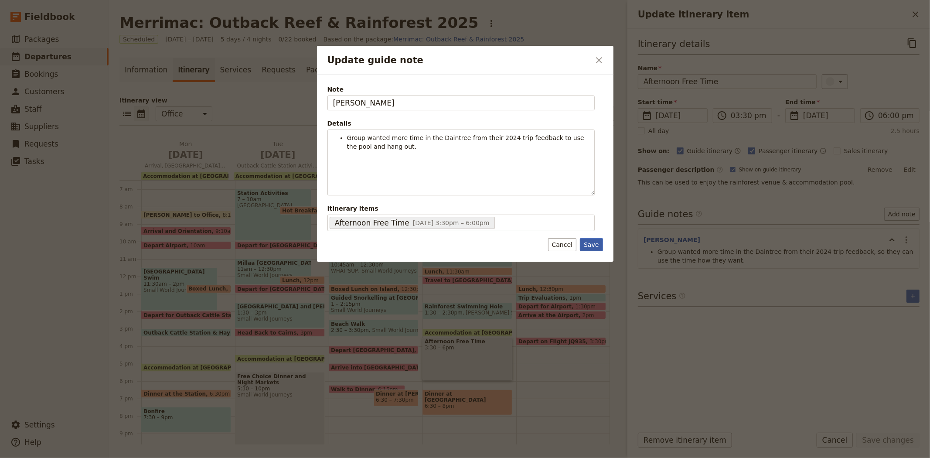
click at [592, 249] on button "Save" at bounding box center [591, 244] width 23 height 13
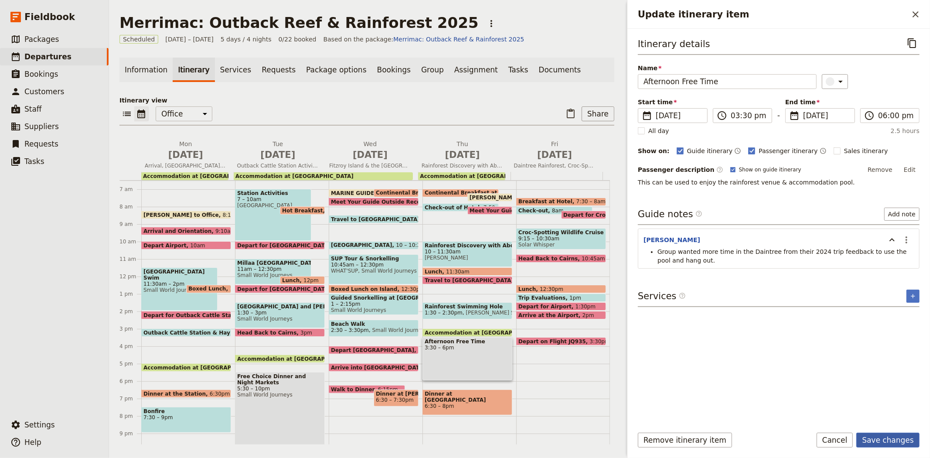
click at [888, 444] on button "Save changes" at bounding box center [887, 440] width 63 height 15
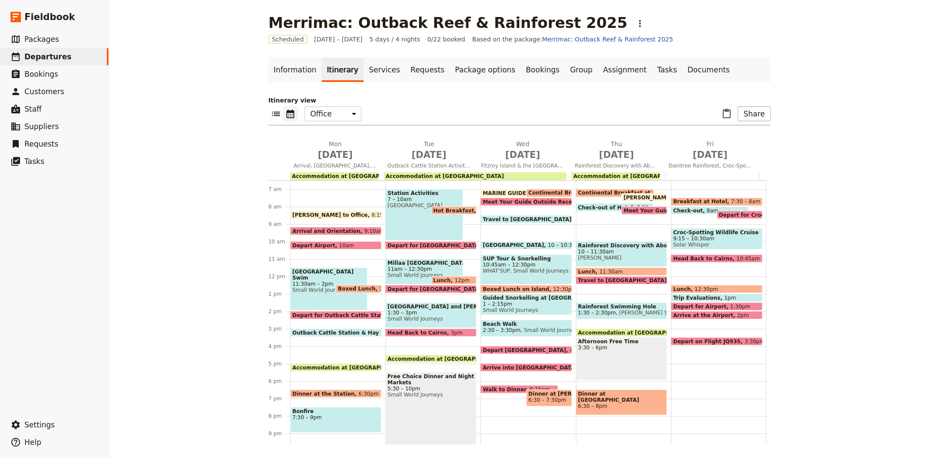
click at [603, 363] on div "Afternoon Free Time 3:30 – 6pm" at bounding box center [621, 358] width 91 height 43
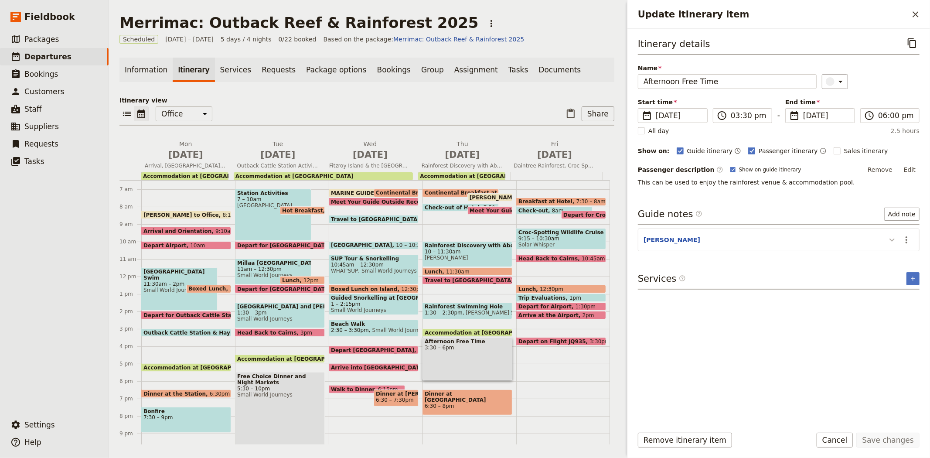
click at [894, 239] on icon "Update itinerary item" at bounding box center [892, 240] width 5 height 3
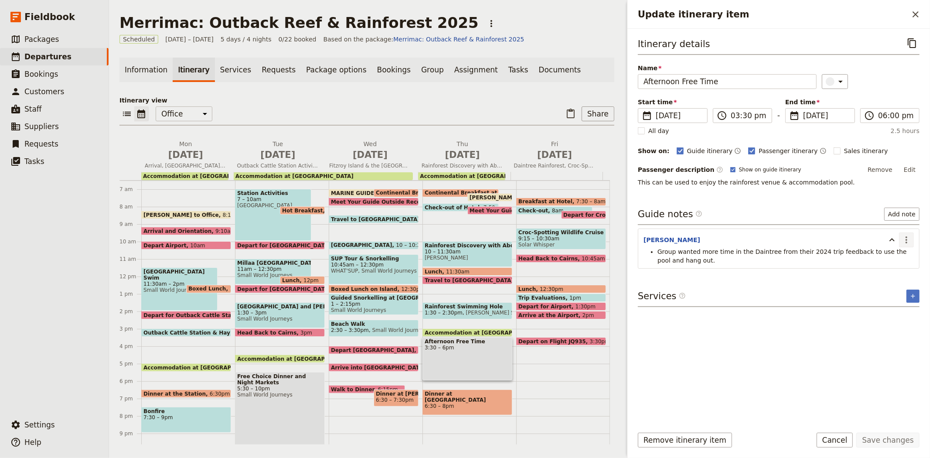
click at [909, 245] on button "​" at bounding box center [906, 239] width 15 height 15
click at [901, 260] on span "Edit note" at bounding box center [888, 259] width 41 height 9
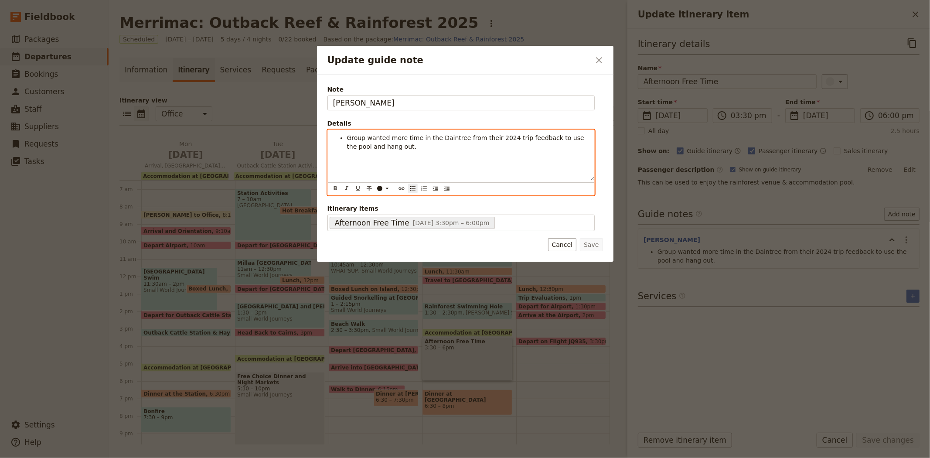
click at [413, 151] on div "Group wanted more time in the Daintree from their 2024 trip feedback to use the…" at bounding box center [461, 155] width 266 height 51
click at [365, 163] on li "Update guide note" at bounding box center [475, 164] width 228 height 9
click at [437, 160] on span "At 3:30pm, tide rising at 1.7m" at bounding box center [407, 163] width 92 height 7
click at [450, 164] on li "At 3:30pm, tide rising at 1.6m" at bounding box center [475, 164] width 228 height 9
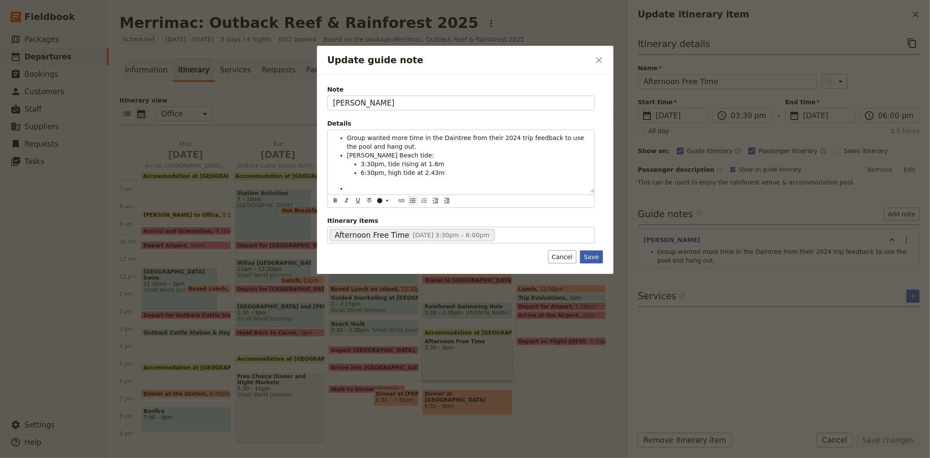
click at [590, 259] on button "Save" at bounding box center [591, 256] width 23 height 13
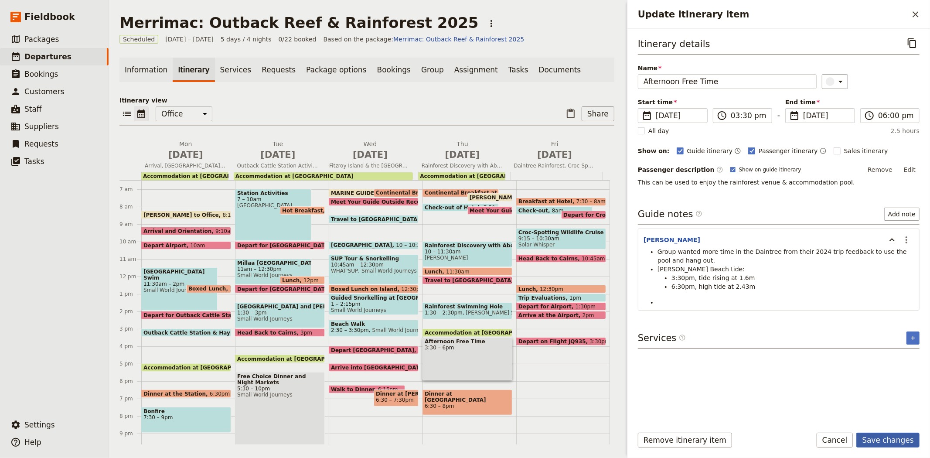
click at [881, 437] on button "Save changes" at bounding box center [887, 440] width 63 height 15
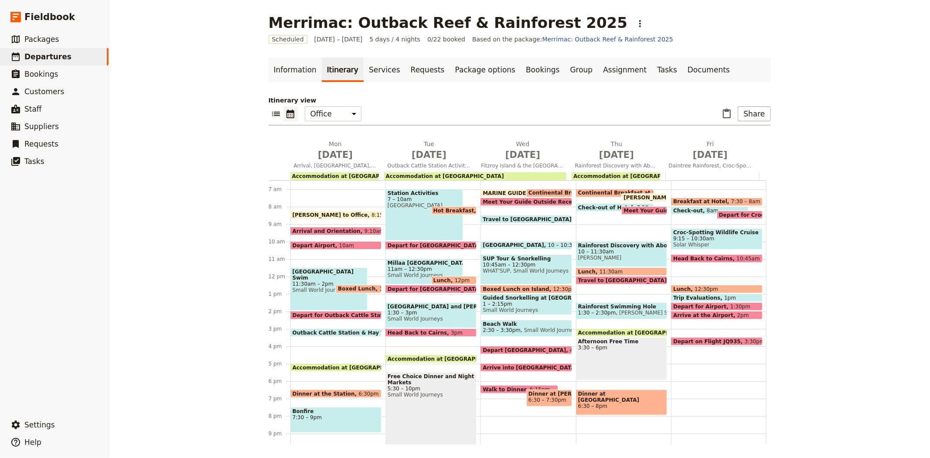
click at [617, 362] on div "Afternoon Free Time 3:30 – 6pm" at bounding box center [621, 358] width 91 height 43
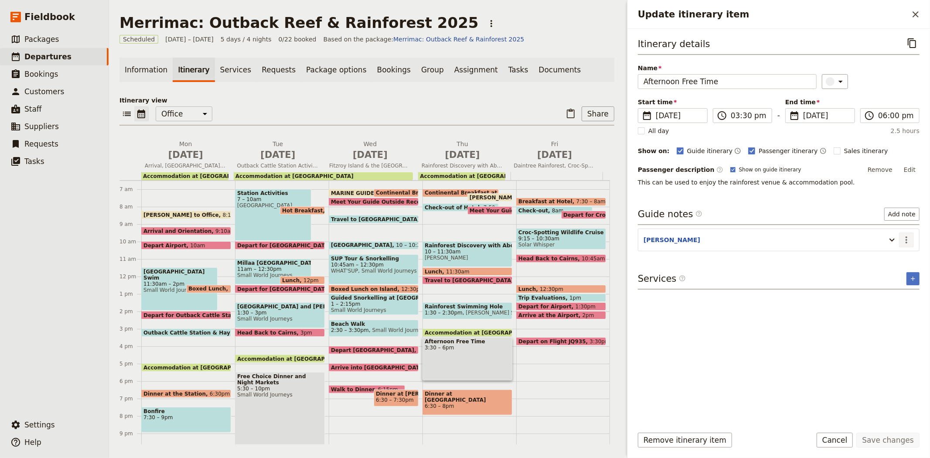
click at [905, 240] on icon "Actions" at bounding box center [906, 240] width 10 height 10
click at [900, 257] on span "Edit note" at bounding box center [888, 259] width 41 height 9
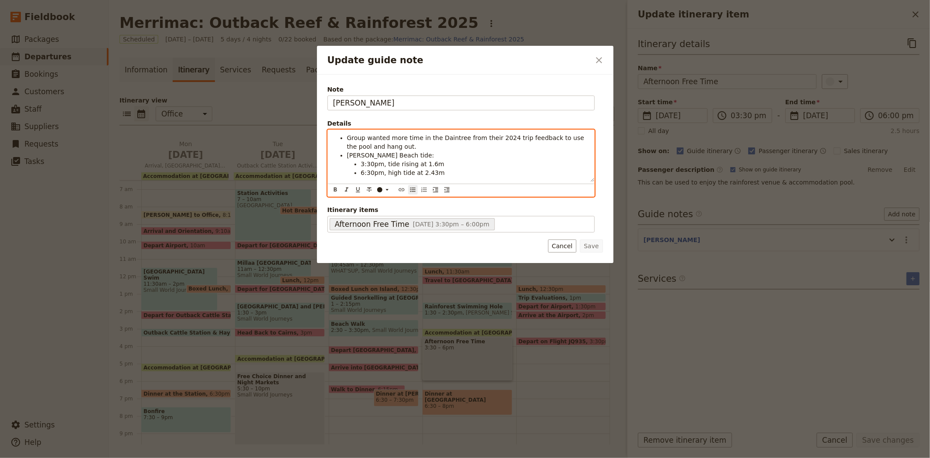
click at [355, 189] on div "Group wanted more time in the Daintree from their 2024 trip feedback to use the…" at bounding box center [461, 163] width 267 height 67
drag, startPoint x: 391, startPoint y: 151, endPoint x: 400, endPoint y: 151, distance: 9.2
click at [400, 151] on span "[PERSON_NAME] Beach tide:" at bounding box center [390, 152] width 87 height 7
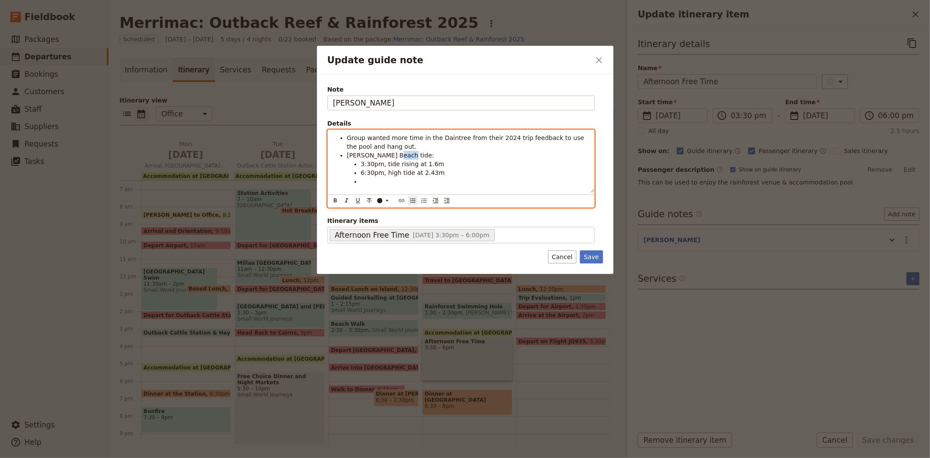
scroll to position [0, 0]
drag, startPoint x: 389, startPoint y: 156, endPoint x: 347, endPoint y: 155, distance: 41.9
click at [347, 155] on span "[PERSON_NAME][GEOGRAPHIC_DATA]:" at bounding box center [405, 155] width 117 height 7
click at [434, 164] on li "3:30pm, tide rising at 1.6m" at bounding box center [475, 164] width 228 height 9
click at [407, 171] on li "6:17pm, sunset" at bounding box center [475, 172] width 228 height 9
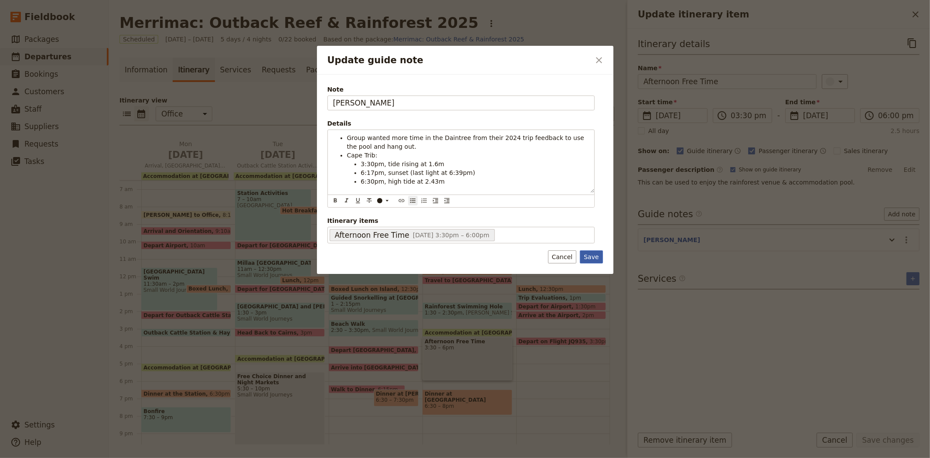
click at [594, 256] on button "Save" at bounding box center [591, 256] width 23 height 13
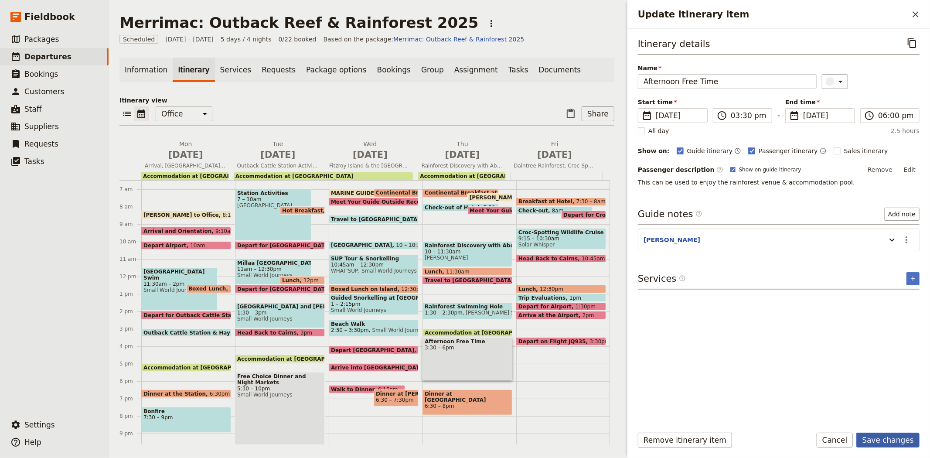
click at [881, 435] on button "Save changes" at bounding box center [887, 440] width 63 height 15
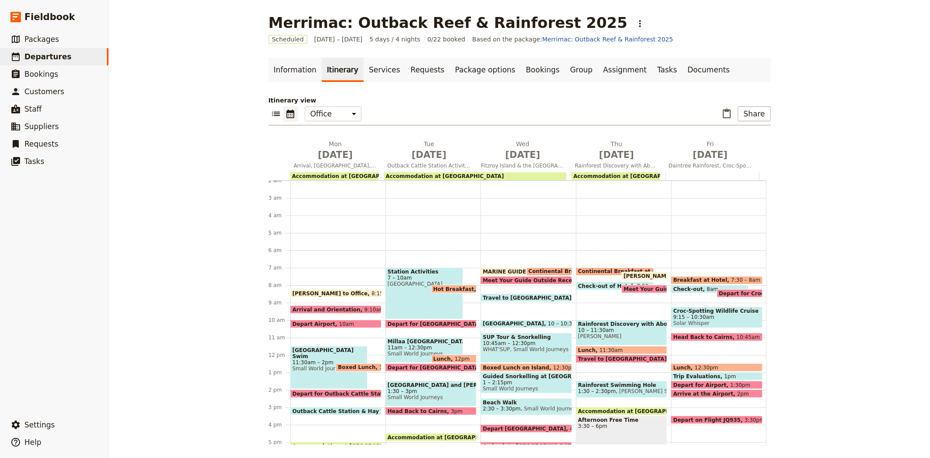
scroll to position [16, 0]
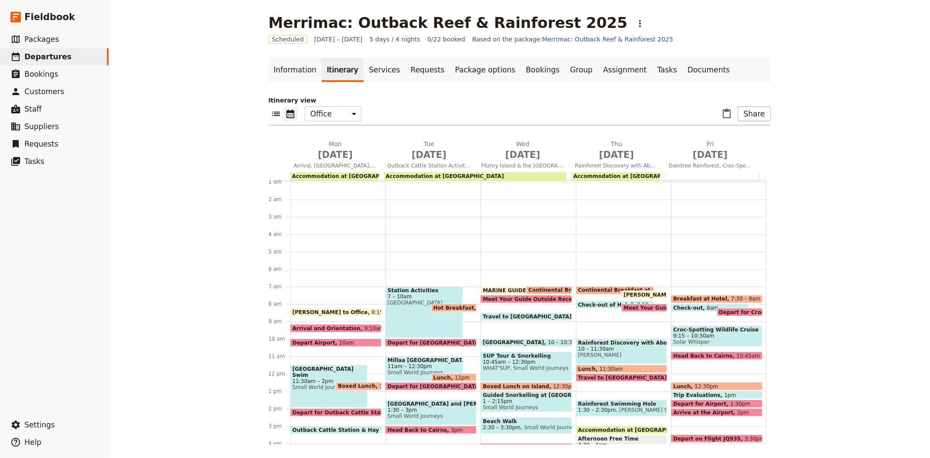
click at [673, 296] on span "Breakfast at Hotel" at bounding box center [702, 299] width 58 height 6
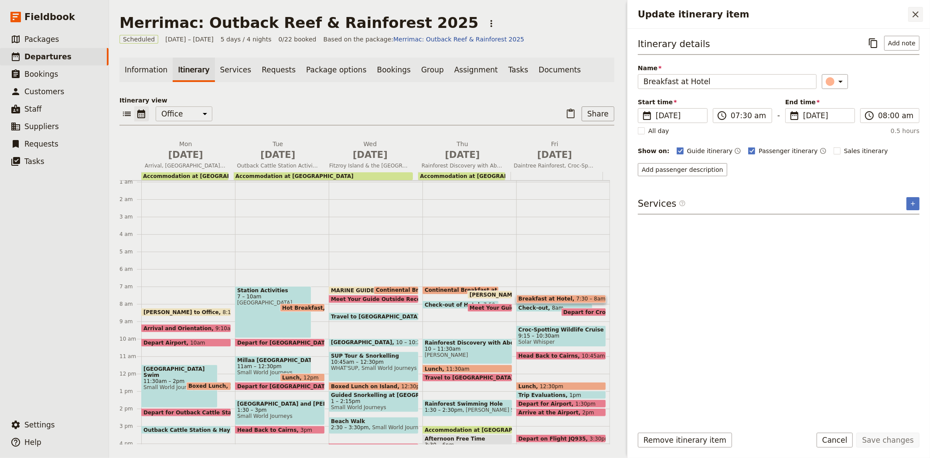
click at [914, 14] on icon "Close drawer" at bounding box center [916, 14] width 10 height 10
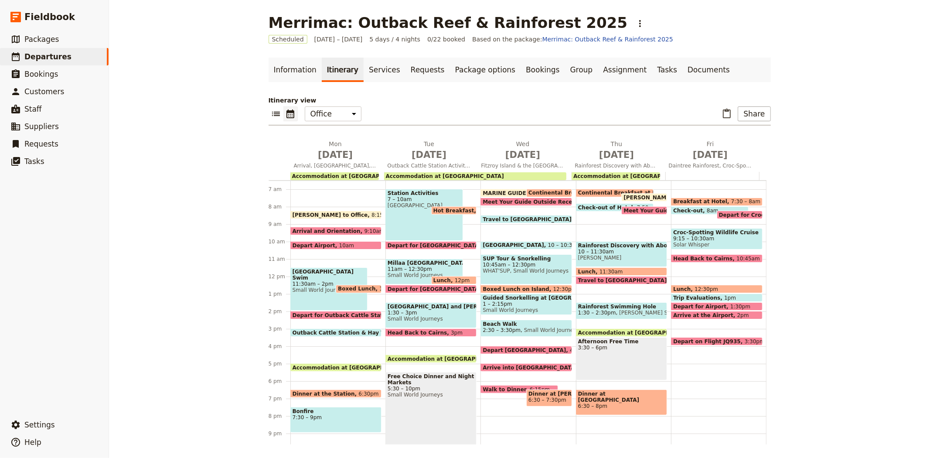
scroll to position [65, 0]
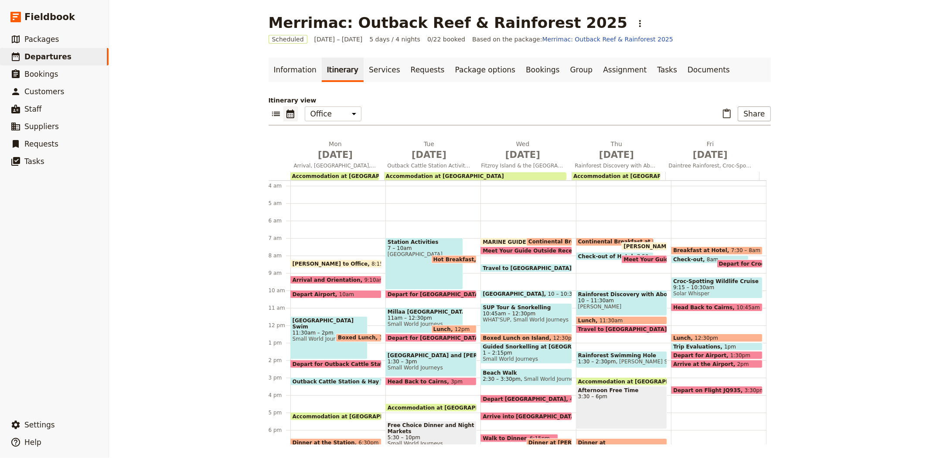
click at [671, 219] on div "Breakfast at Hotel 7:30 – 8am Check-out 8am Depart for Croc Cruise 8:15am Croc-…" at bounding box center [718, 325] width 95 height 419
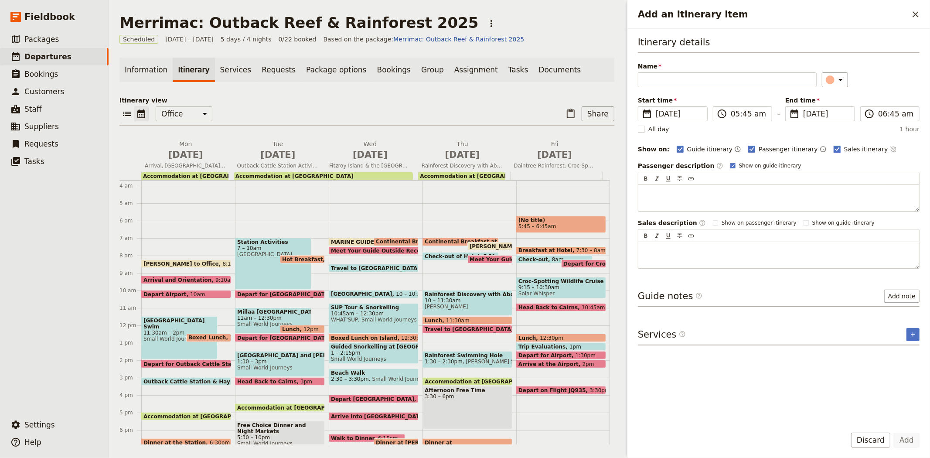
click at [853, 150] on span "Sales itinerary" at bounding box center [866, 149] width 44 height 9
click at [834, 145] on input "Sales itinerary" at bounding box center [833, 144] width 0 height 0
checkbox input "false"
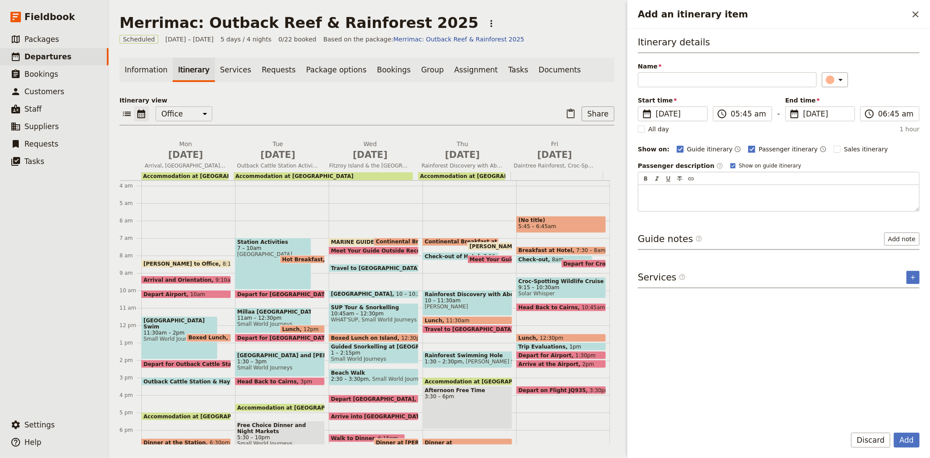
click at [766, 150] on span "Passenger itinerary" at bounding box center [788, 149] width 59 height 9
click at [748, 145] on input "Passenger itinerary" at bounding box center [748, 144] width 0 height 0
checkbox input "false"
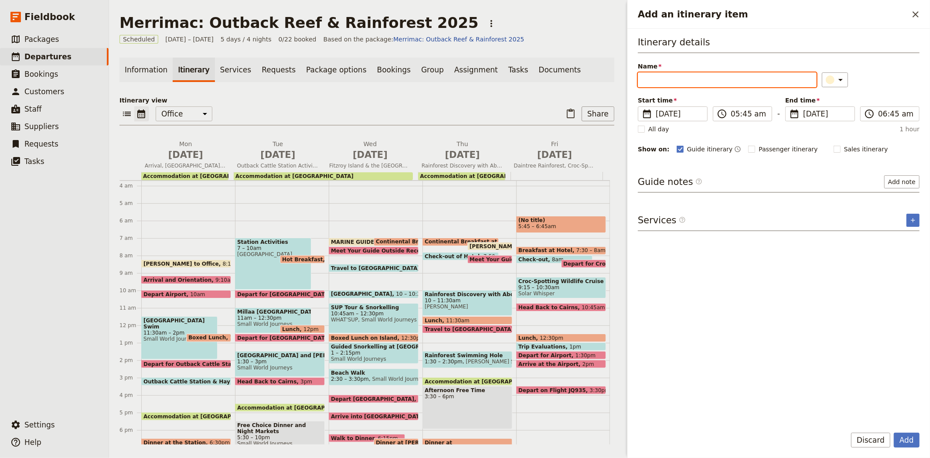
click at [678, 72] on input "Name" at bounding box center [727, 79] width 179 height 15
type input "[PERSON_NAME]"
click at [903, 180] on button "Add note" at bounding box center [901, 181] width 35 height 13
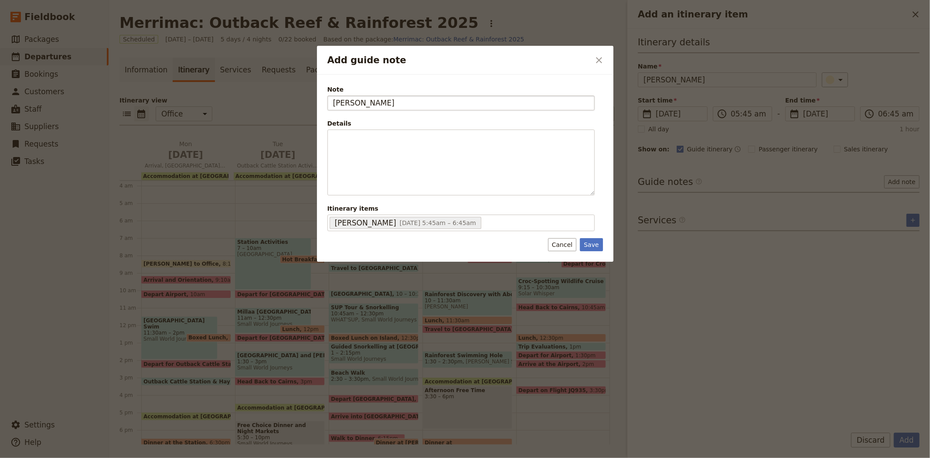
type input "[PERSON_NAME]"
click at [590, 246] on button "Save" at bounding box center [591, 244] width 23 height 13
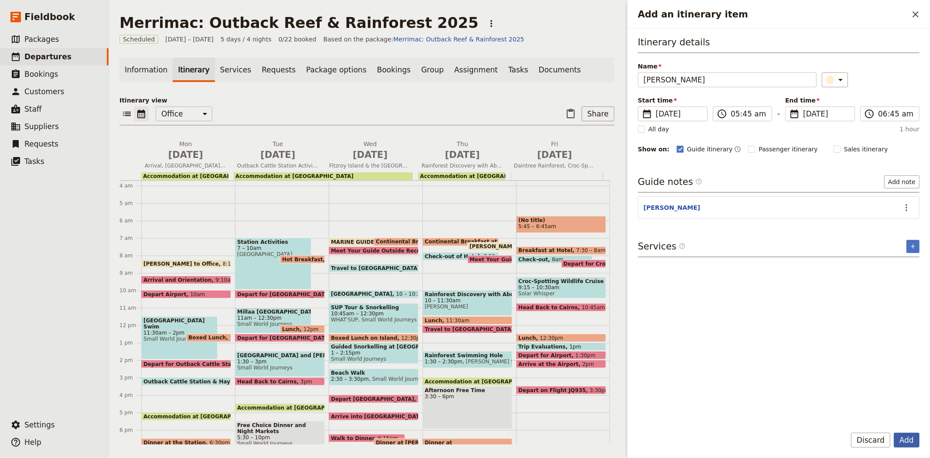
click at [904, 439] on button "Add" at bounding box center [907, 440] width 26 height 15
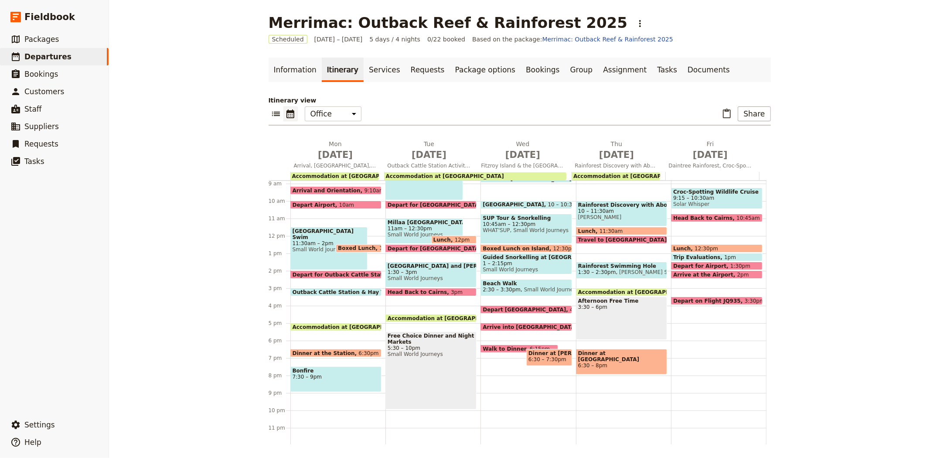
scroll to position [154, 0]
click at [585, 310] on div "Afternoon Free Time 3:30 – 6pm" at bounding box center [621, 317] width 91 height 43
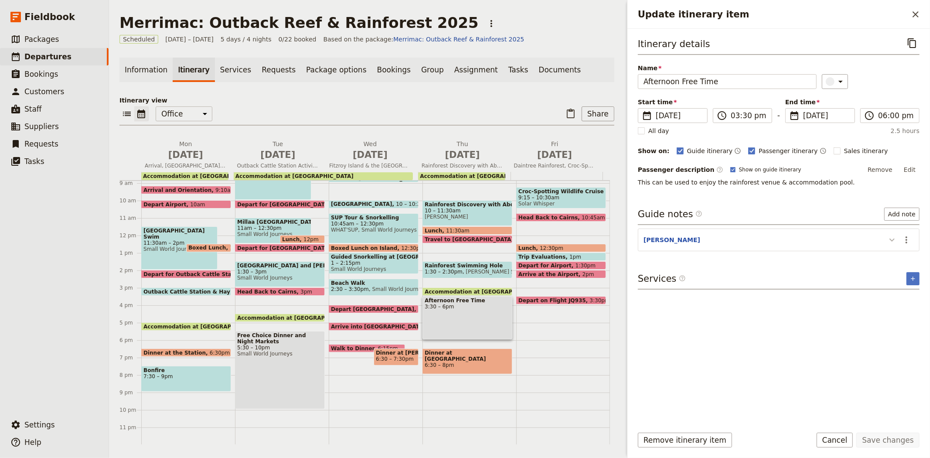
click at [894, 237] on icon "Update itinerary item" at bounding box center [892, 240] width 10 height 10
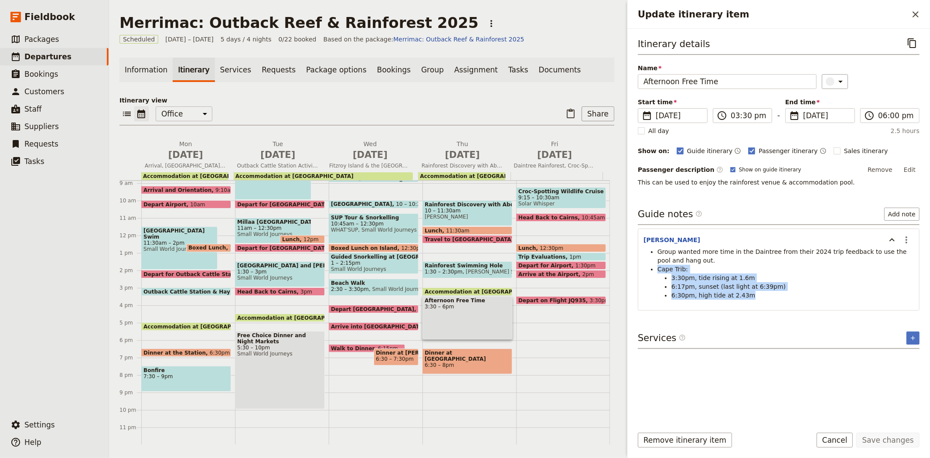
drag, startPoint x: 744, startPoint y: 297, endPoint x: 655, endPoint y: 269, distance: 93.9
click at [655, 269] on ul "Group wanted more time in the Daintree from their 2024 trip feedback to use the…" at bounding box center [779, 273] width 270 height 52
copy ul "Cape Trib: 3:30pm, tide rising at 1.6m 6:17pm, sunset (last light at 6:39pm) 6:…"
click at [916, 20] on button "​" at bounding box center [915, 14] width 15 height 15
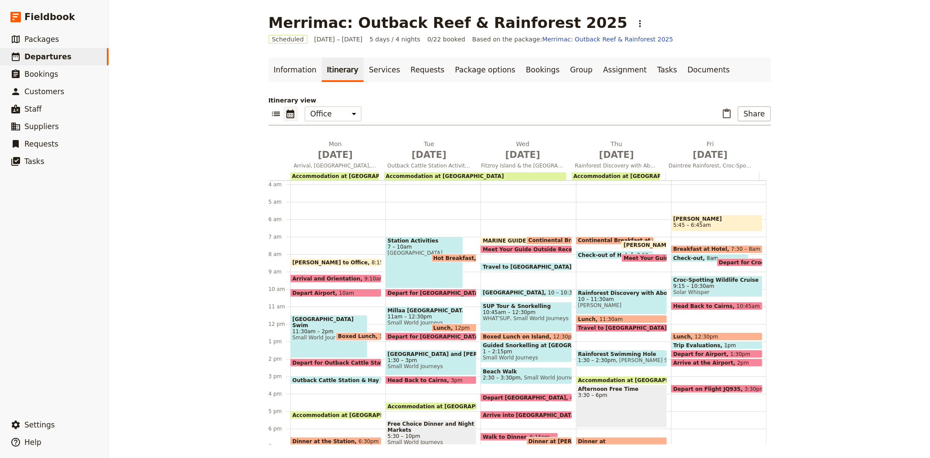
scroll to position [58, 0]
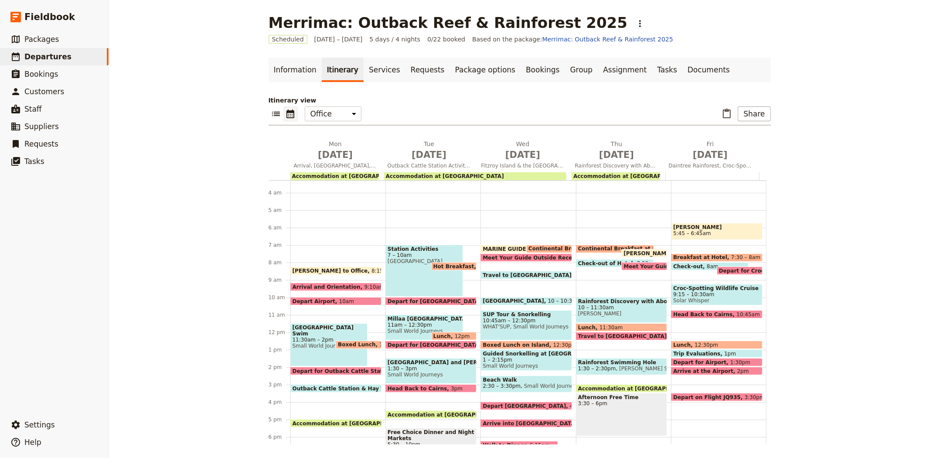
click at [689, 226] on span "[PERSON_NAME]" at bounding box center [716, 227] width 87 height 6
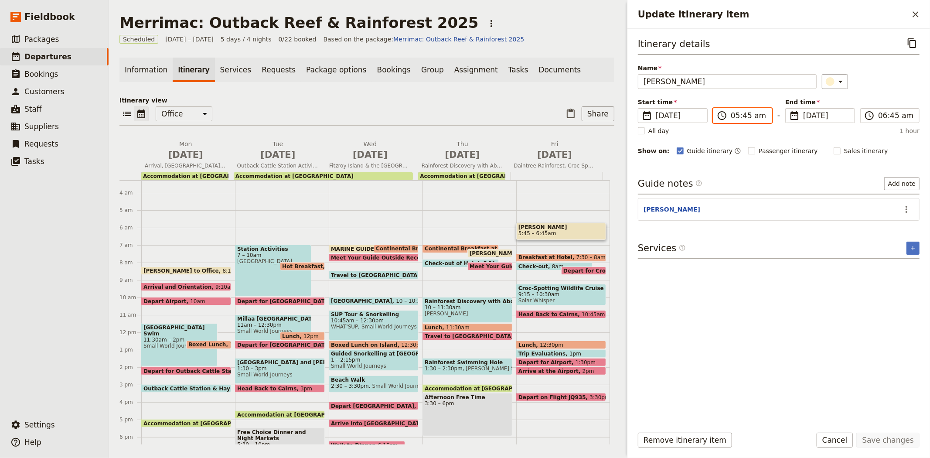
click at [737, 116] on input "05:45 am" at bounding box center [749, 115] width 36 height 10
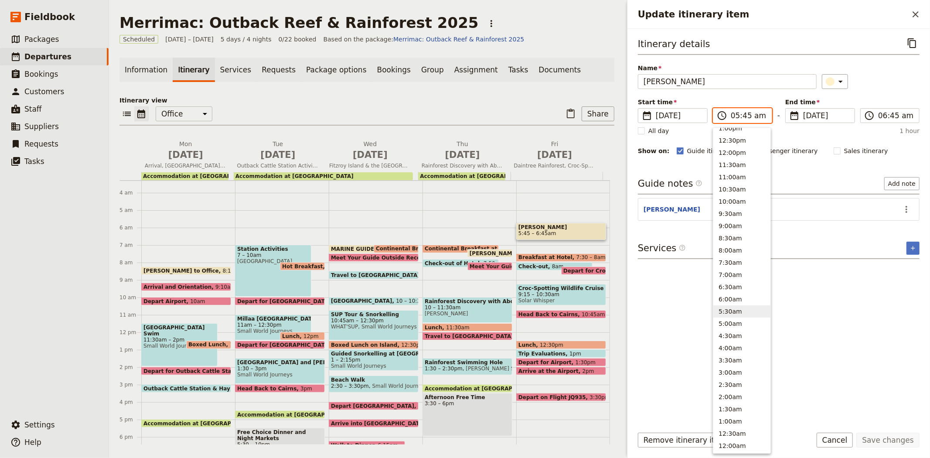
scroll to position [259, 0]
click at [737, 312] on button "5:30am" at bounding box center [741, 316] width 57 height 12
type input "05:30 am"
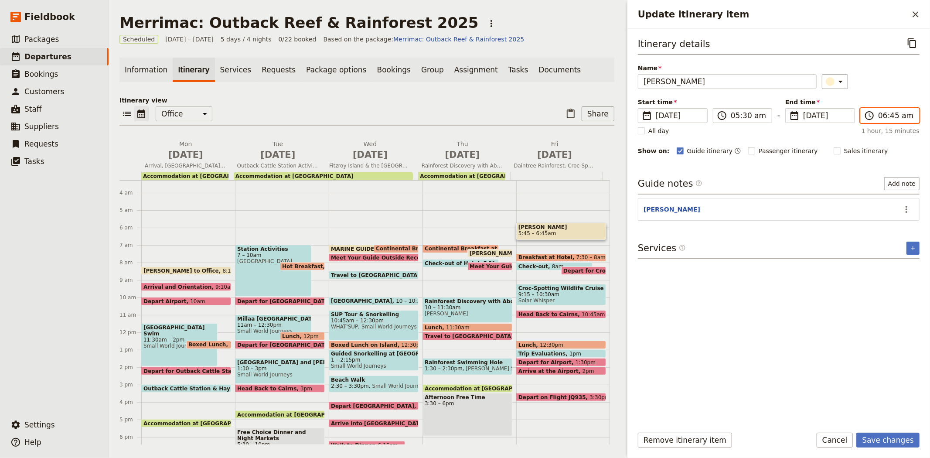
click at [888, 114] on input "06:45 am" at bounding box center [896, 115] width 36 height 10
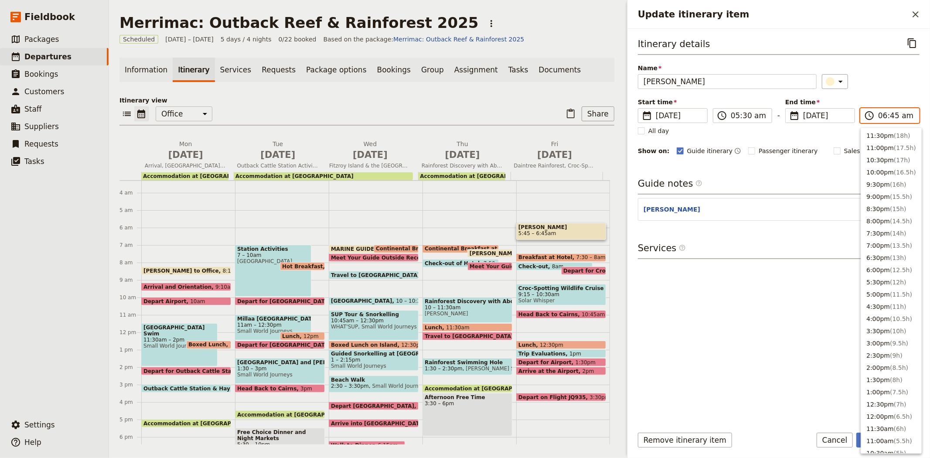
scroll to position [264, 0]
click at [883, 310] on button "5:30am" at bounding box center [891, 311] width 60 height 12
type input "05:30 am"
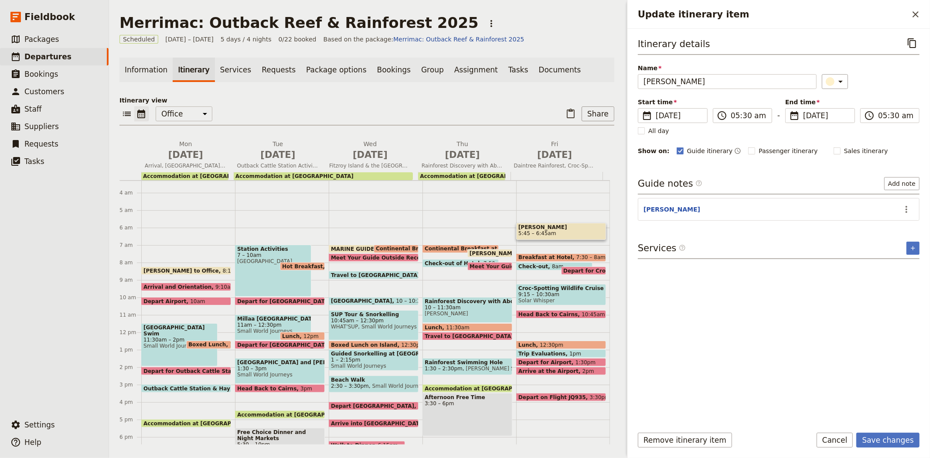
click at [754, 244] on div "Services ​ ​" at bounding box center [779, 250] width 282 height 17
click at [908, 207] on icon "Actions" at bounding box center [906, 209] width 10 height 10
click at [898, 232] on span "Edit note" at bounding box center [888, 228] width 41 height 9
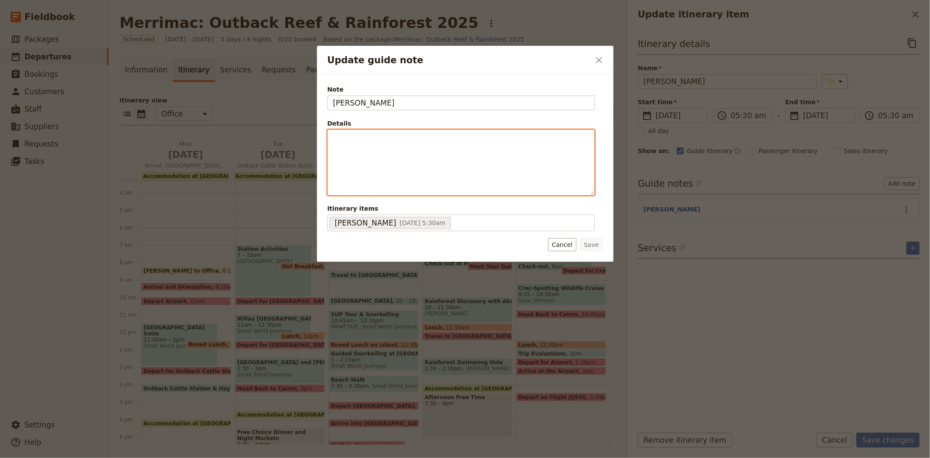
click at [367, 135] on p "Update guide note" at bounding box center [461, 137] width 256 height 9
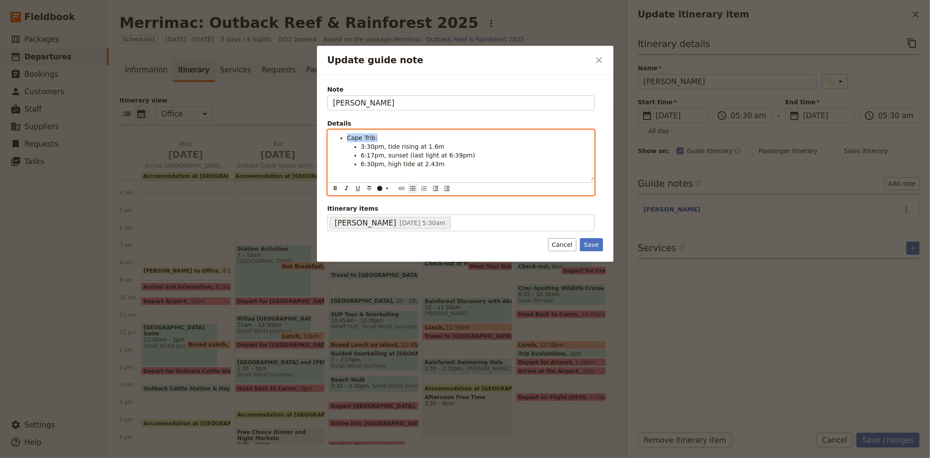
drag, startPoint x: 376, startPoint y: 136, endPoint x: 291, endPoint y: 126, distance: 86.0
click at [291, 457] on div "Update guide note ​ Note [PERSON_NAME] Details [GEOGRAPHIC_DATA]: 3:30pm, tide …" at bounding box center [465, 458] width 930 height 0
click at [378, 133] on div "Cape Trib: 3:30pm, tide rising at 1.6m 6:17pm, sunset (last light at 6:39pm) 6:…" at bounding box center [461, 155] width 266 height 51
click at [372, 147] on span "3:30pm, tide rising at 1.6m" at bounding box center [403, 146] width 84 height 7
drag, startPoint x: 359, startPoint y: 147, endPoint x: 379, endPoint y: 148, distance: 20.6
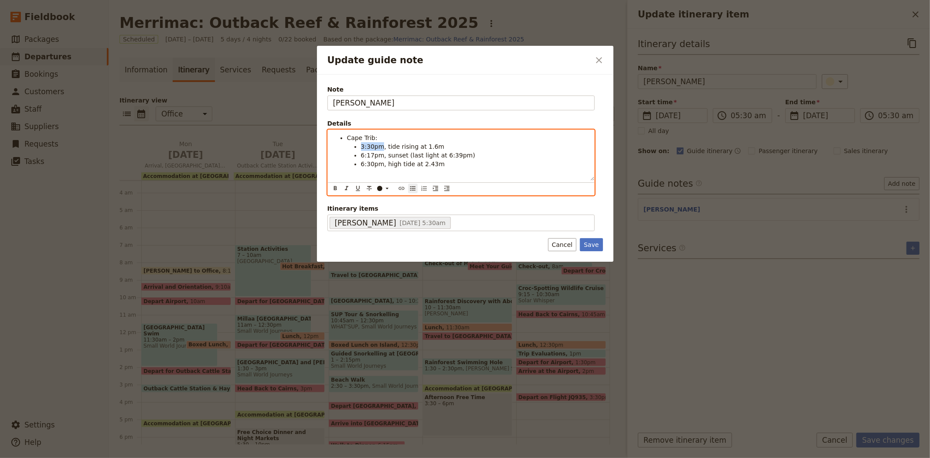
click at [379, 148] on ul "3:30pm, tide rising at 1.6m 6:17pm, sunset (last light at 6:39pm) 6:30pm, high …" at bounding box center [468, 155] width 242 height 26
click at [361, 147] on span "6:54am, high tide at 1.78m" at bounding box center [403, 146] width 84 height 7
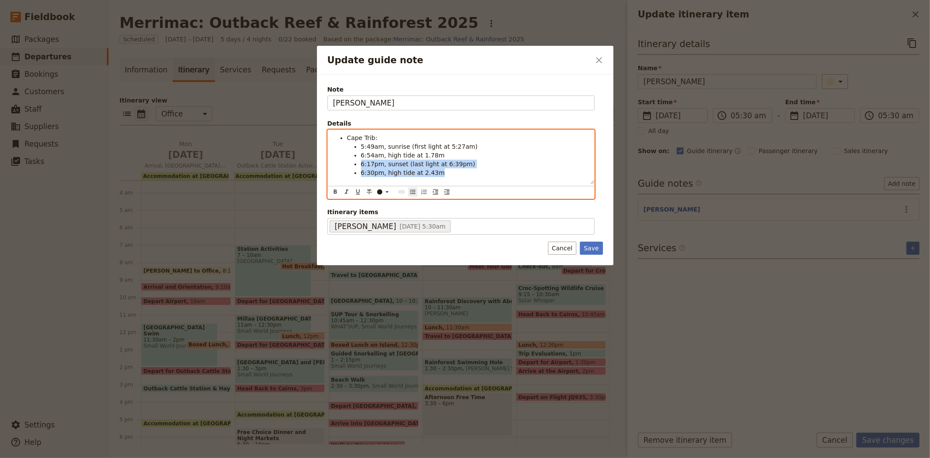
drag, startPoint x: 444, startPoint y: 175, endPoint x: 358, endPoint y: 163, distance: 85.9
click at [358, 163] on ul "5:49am, sunrise (first light at 5:27am) 6:54am, high tide at 1.78m 6:17pm, suns…" at bounding box center [468, 159] width 242 height 35
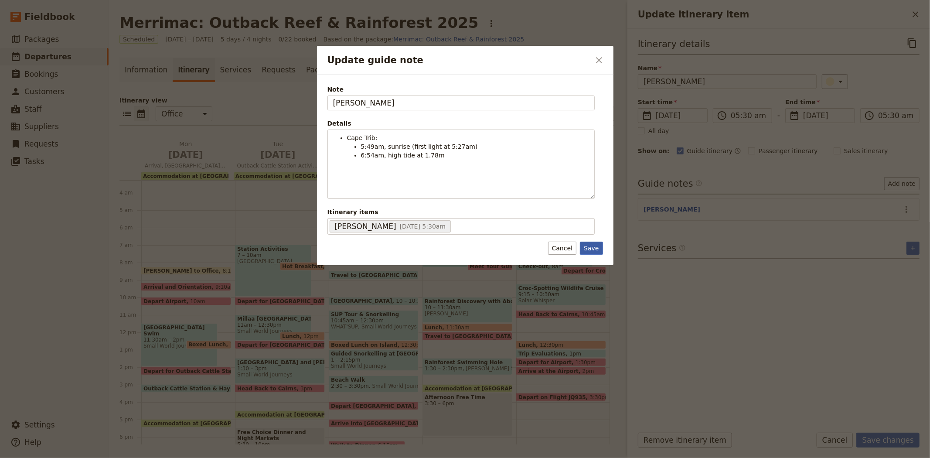
click at [587, 249] on button "Save" at bounding box center [591, 248] width 23 height 13
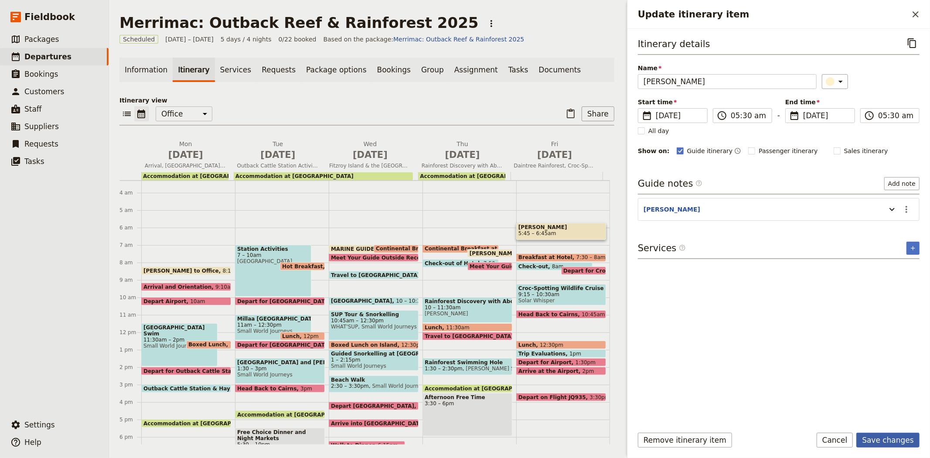
click at [897, 441] on button "Save changes" at bounding box center [887, 440] width 63 height 15
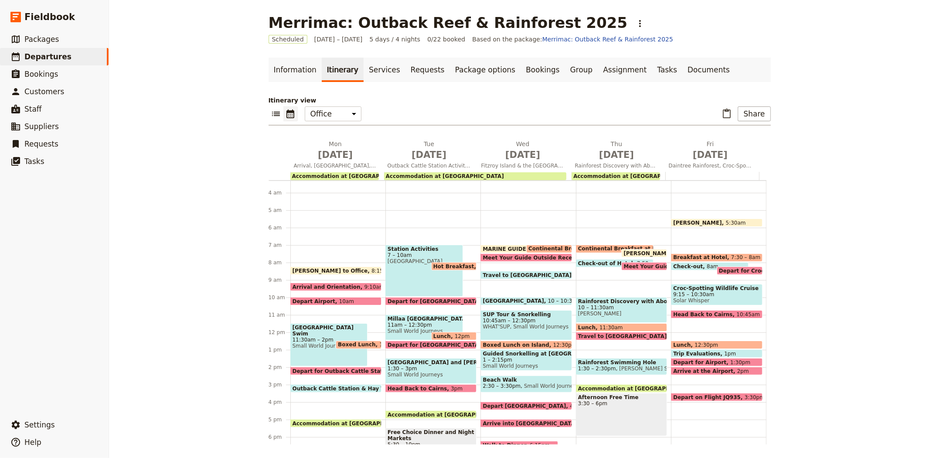
click at [687, 352] on span "Trip Evaluations" at bounding box center [698, 354] width 51 height 6
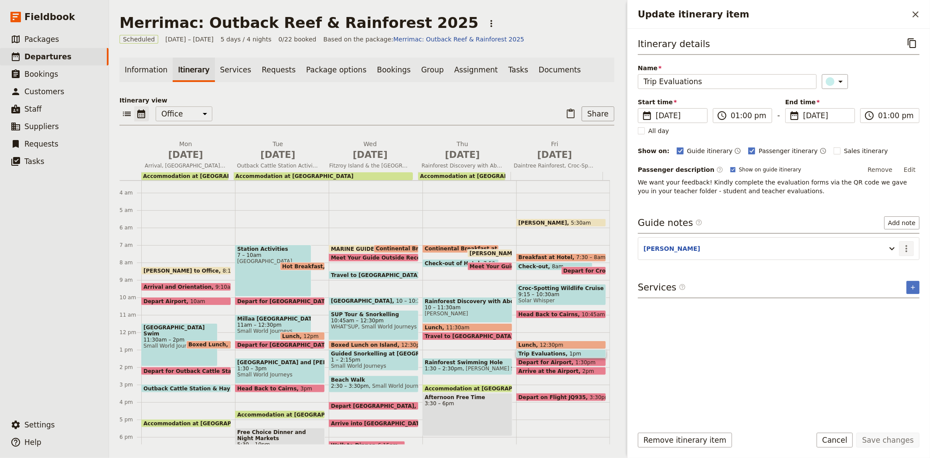
click at [905, 253] on icon "Actions" at bounding box center [906, 248] width 10 height 10
click at [904, 267] on span "Edit note" at bounding box center [888, 267] width 41 height 9
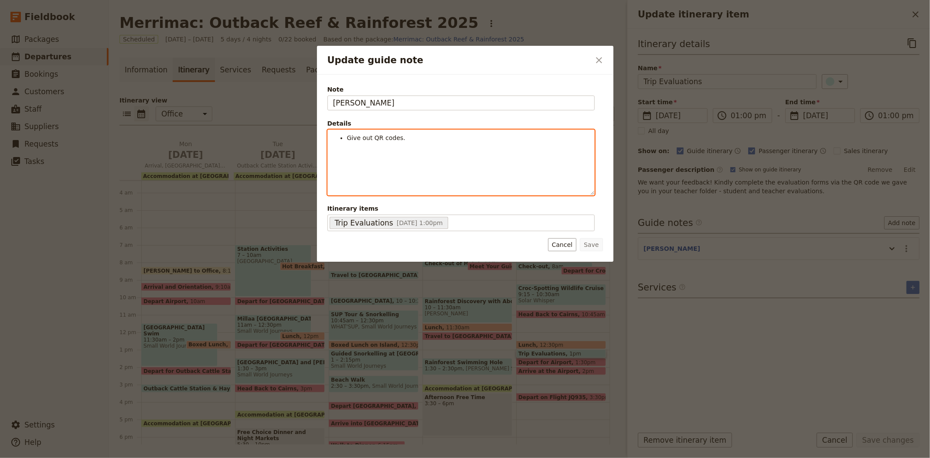
click at [406, 140] on li "Give out QR codes." at bounding box center [468, 137] width 242 height 9
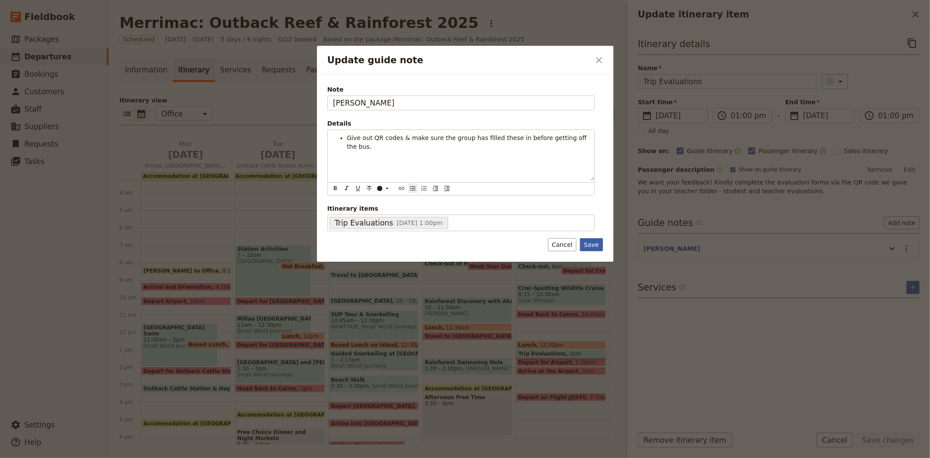
click at [586, 247] on button "Save" at bounding box center [591, 244] width 23 height 13
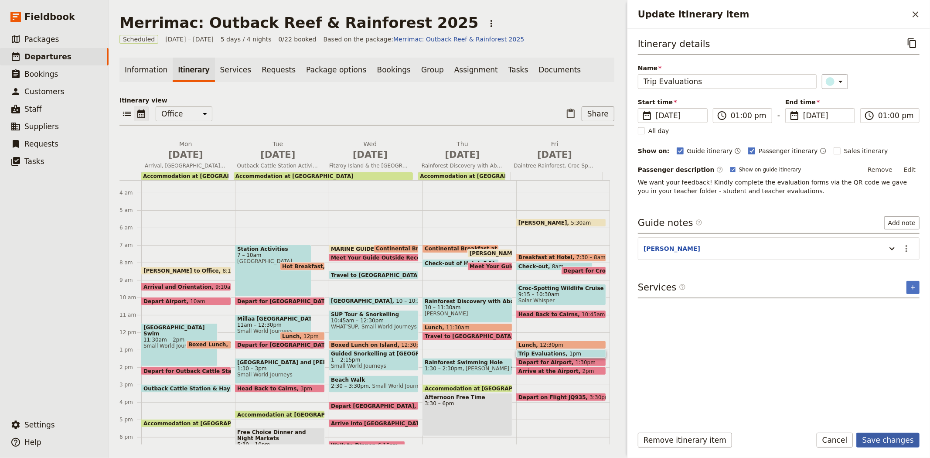
click at [887, 446] on button "Save changes" at bounding box center [887, 440] width 63 height 15
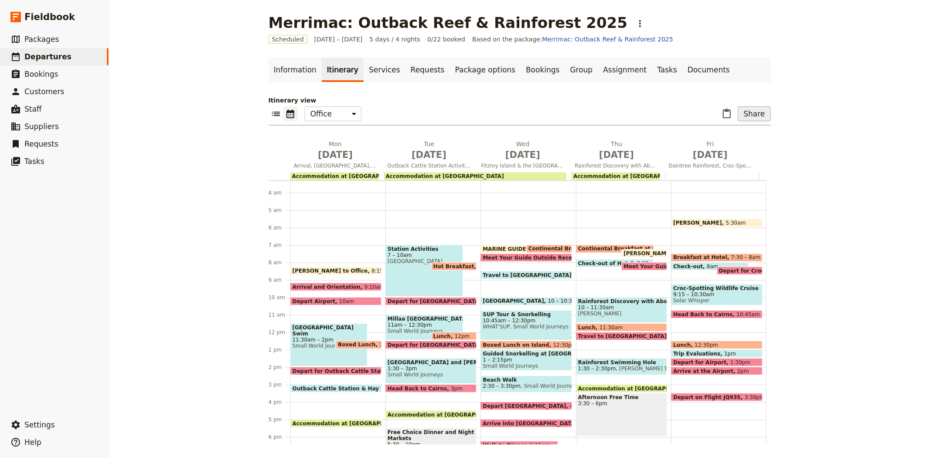
click at [756, 114] on button "Share" at bounding box center [754, 113] width 33 height 15
click at [740, 134] on span "Guide itinerary" at bounding box center [726, 133] width 46 height 9
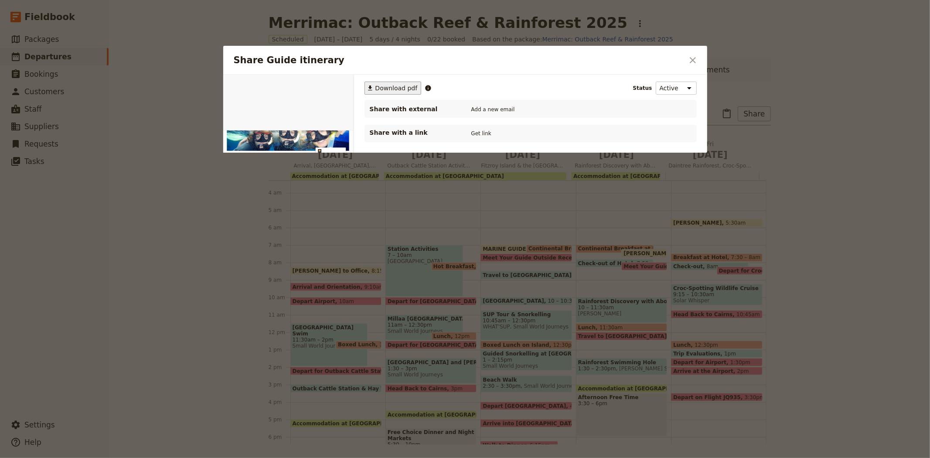
scroll to position [0, 0]
click at [401, 89] on span "Download pdf" at bounding box center [396, 88] width 42 height 9
drag, startPoint x: 691, startPoint y: 62, endPoint x: 684, endPoint y: 53, distance: 11.5
click at [691, 62] on icon "Close dialog" at bounding box center [693, 60] width 6 height 6
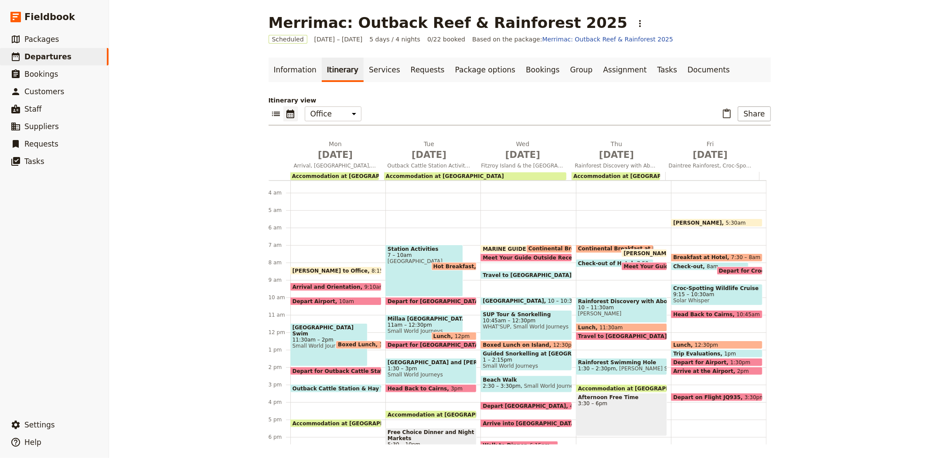
click at [624, 264] on span "Meet Your Guide Outside Reception & Depart" at bounding box center [692, 266] width 137 height 6
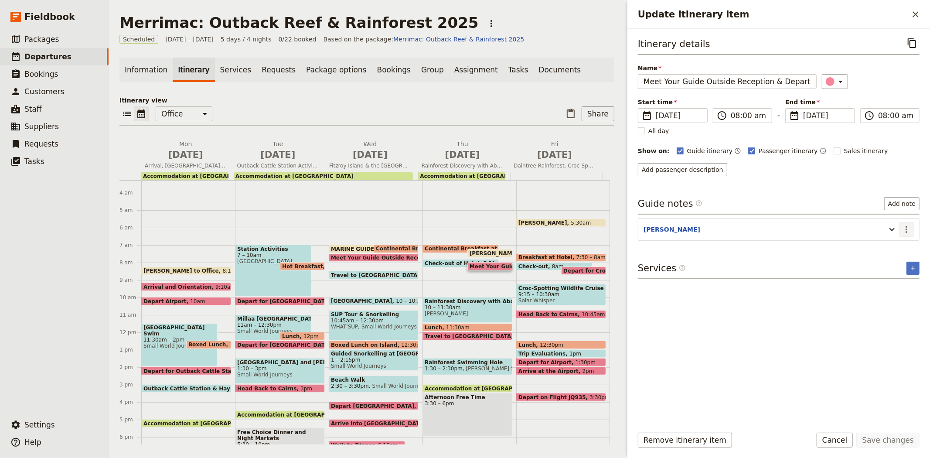
click at [908, 229] on icon "Actions" at bounding box center [906, 229] width 10 height 10
click at [895, 249] on span "Edit note" at bounding box center [881, 248] width 27 height 9
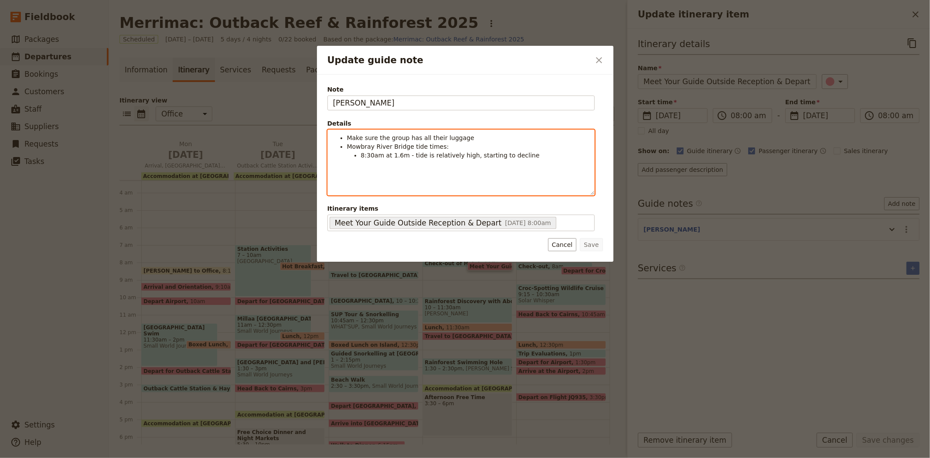
click at [524, 160] on div "Make sure the group has all their luggage Mowbray River Bridge tide times: 8:30…" at bounding box center [461, 162] width 266 height 65
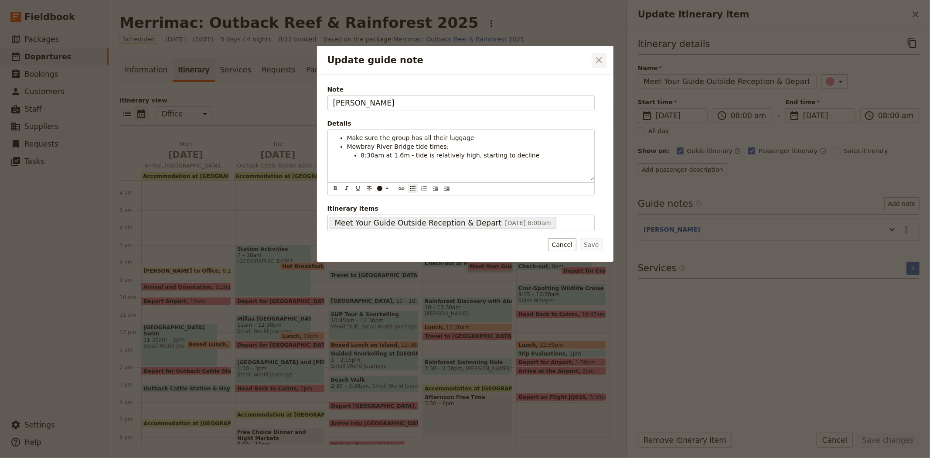
click at [598, 59] on icon "Close dialog" at bounding box center [599, 60] width 6 height 6
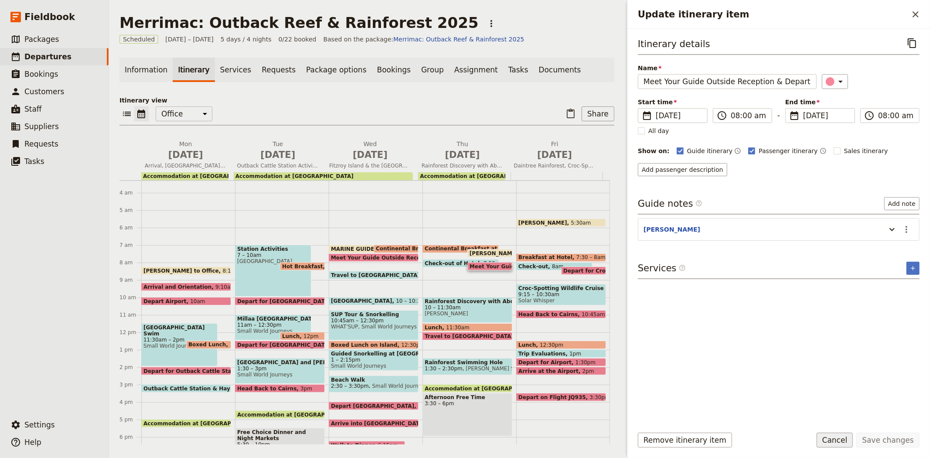
click at [844, 440] on button "Cancel" at bounding box center [835, 440] width 37 height 15
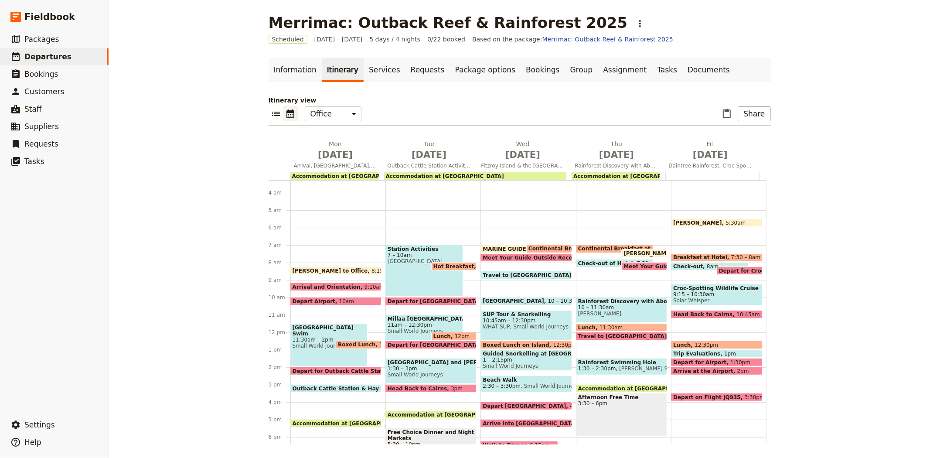
click at [596, 417] on div "Afternoon Free Time 3:30 – 6pm" at bounding box center [621, 414] width 91 height 43
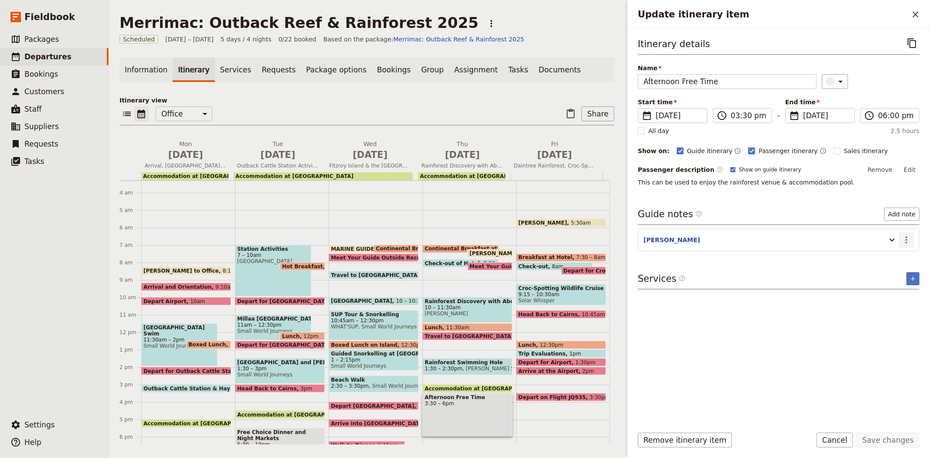
click at [903, 238] on icon "Actions" at bounding box center [906, 240] width 10 height 10
click at [898, 263] on button "Edit note" at bounding box center [888, 259] width 51 height 12
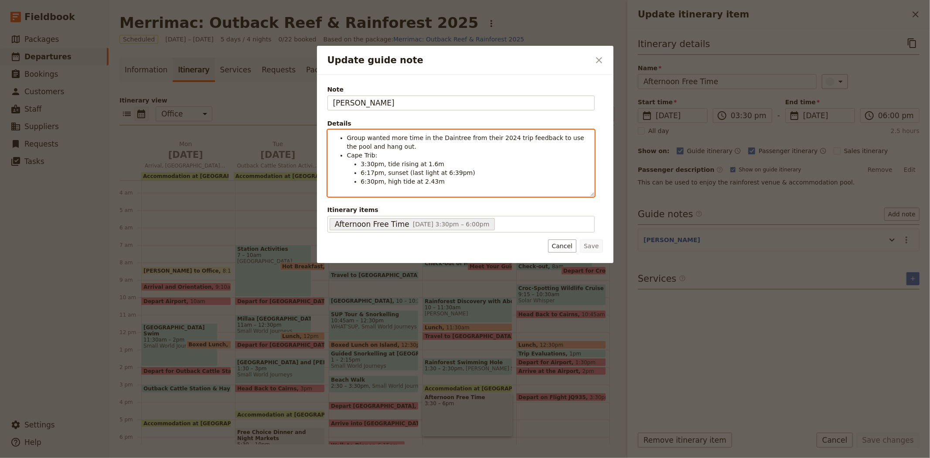
click at [444, 191] on div "Group wanted more time in the Daintree from their 2024 trip feedback to use the…" at bounding box center [461, 163] width 267 height 67
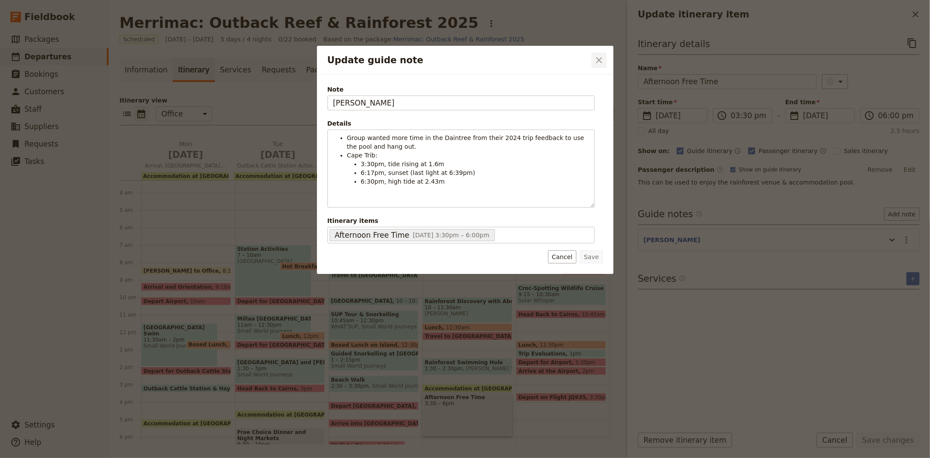
click at [603, 57] on icon "Close dialog" at bounding box center [599, 60] width 10 height 10
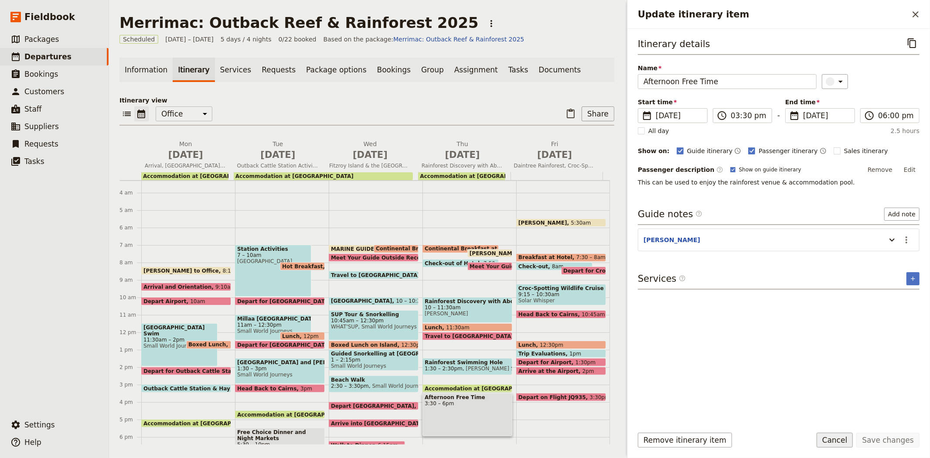
click at [831, 438] on button "Cancel" at bounding box center [835, 440] width 37 height 15
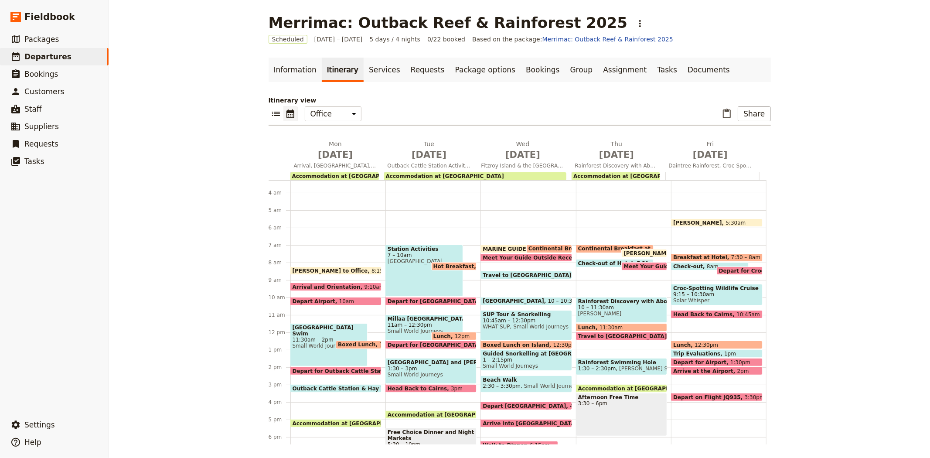
click at [404, 268] on div "Station Activities 7 – 10am [GEOGRAPHIC_DATA]" at bounding box center [425, 271] width 78 height 52
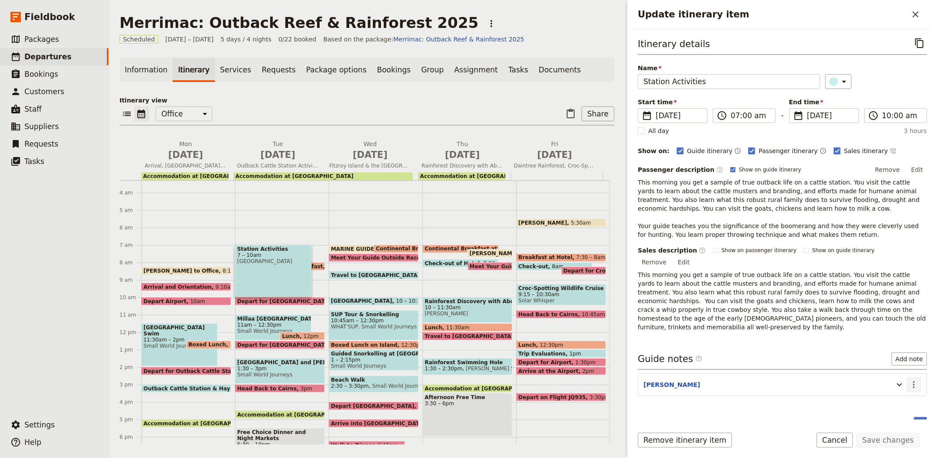
click at [909, 379] on icon "Actions" at bounding box center [914, 384] width 10 height 10
click at [899, 383] on span "Edit note" at bounding box center [888, 385] width 41 height 9
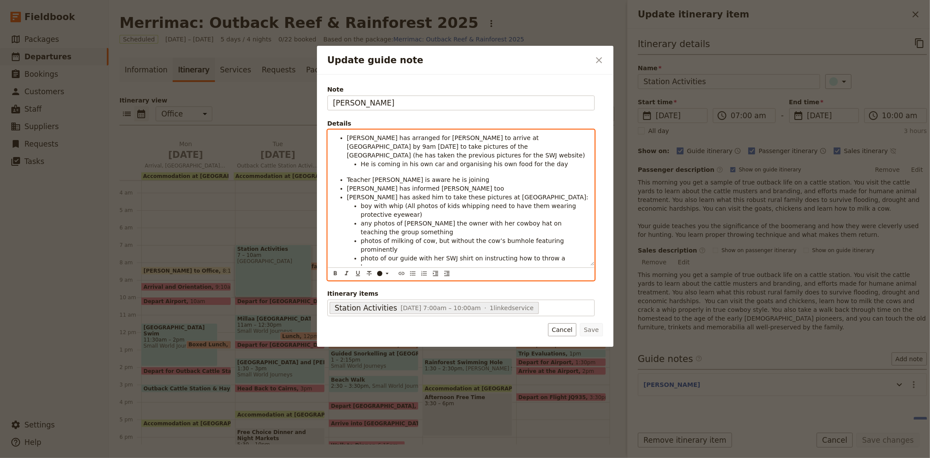
click at [406, 269] on div "[PERSON_NAME] has arranged for [PERSON_NAME] to arrive at [GEOGRAPHIC_DATA] by …" at bounding box center [461, 205] width 267 height 151
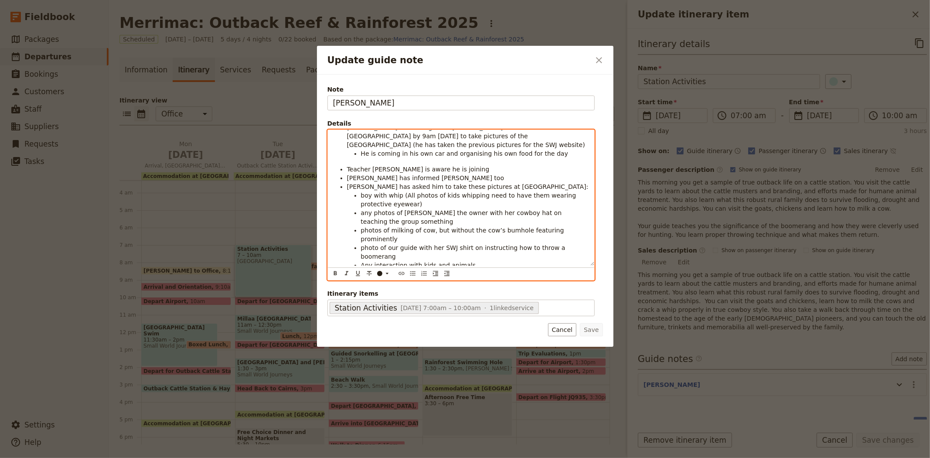
scroll to position [3, 0]
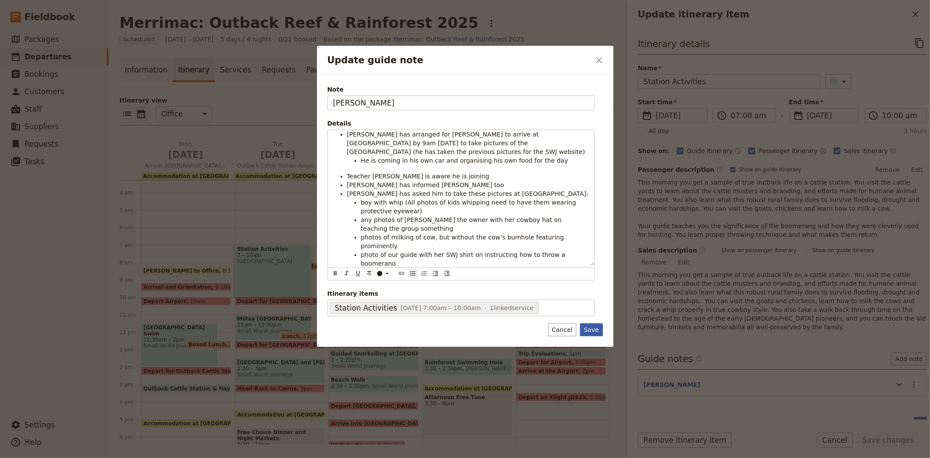
click at [599, 331] on button "Save" at bounding box center [591, 329] width 23 height 13
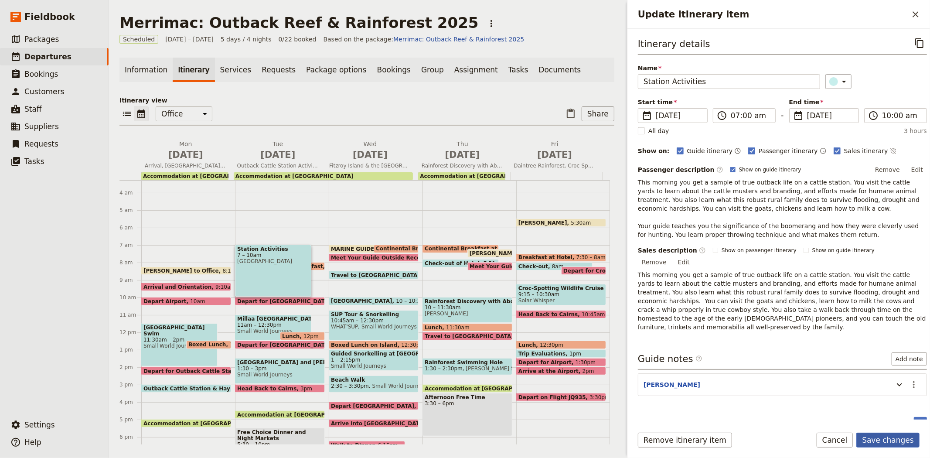
click at [886, 441] on button "Save changes" at bounding box center [887, 440] width 63 height 15
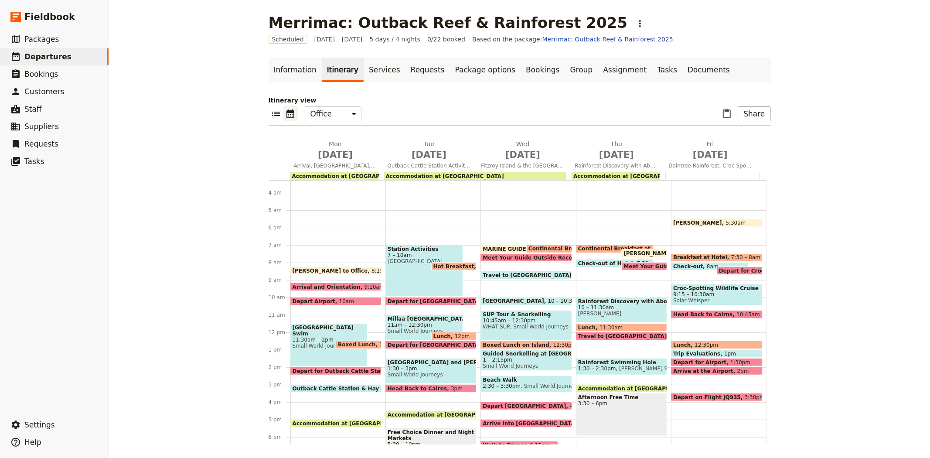
click at [404, 274] on div "Station Activities 7 – 10am [GEOGRAPHIC_DATA]" at bounding box center [425, 271] width 78 height 52
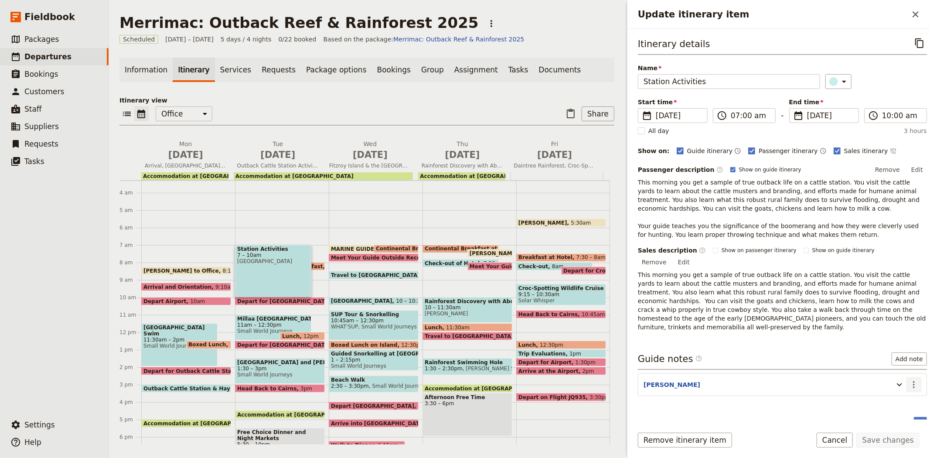
click at [909, 379] on icon "Actions" at bounding box center [914, 384] width 10 height 10
click at [900, 382] on span "Edit note" at bounding box center [888, 385] width 41 height 9
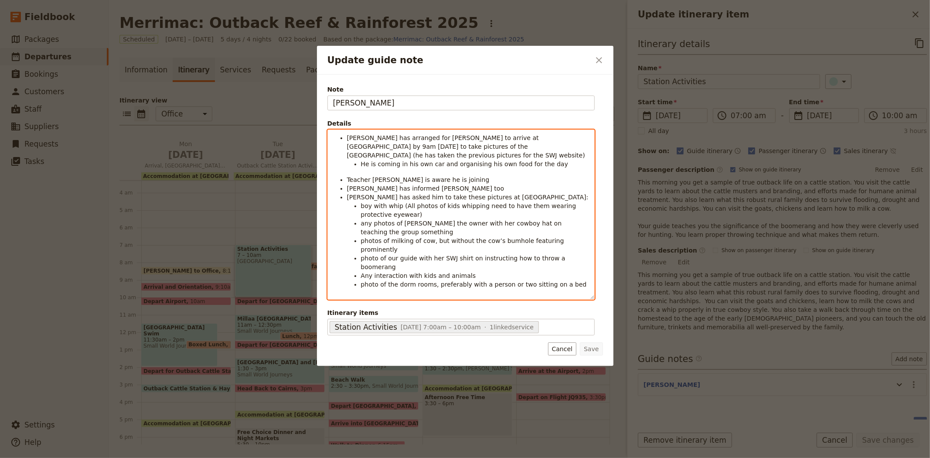
click at [365, 272] on span "Any interaction with kids and animals" at bounding box center [418, 275] width 115 height 7
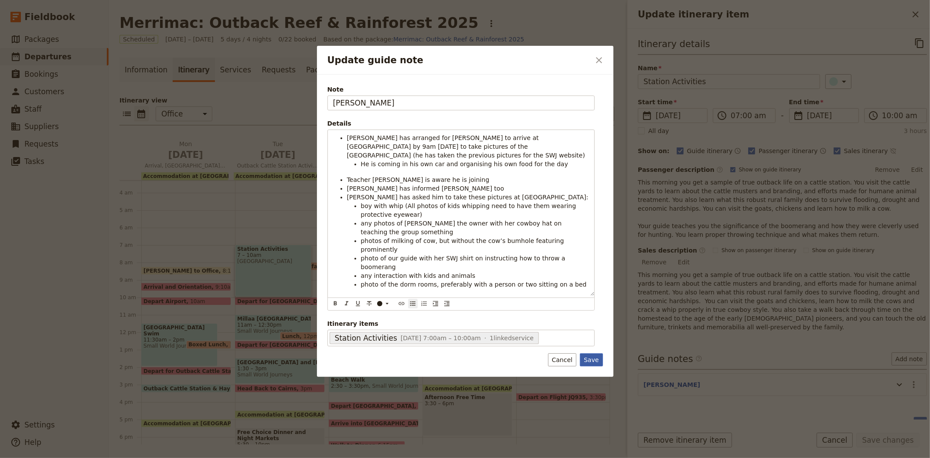
click at [600, 353] on button "Save" at bounding box center [591, 359] width 23 height 13
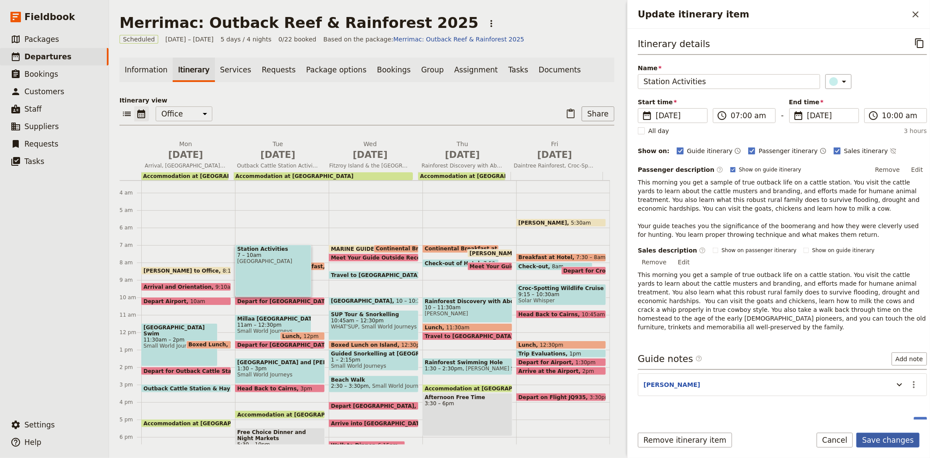
click at [886, 435] on button "Save changes" at bounding box center [887, 440] width 63 height 15
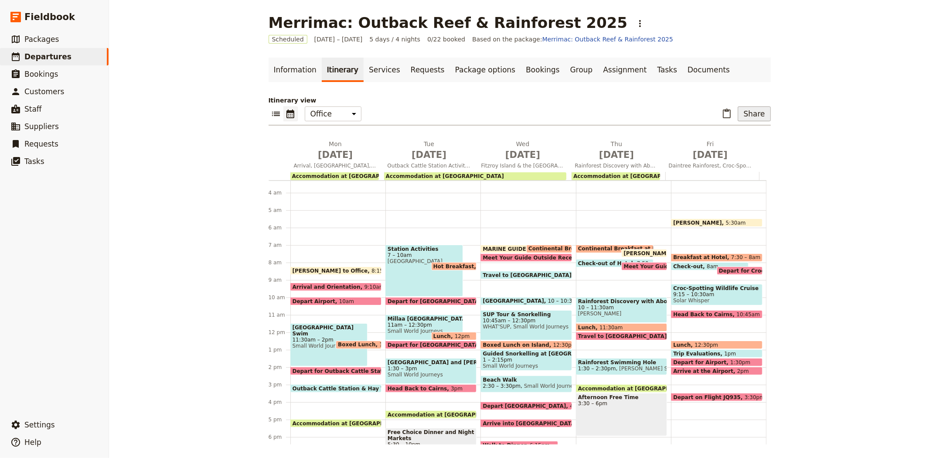
click at [752, 110] on button "Share" at bounding box center [754, 113] width 33 height 15
click at [738, 136] on span "Guide itinerary" at bounding box center [726, 133] width 46 height 9
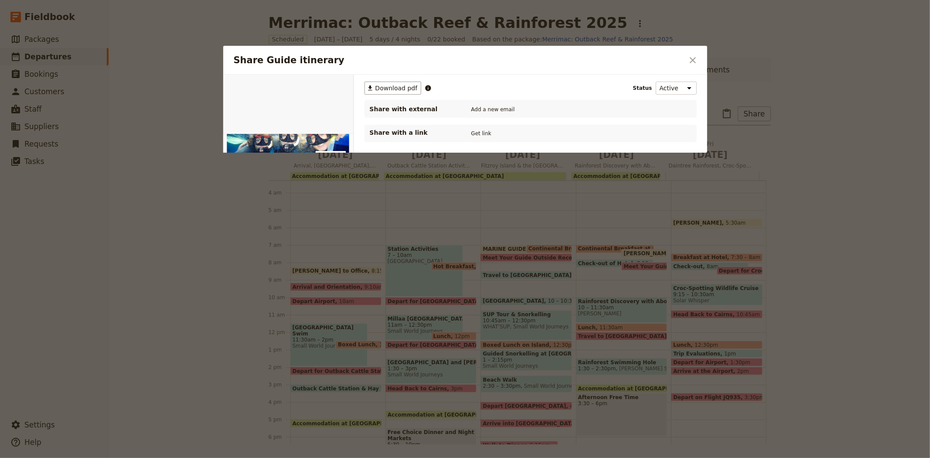
scroll to position [0, 0]
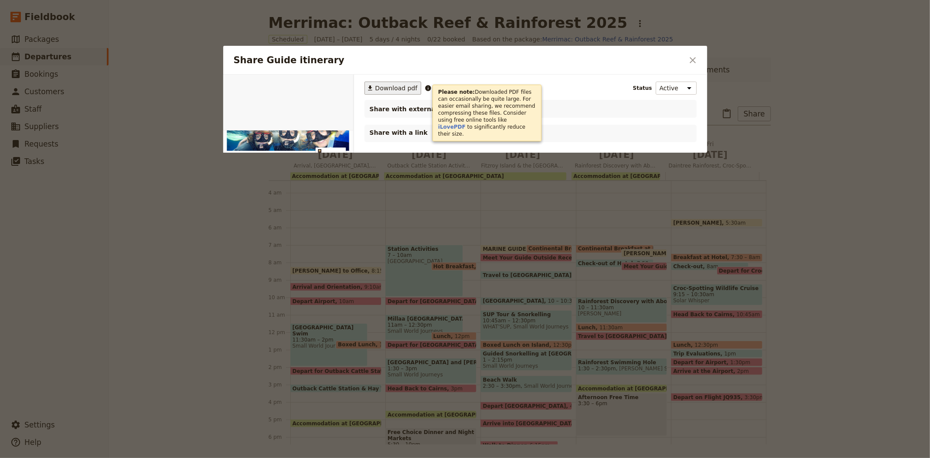
click at [403, 86] on span "Download pdf" at bounding box center [396, 88] width 42 height 9
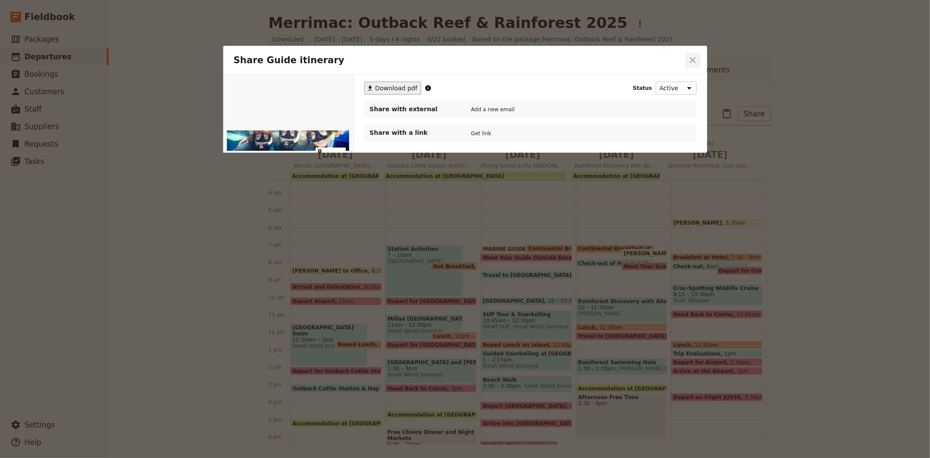
click at [691, 62] on icon "Close dialog" at bounding box center [693, 60] width 6 height 6
